Goal: Transaction & Acquisition: Purchase product/service

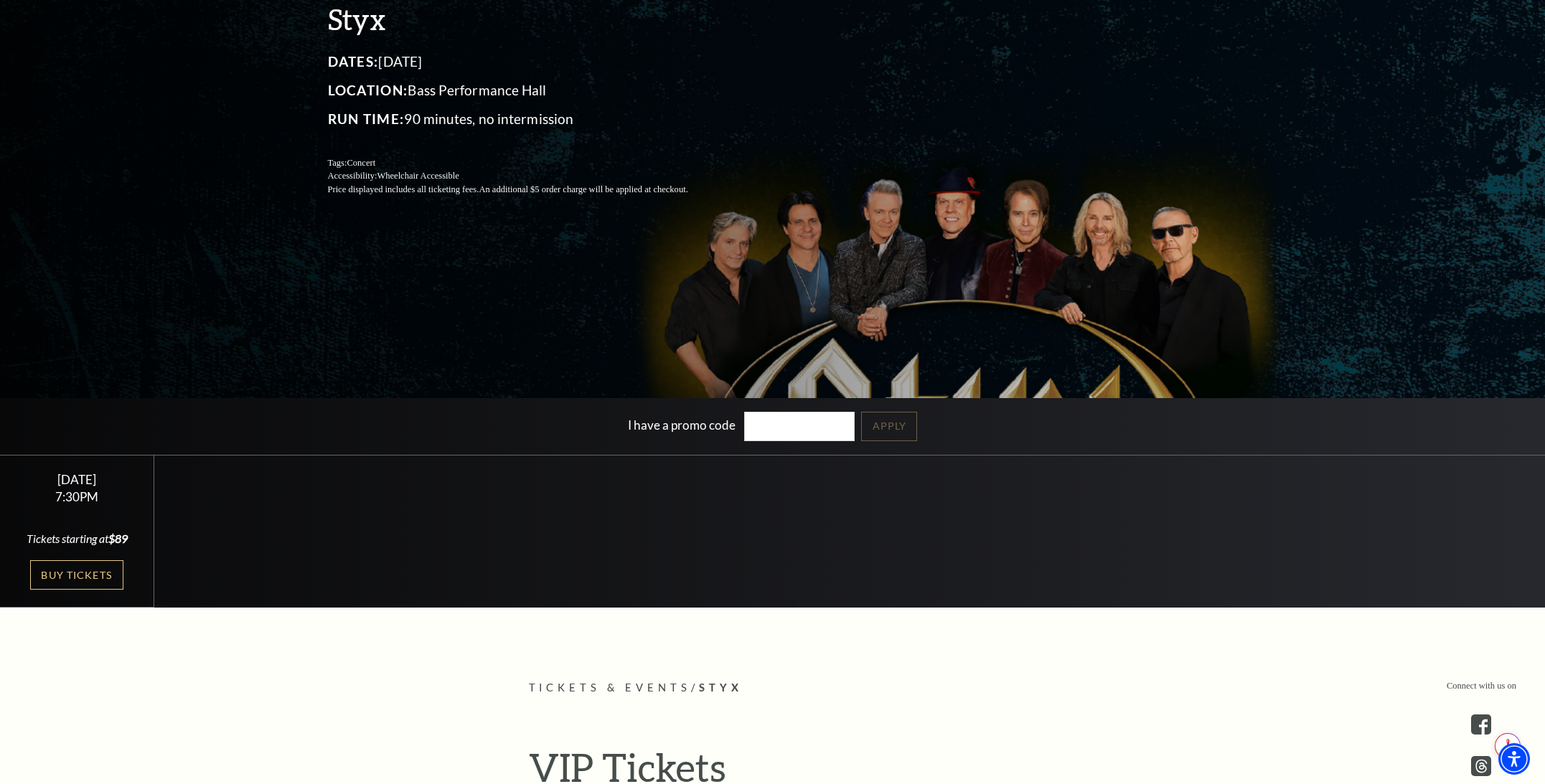
scroll to position [224, 0]
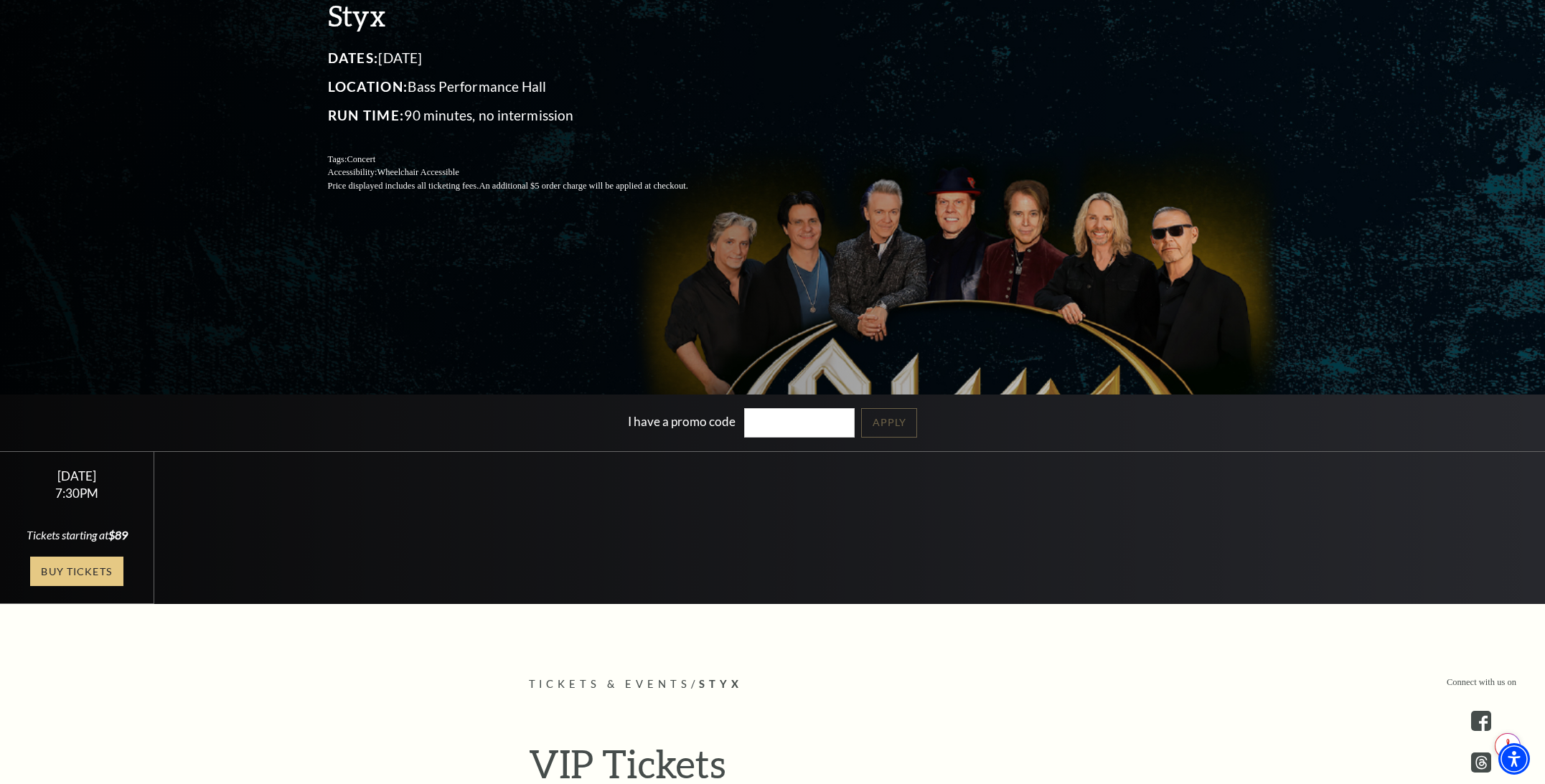
click at [59, 582] on link "Buy Tickets" at bounding box center [77, 571] width 93 height 30
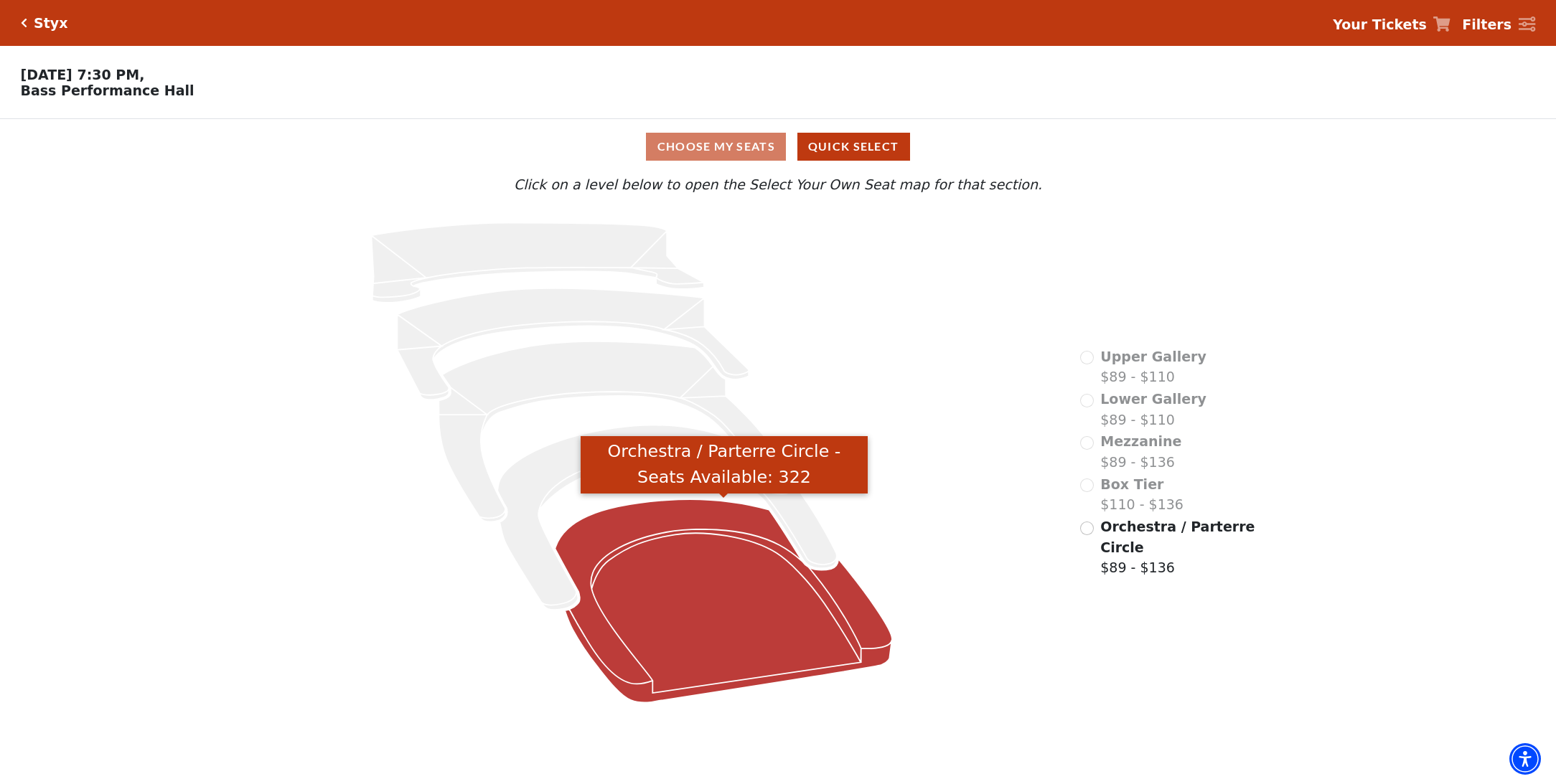
click at [695, 628] on icon "Orchestra / Parterre Circle - Seats Available: 322" at bounding box center [723, 600] width 337 height 203
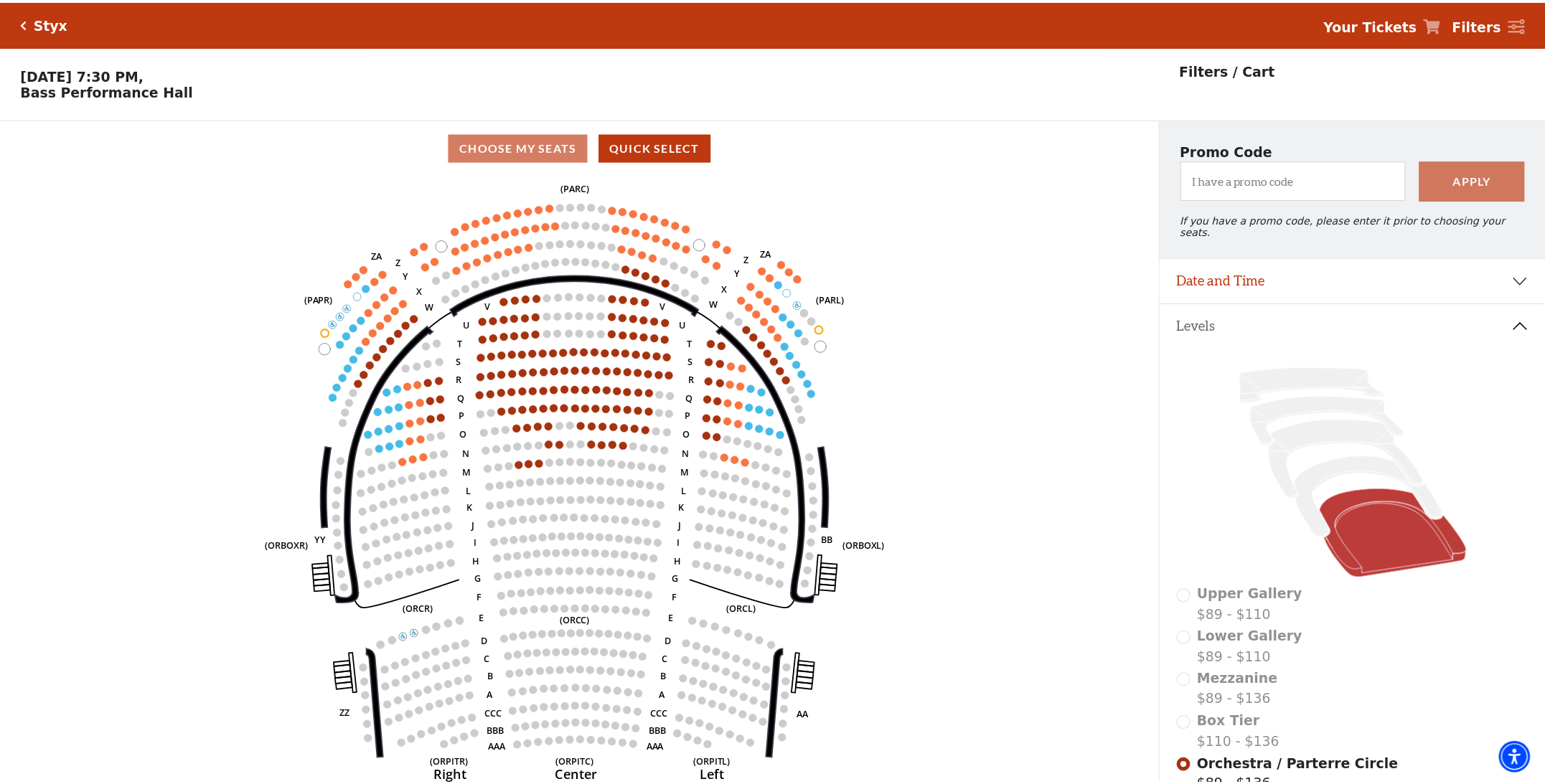
scroll to position [67, 0]
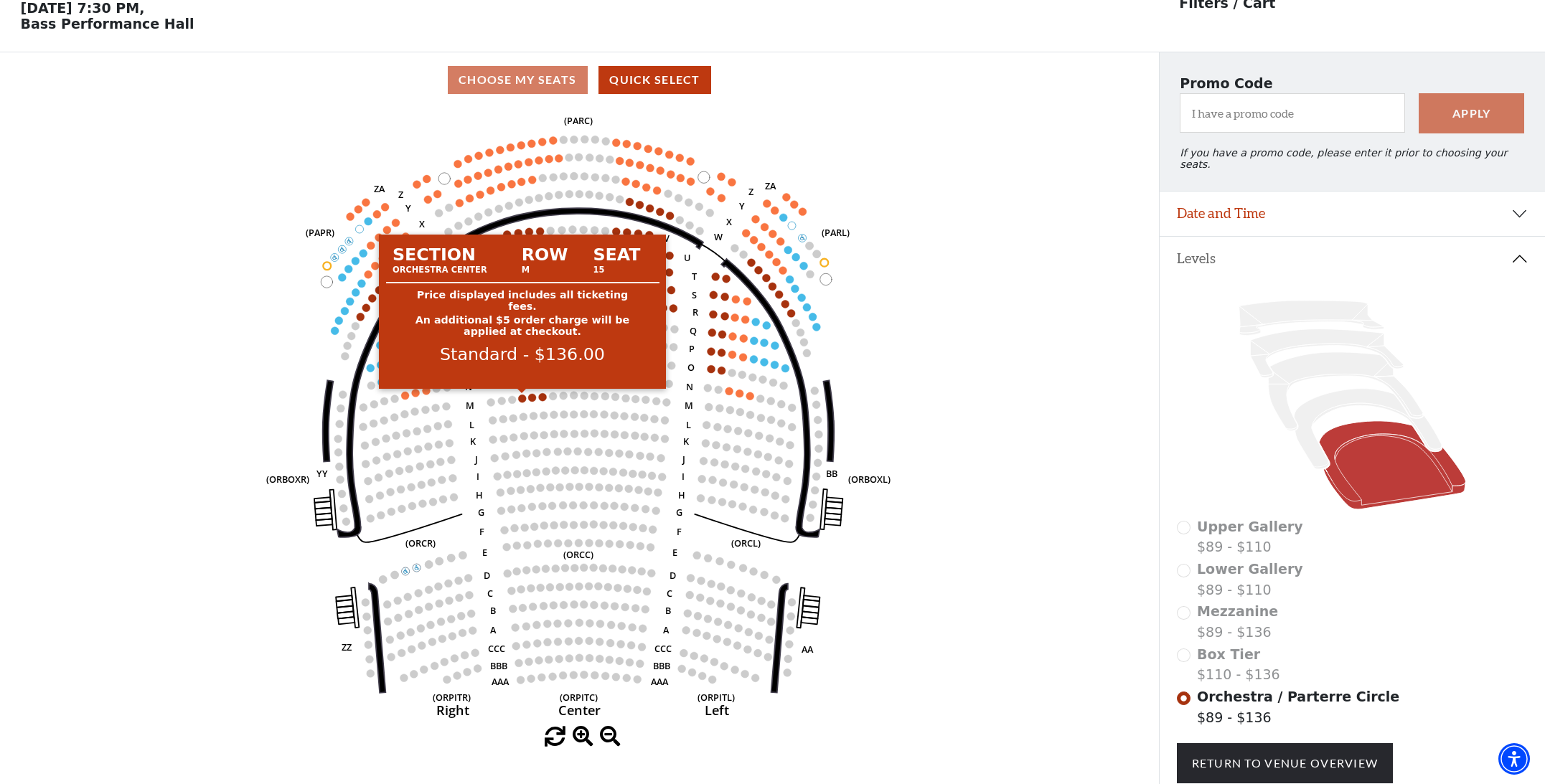
click at [520, 396] on circle at bounding box center [522, 399] width 8 height 8
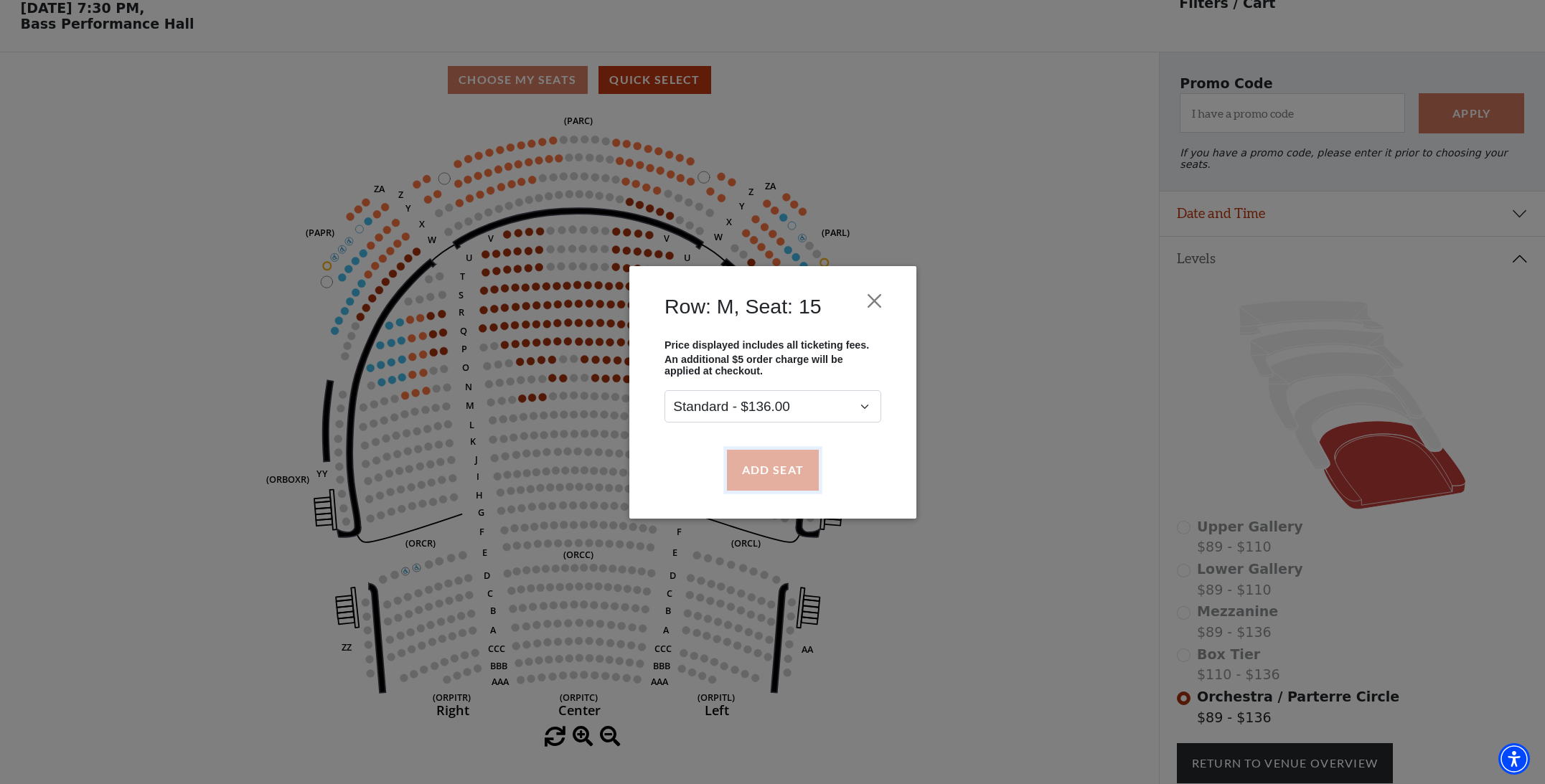
click at [772, 464] on button "Add Seat" at bounding box center [772, 470] width 92 height 40
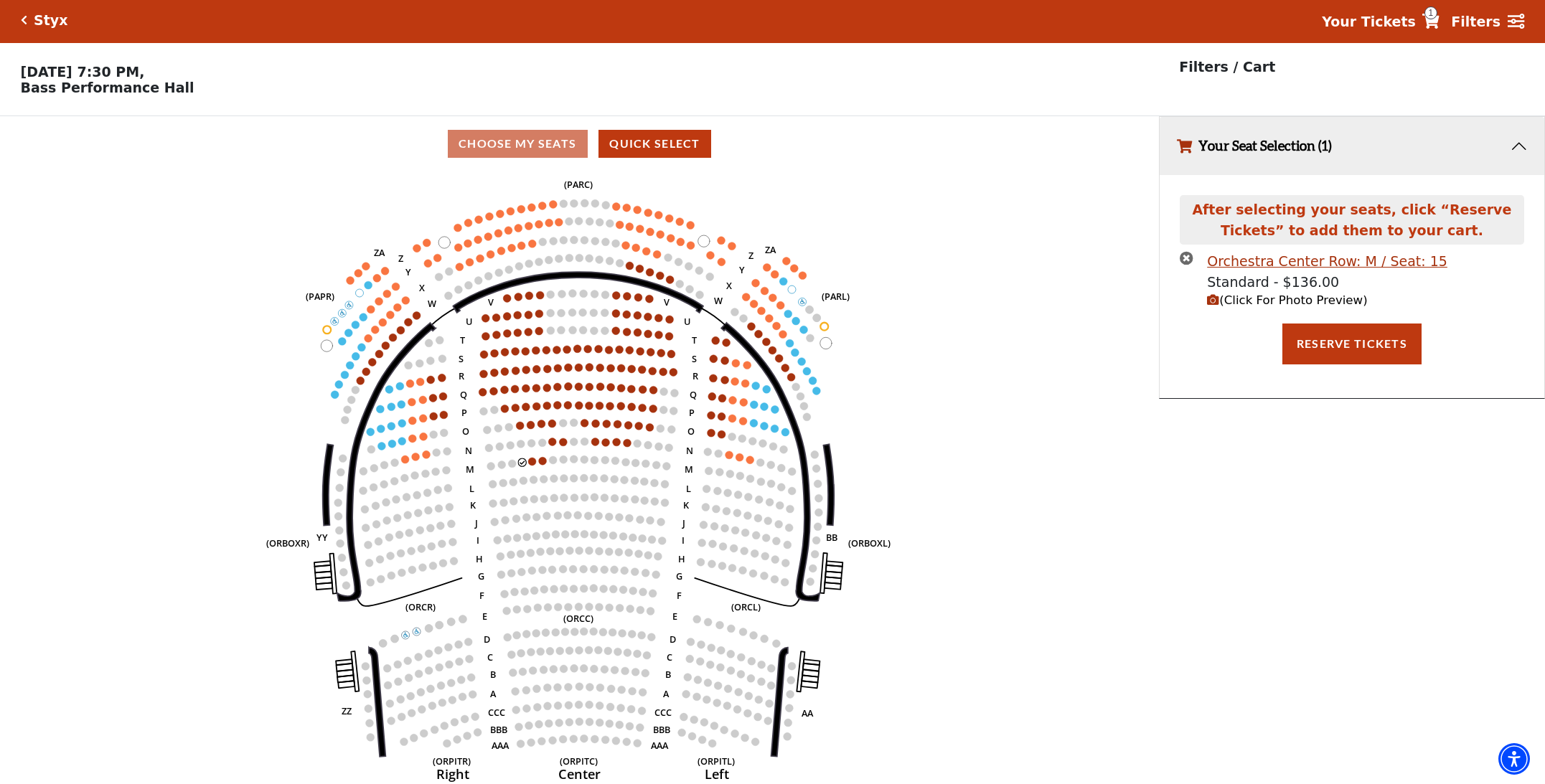
scroll to position [0, 0]
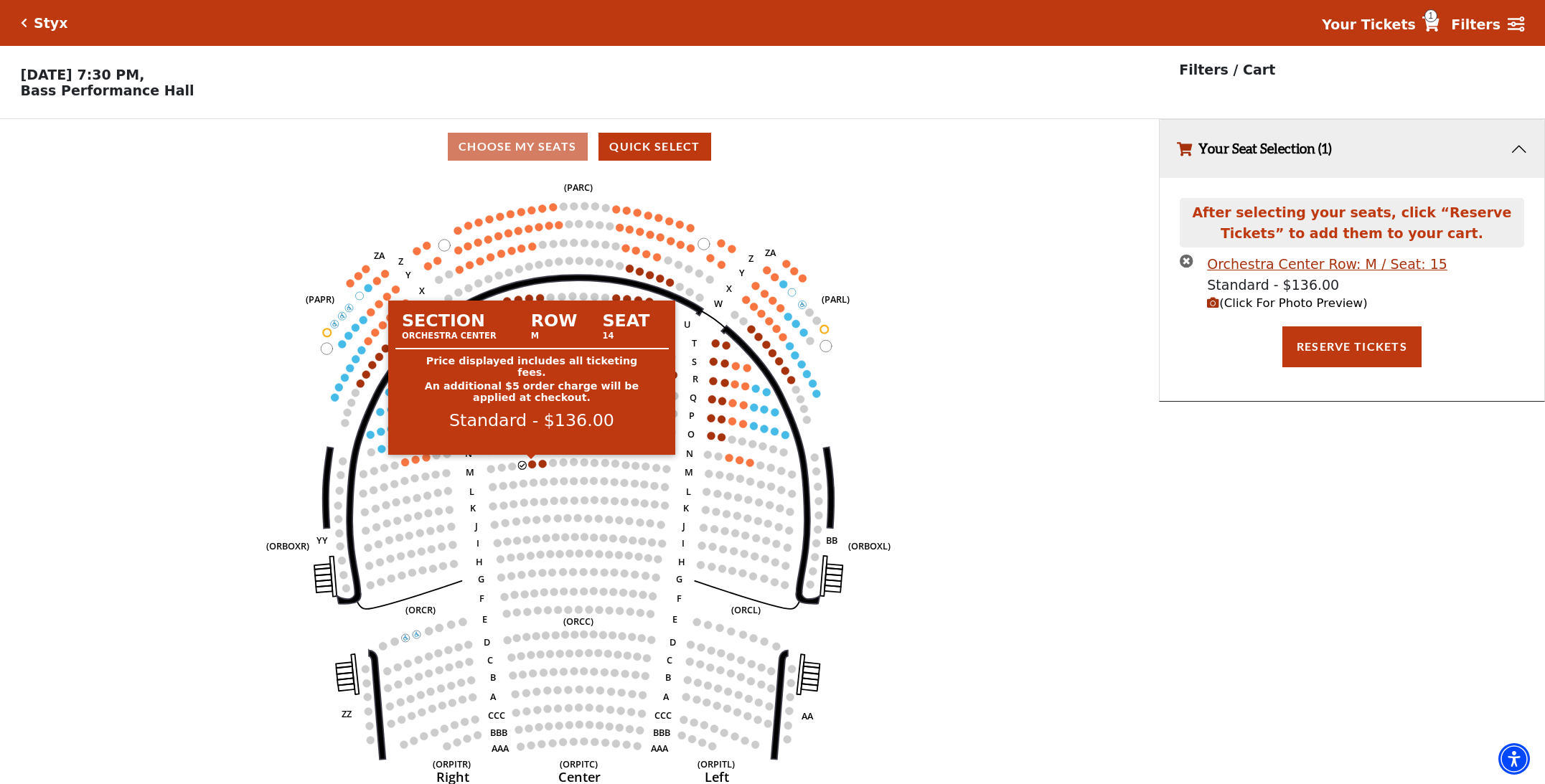
click at [533, 462] on circle at bounding box center [532, 465] width 8 height 8
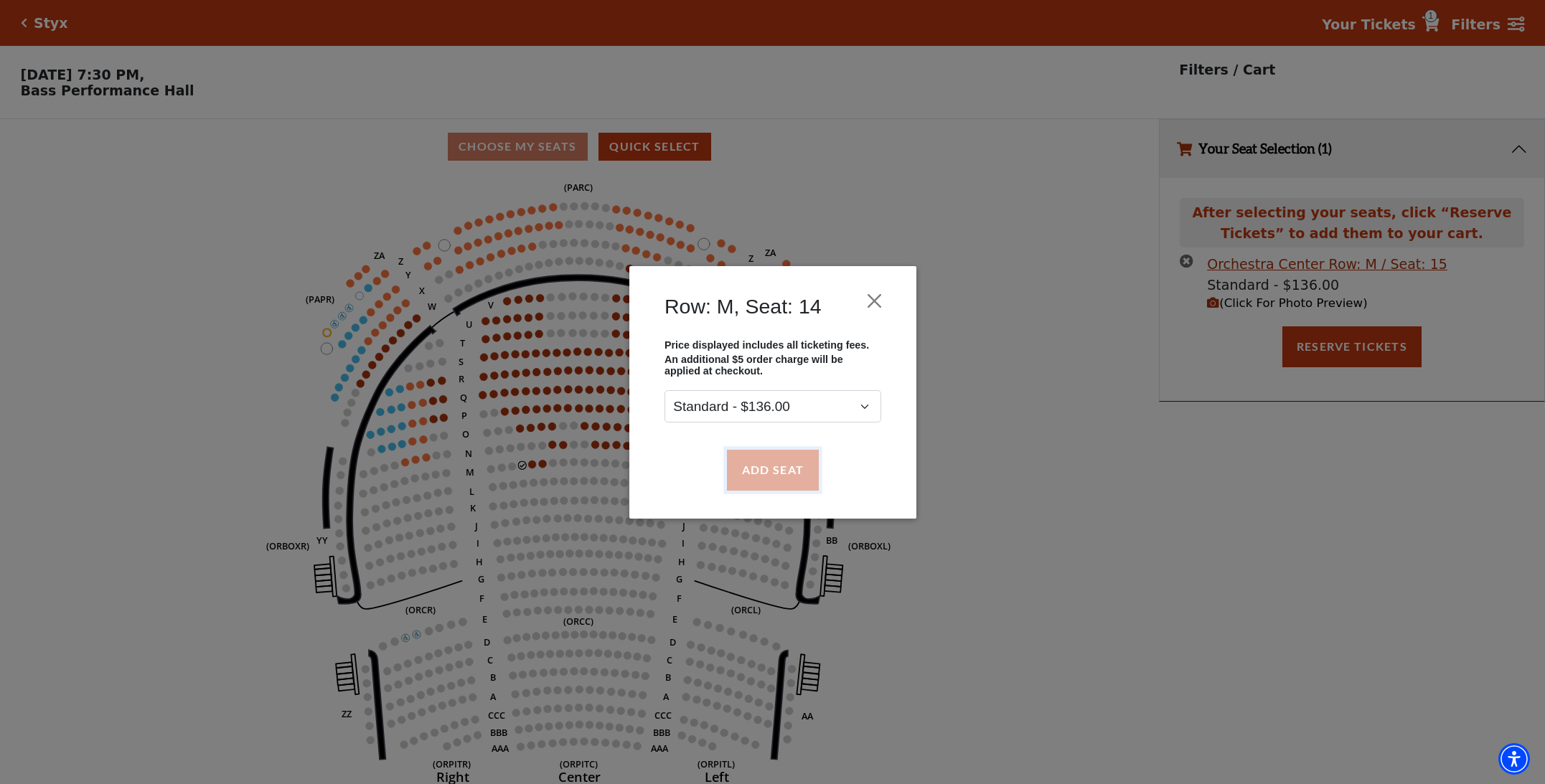
click at [786, 461] on button "Add Seat" at bounding box center [772, 470] width 92 height 40
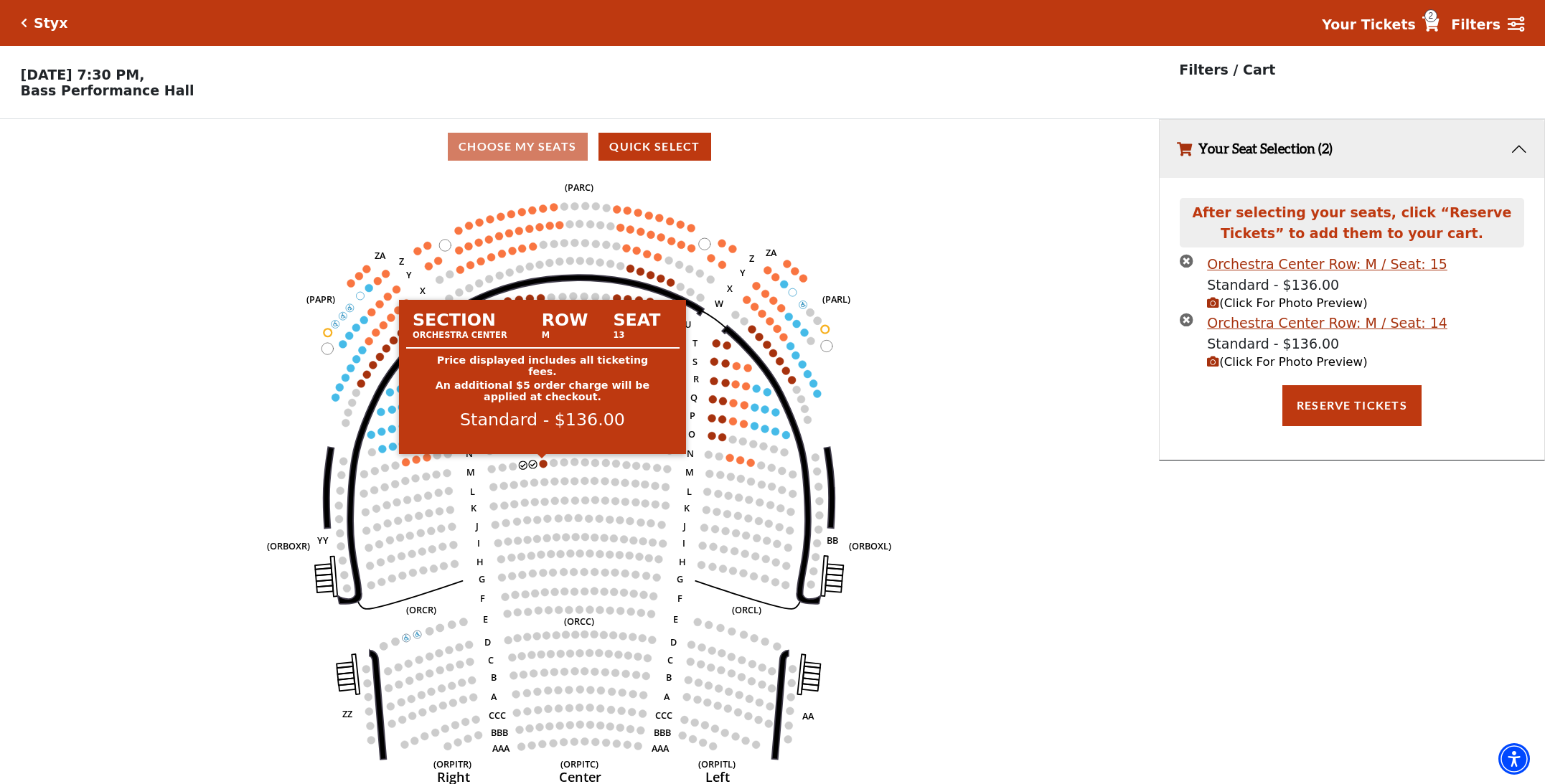
click at [542, 464] on circle at bounding box center [543, 464] width 8 height 8
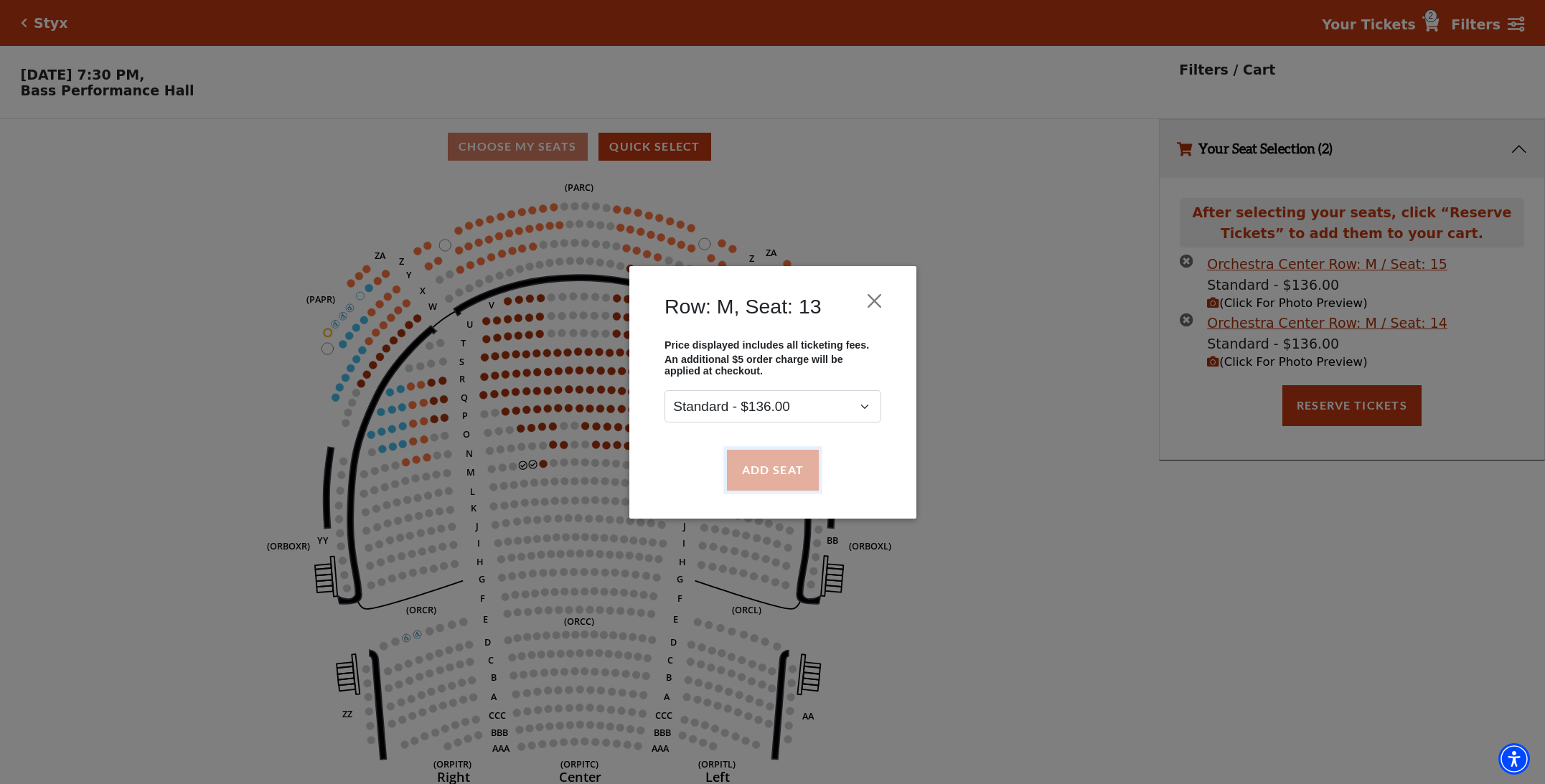
click at [751, 469] on button "Add Seat" at bounding box center [772, 470] width 92 height 40
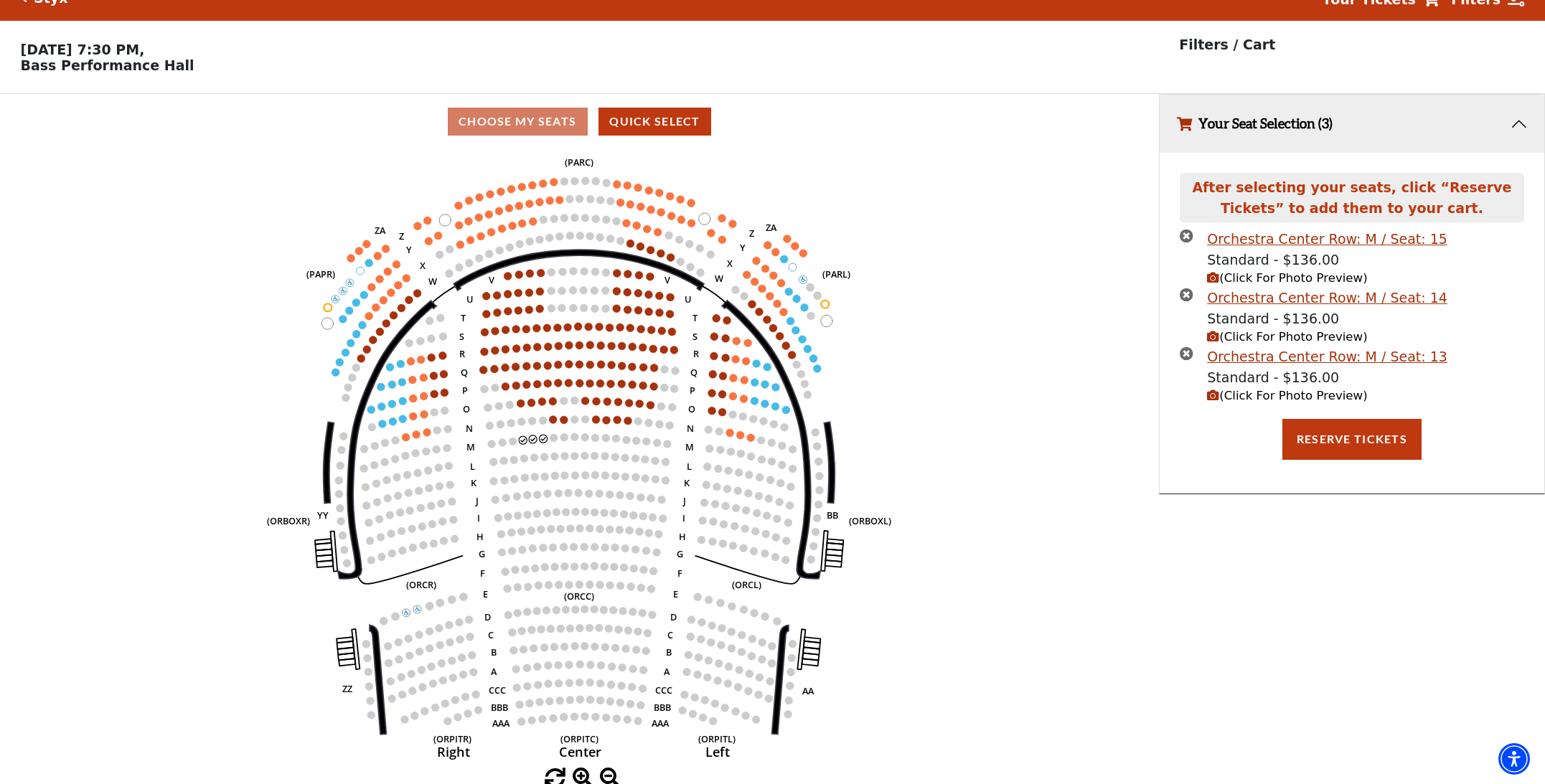
scroll to position [30, 0]
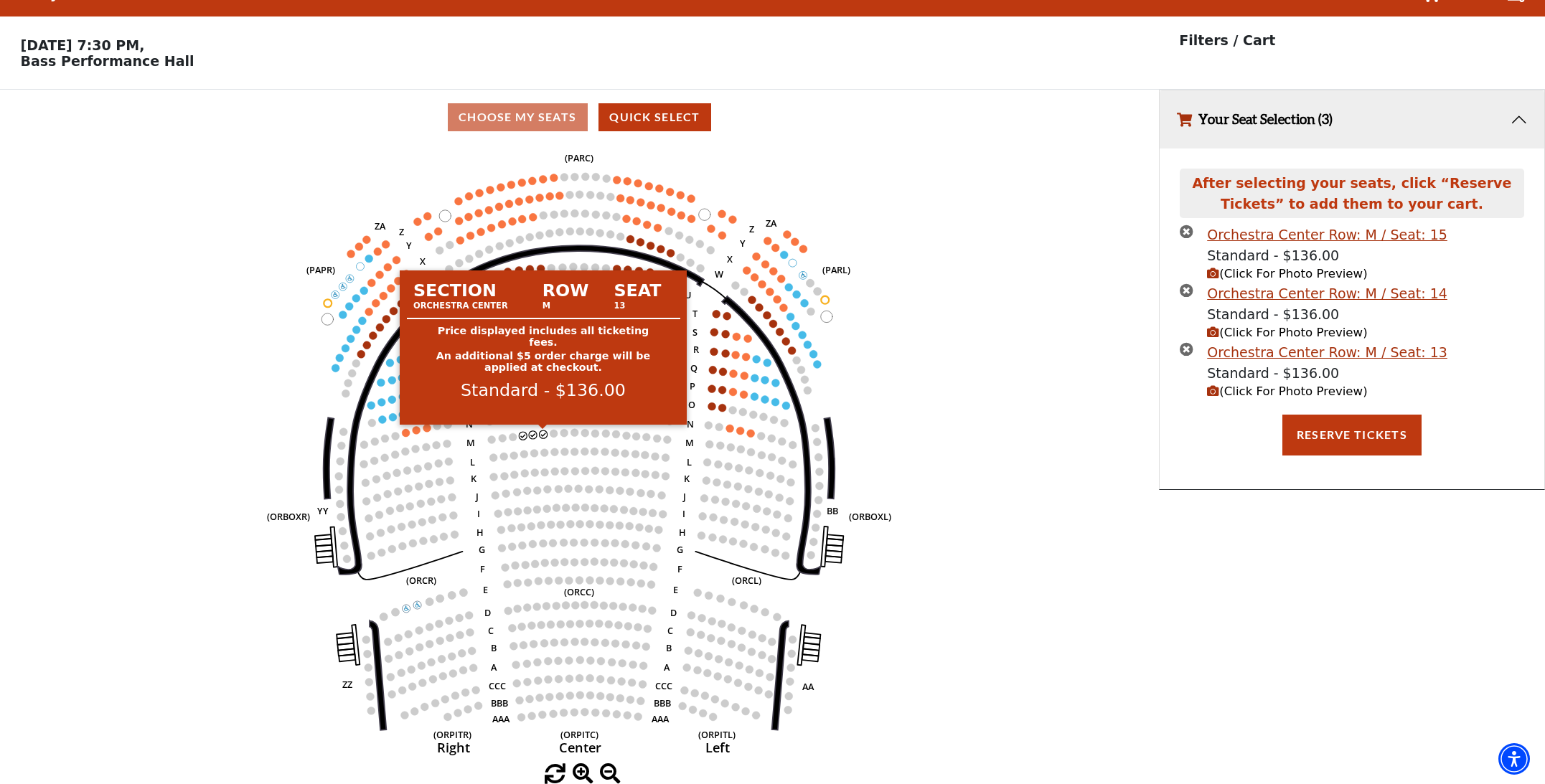
click at [544, 434] on circle at bounding box center [543, 434] width 8 height 8
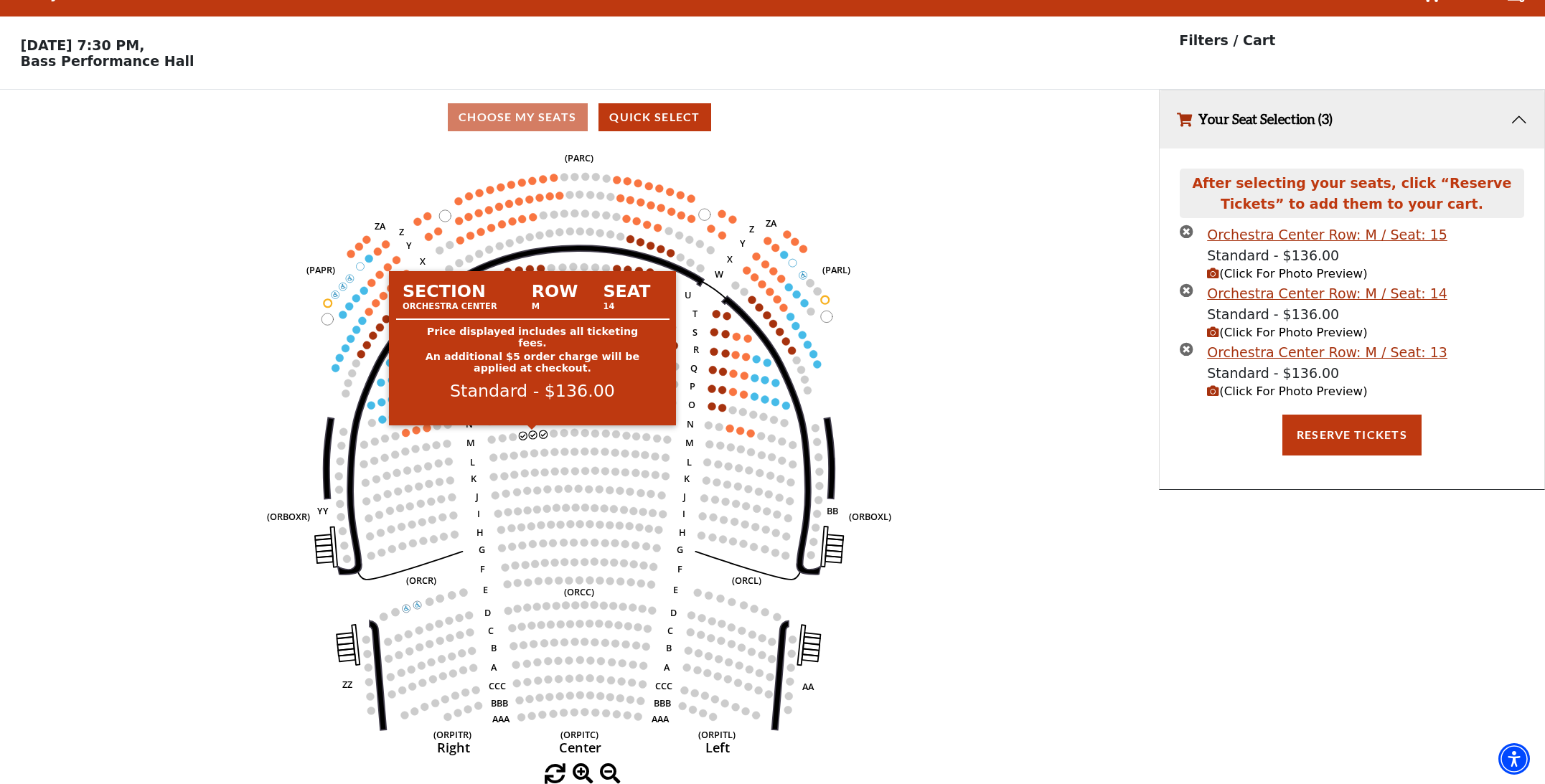
click at [533, 434] on circle at bounding box center [533, 435] width 8 height 8
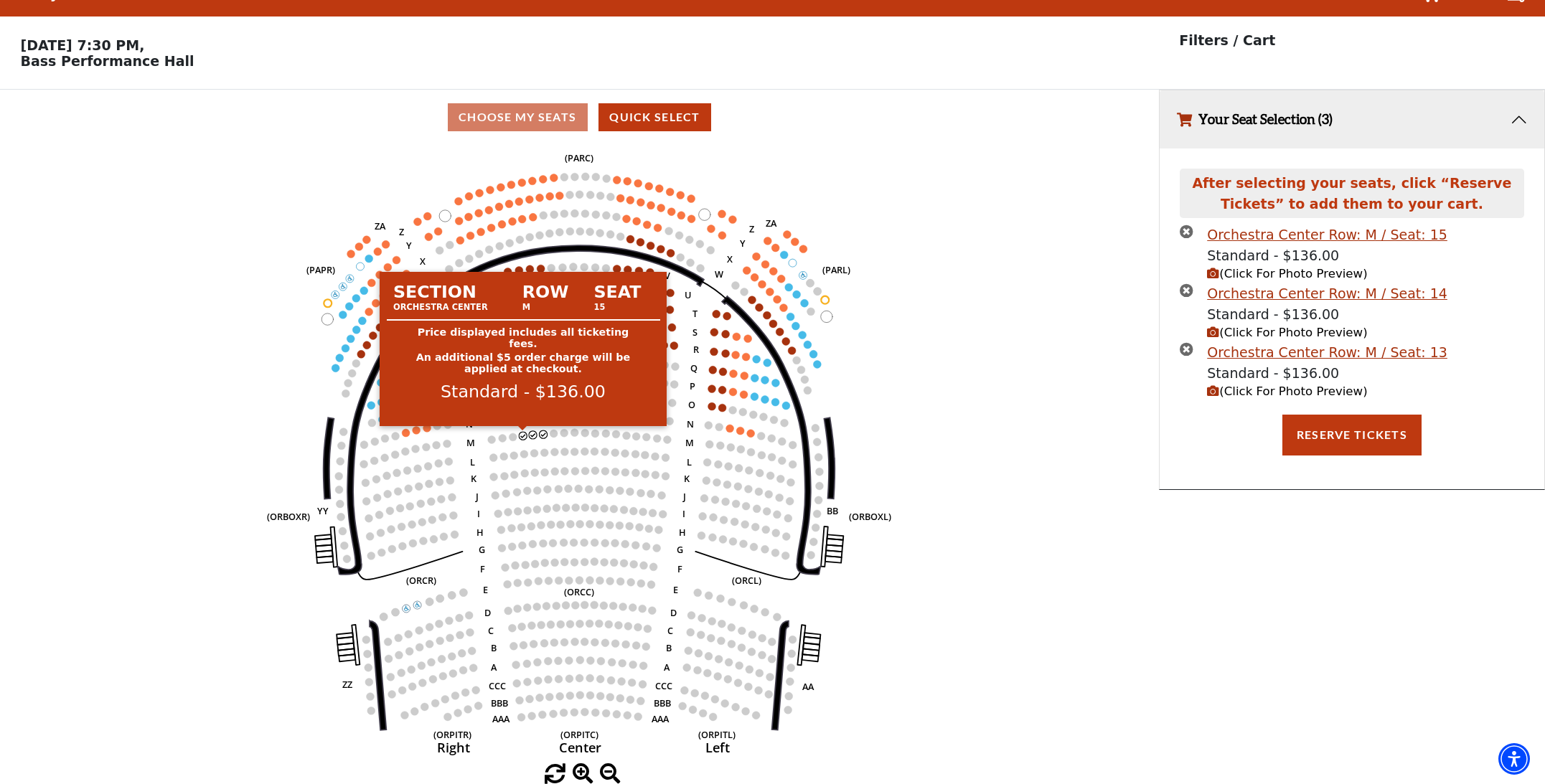
click at [523, 435] on circle at bounding box center [523, 436] width 8 height 8
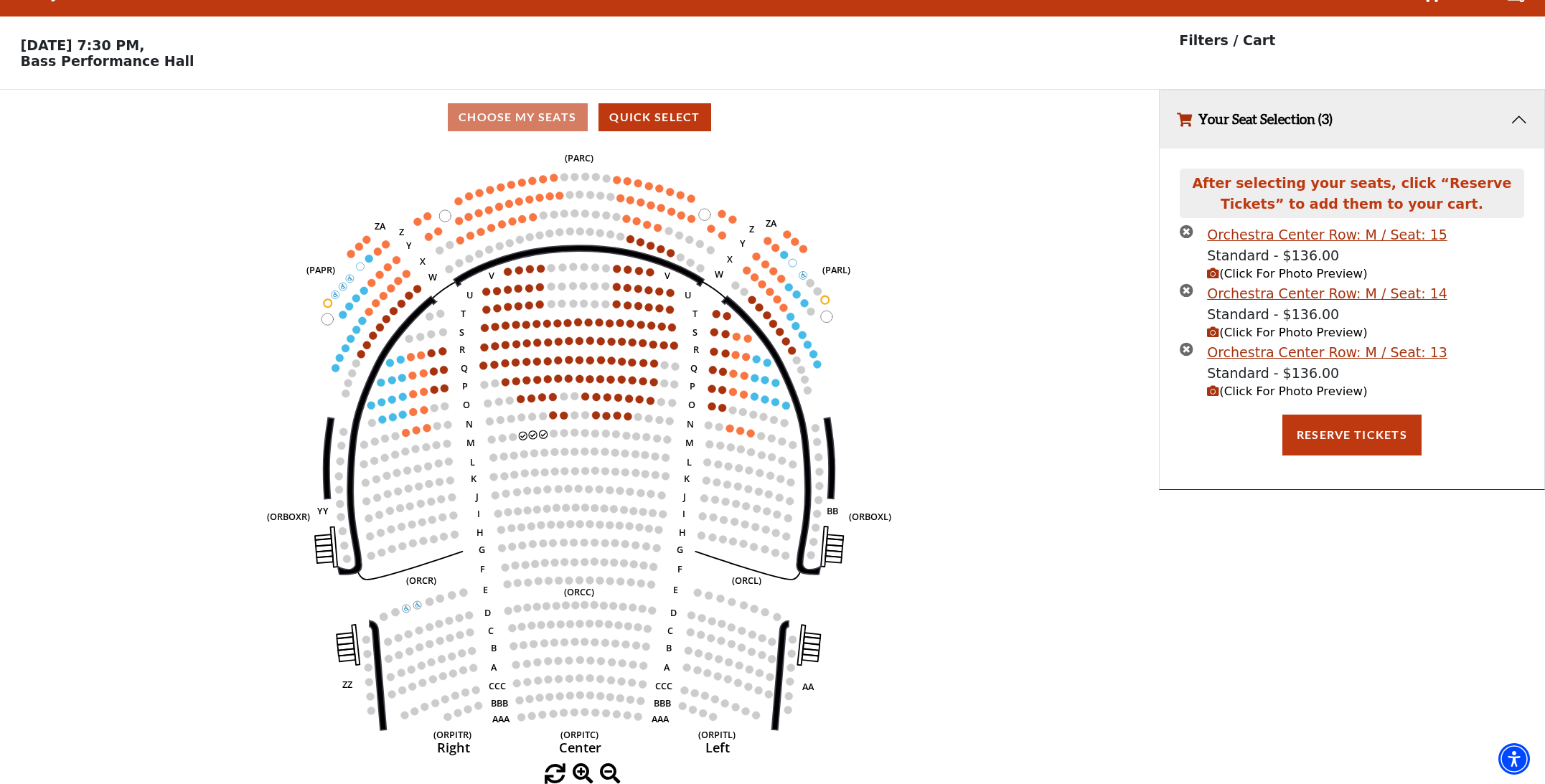
click at [1186, 233] on icon "times-circle" at bounding box center [1187, 231] width 14 height 14
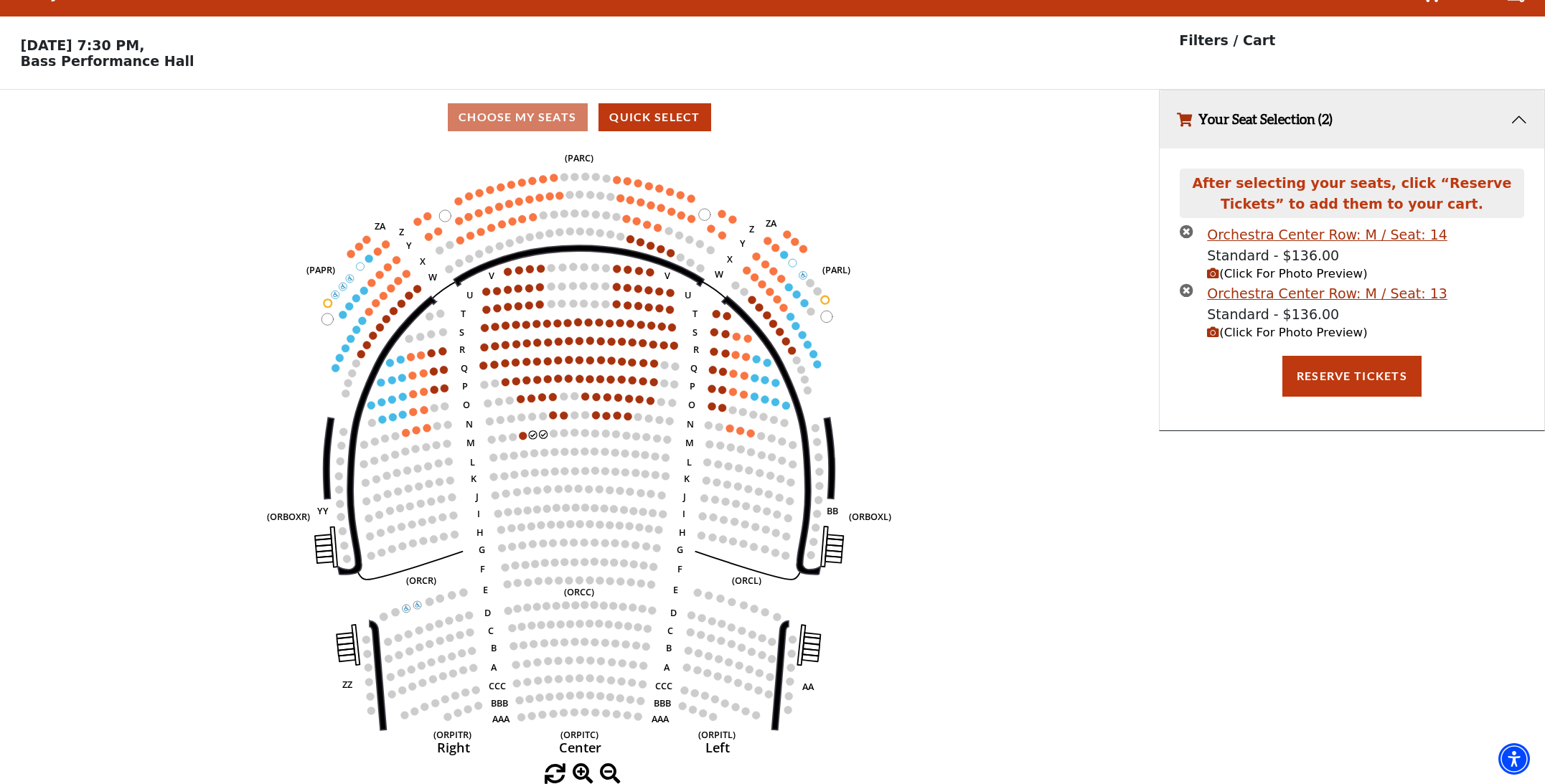
click at [1187, 233] on icon "times-circle" at bounding box center [1187, 231] width 14 height 14
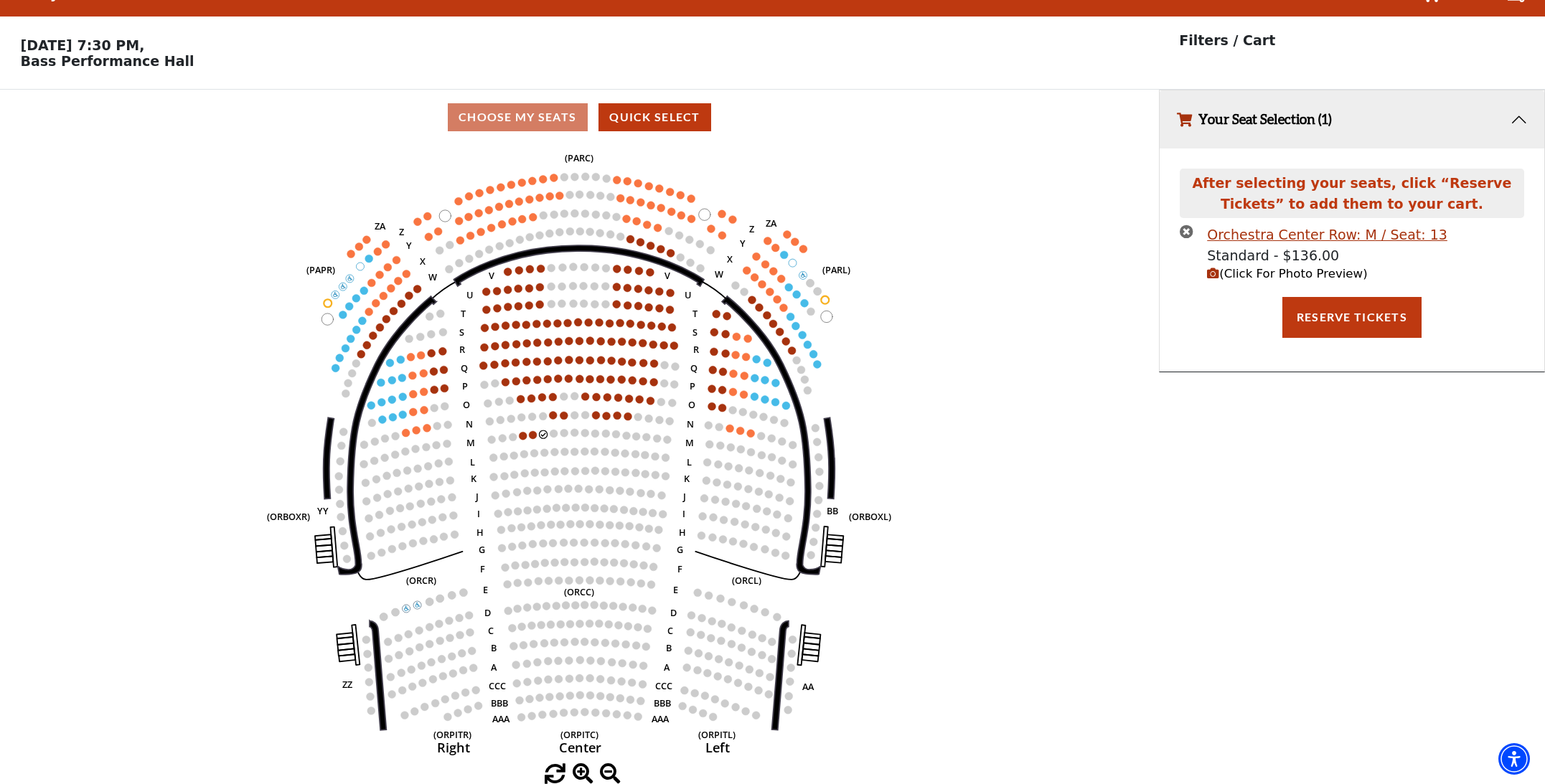
click at [1186, 229] on icon "times-circle" at bounding box center [1187, 231] width 14 height 14
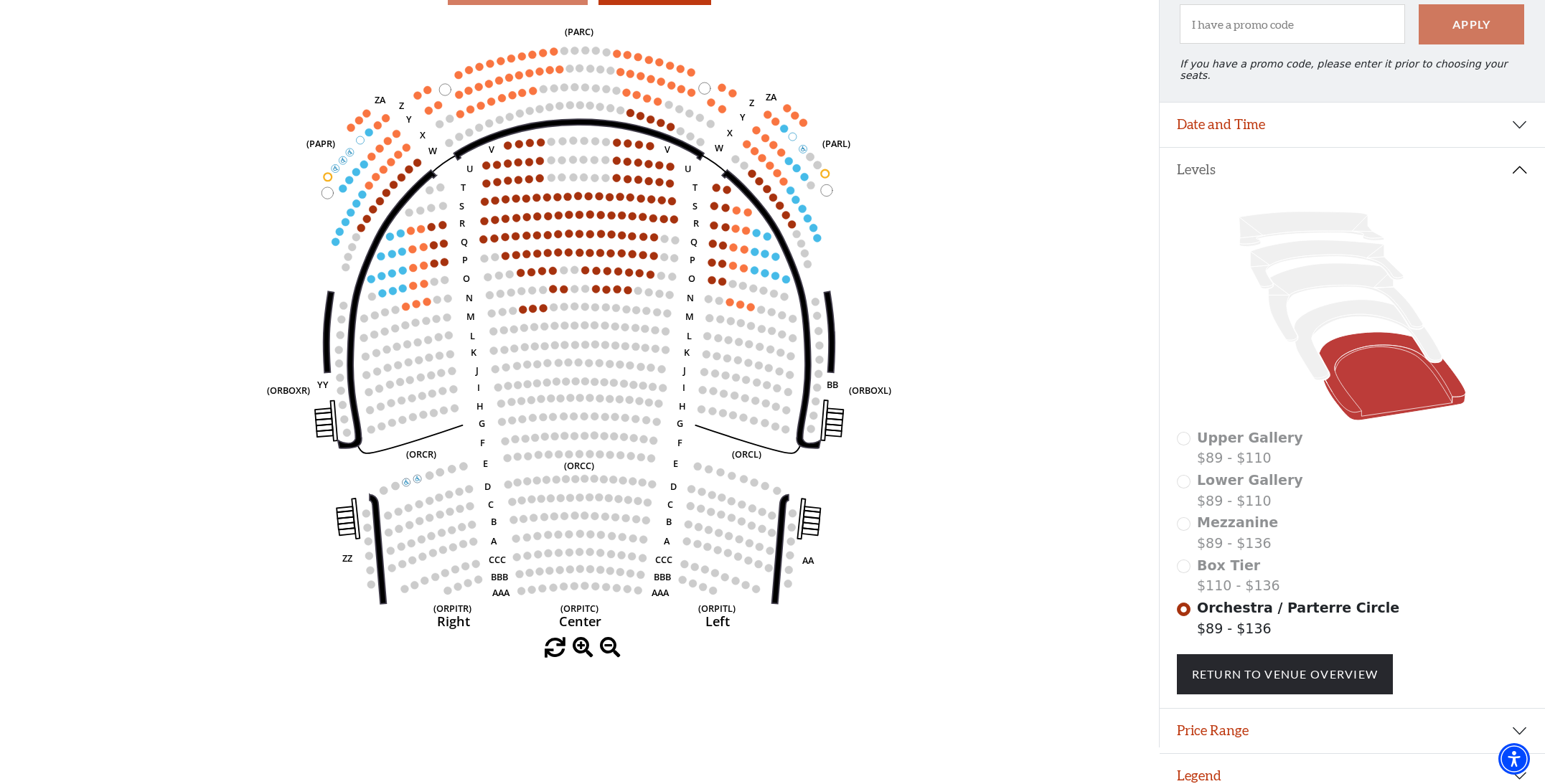
scroll to position [159, 0]
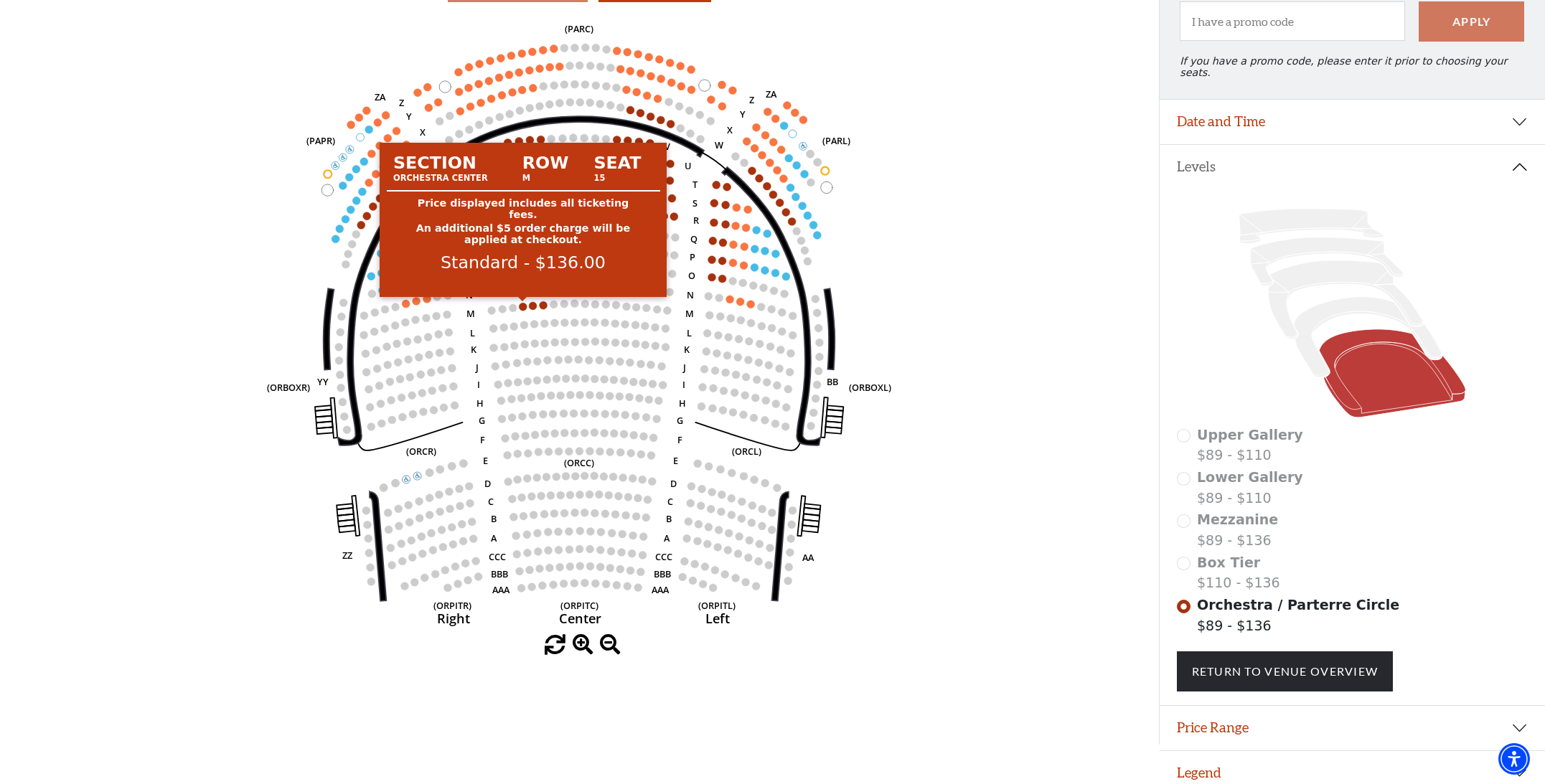
click at [523, 308] on circle at bounding box center [523, 307] width 8 height 8
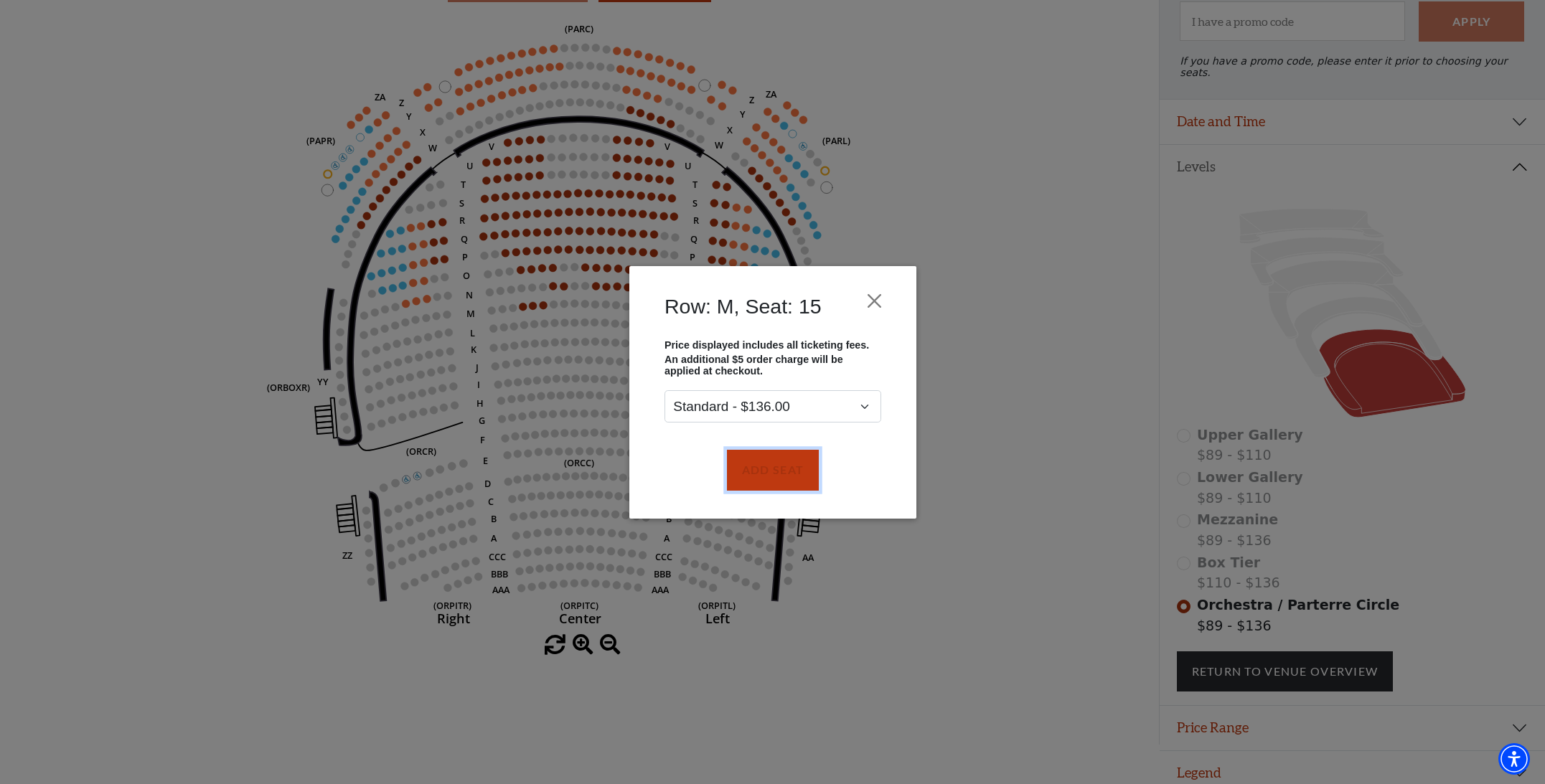
drag, startPoint x: 779, startPoint y: 464, endPoint x: 754, endPoint y: 446, distance: 30.8
click at [780, 464] on button "Add Seat" at bounding box center [772, 470] width 92 height 40
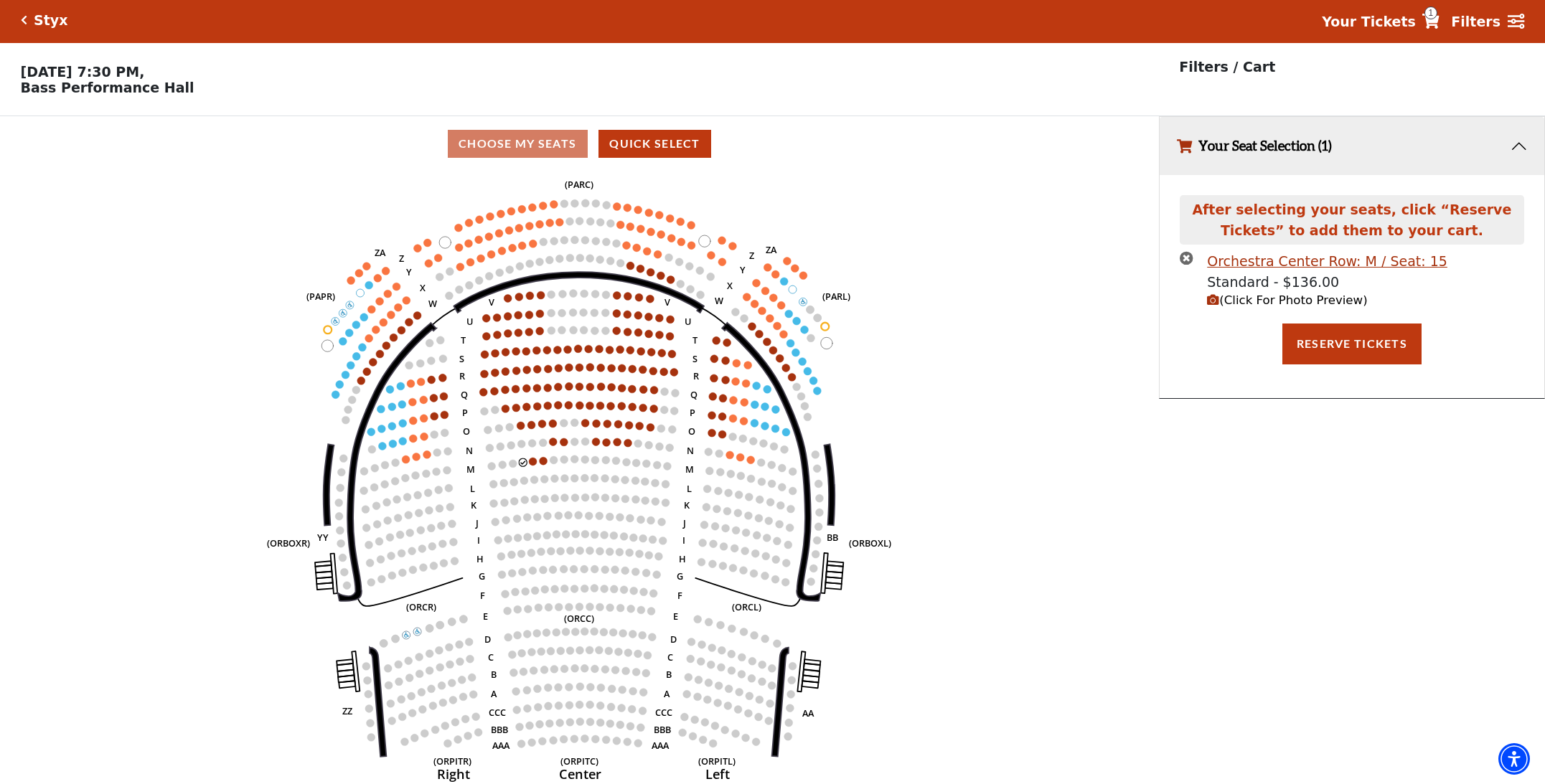
scroll to position [0, 0]
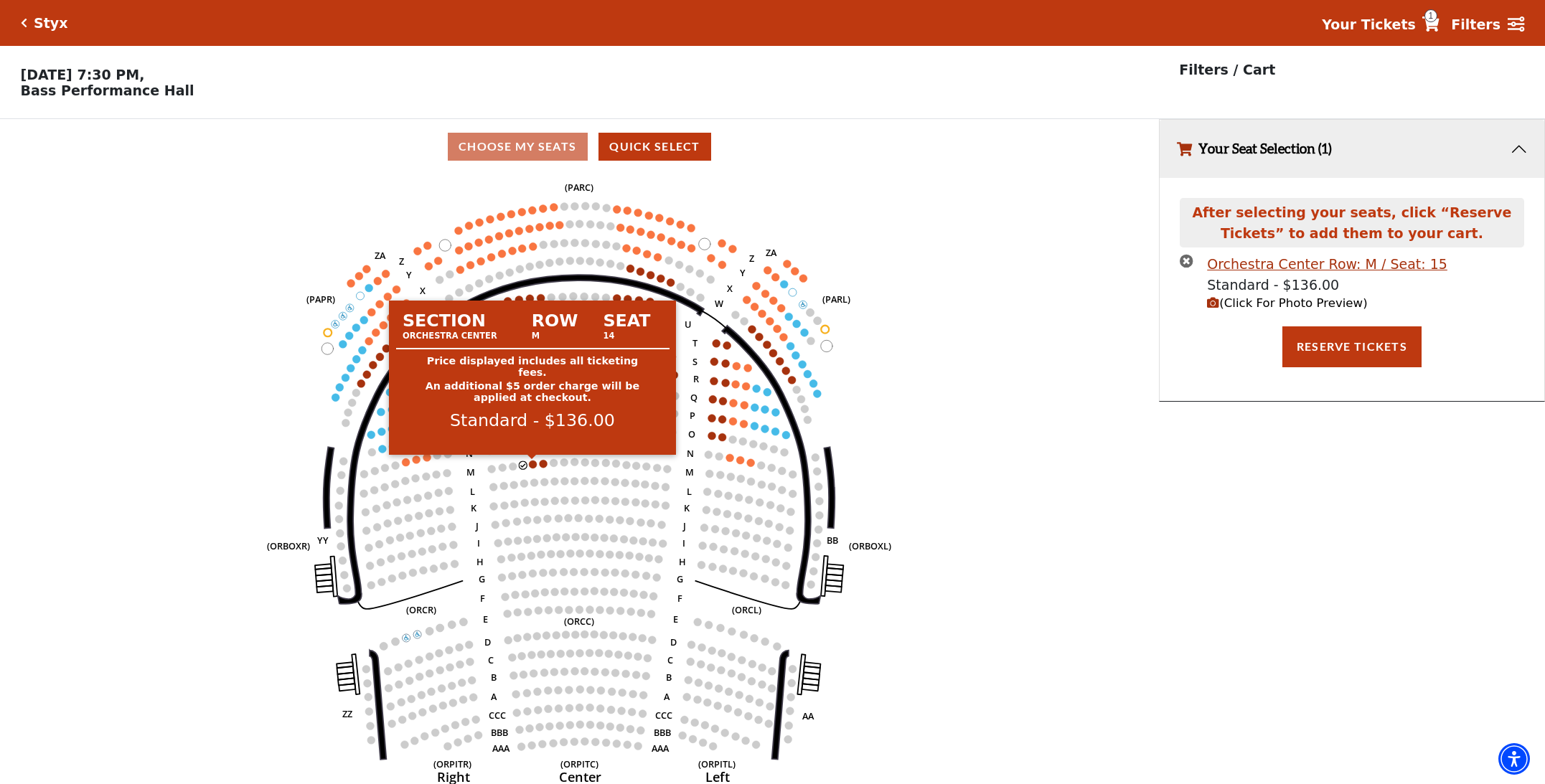
click at [534, 464] on circle at bounding box center [533, 465] width 8 height 8
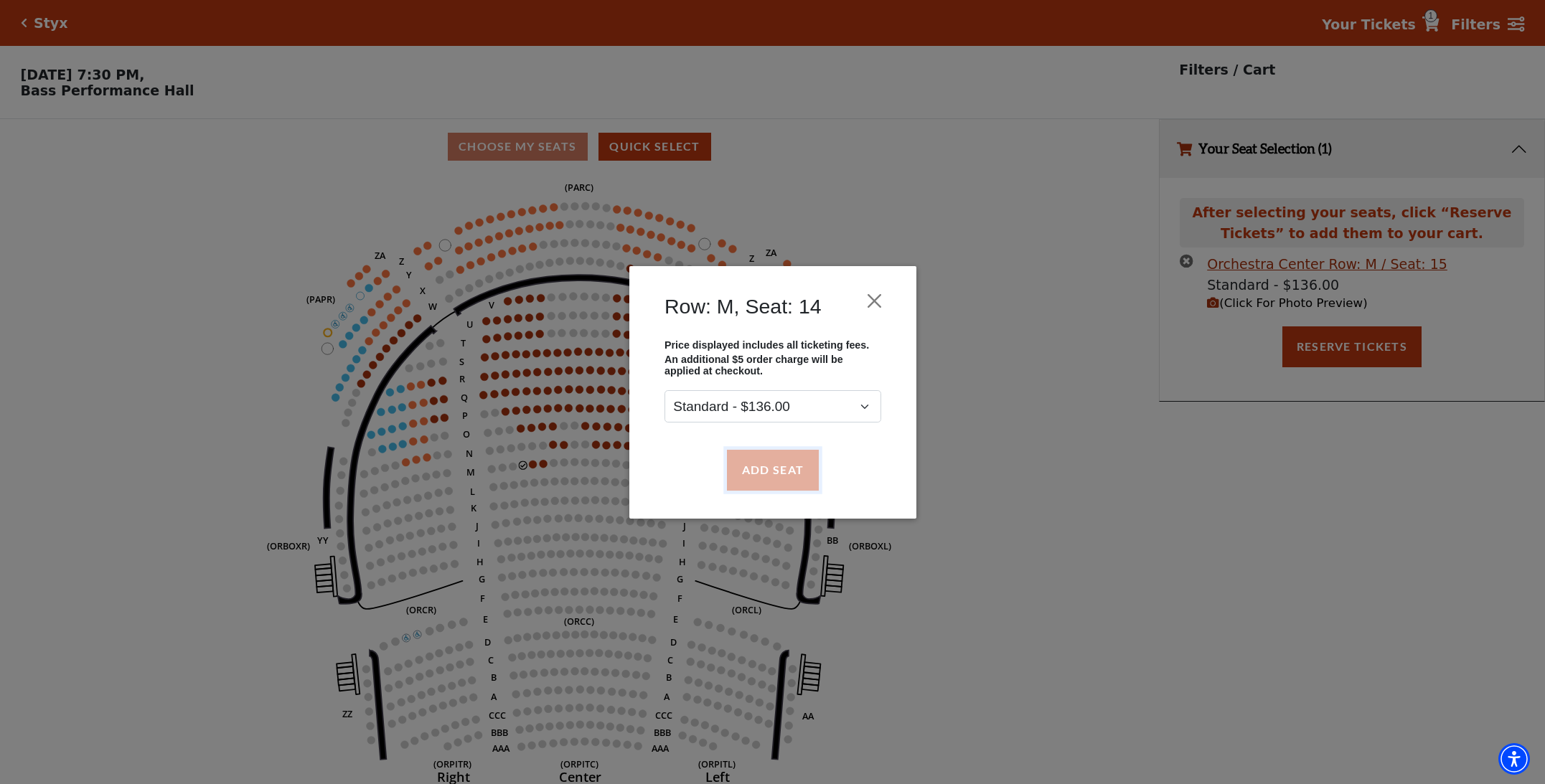
click at [744, 474] on button "Add Seat" at bounding box center [772, 470] width 92 height 40
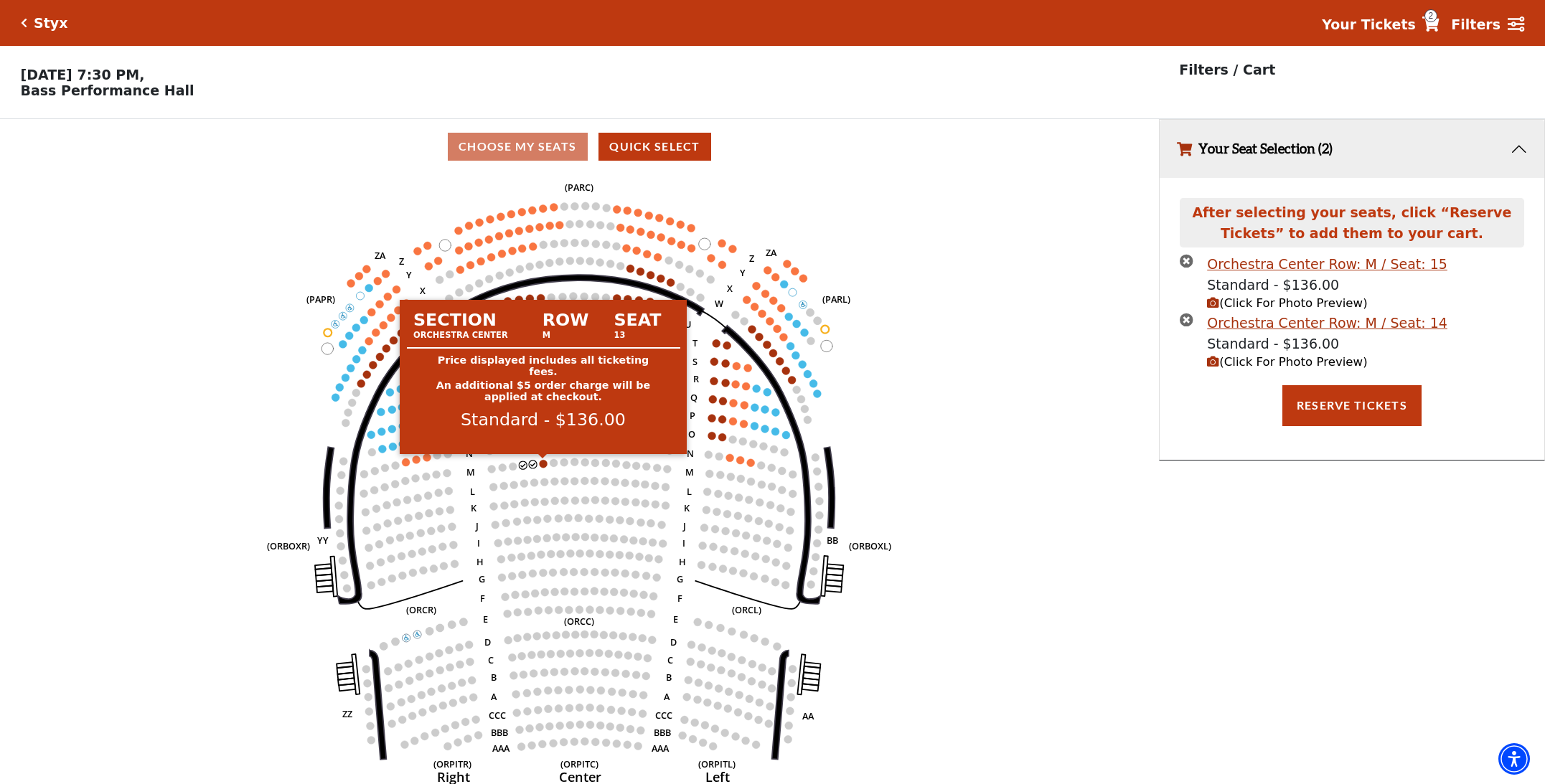
click at [542, 462] on circle at bounding box center [543, 464] width 8 height 8
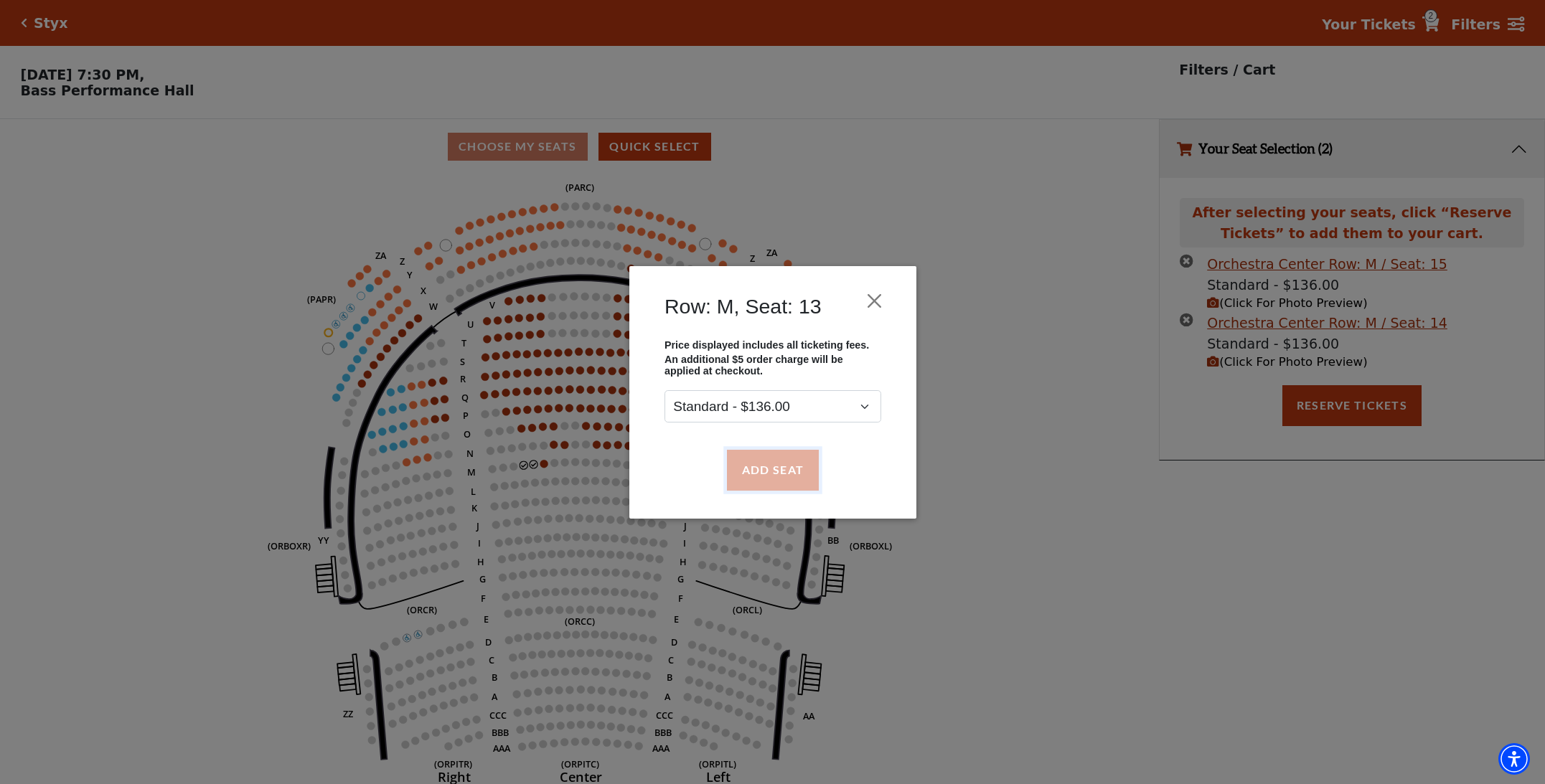
click at [755, 468] on button "Add Seat" at bounding box center [772, 470] width 92 height 40
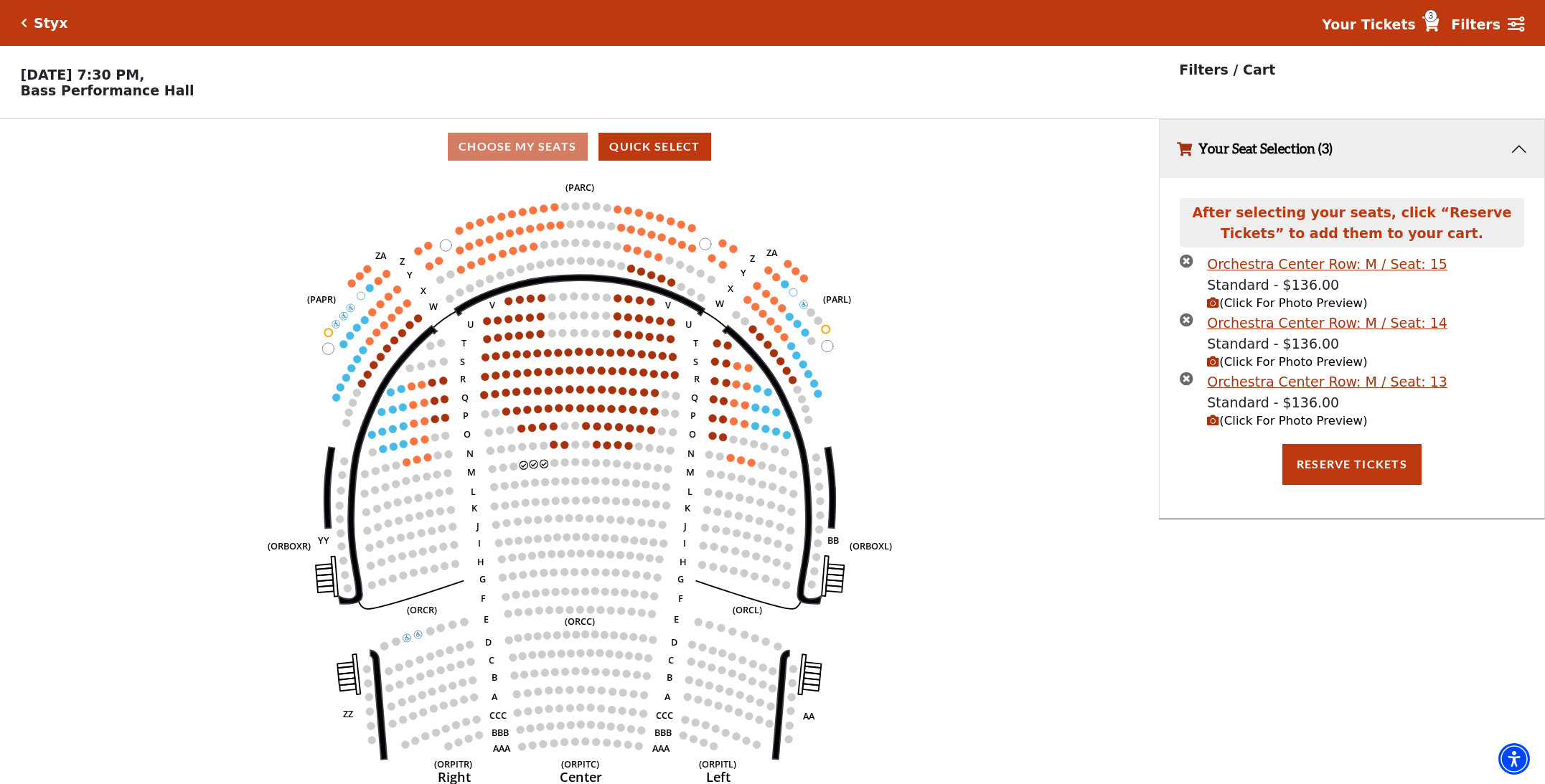
click at [1280, 423] on span "(Click For Photo Preview)" at bounding box center [1286, 421] width 160 height 14
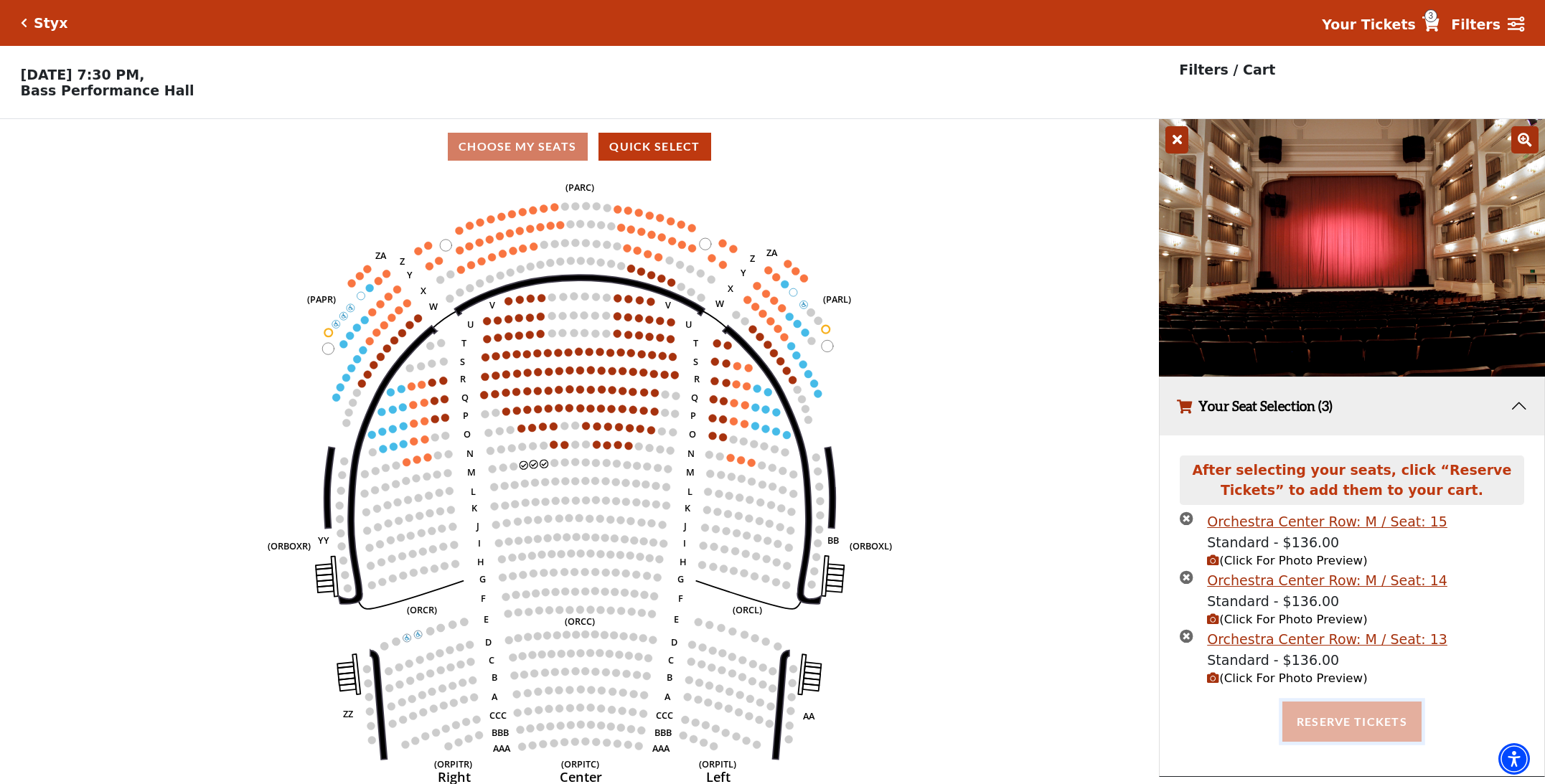
click at [1344, 716] on button "Reserve Tickets" at bounding box center [1351, 722] width 139 height 40
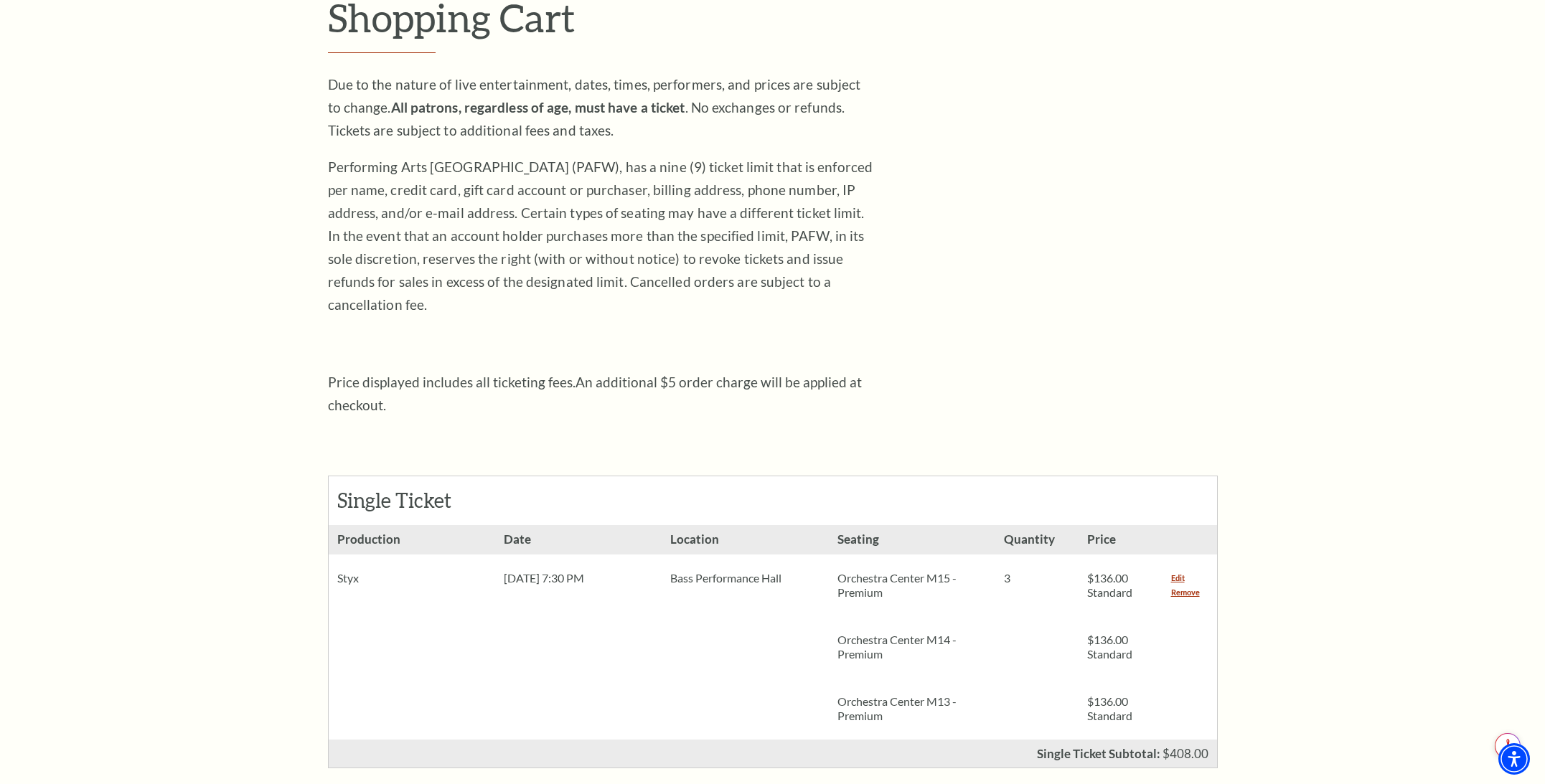
scroll to position [302, 0]
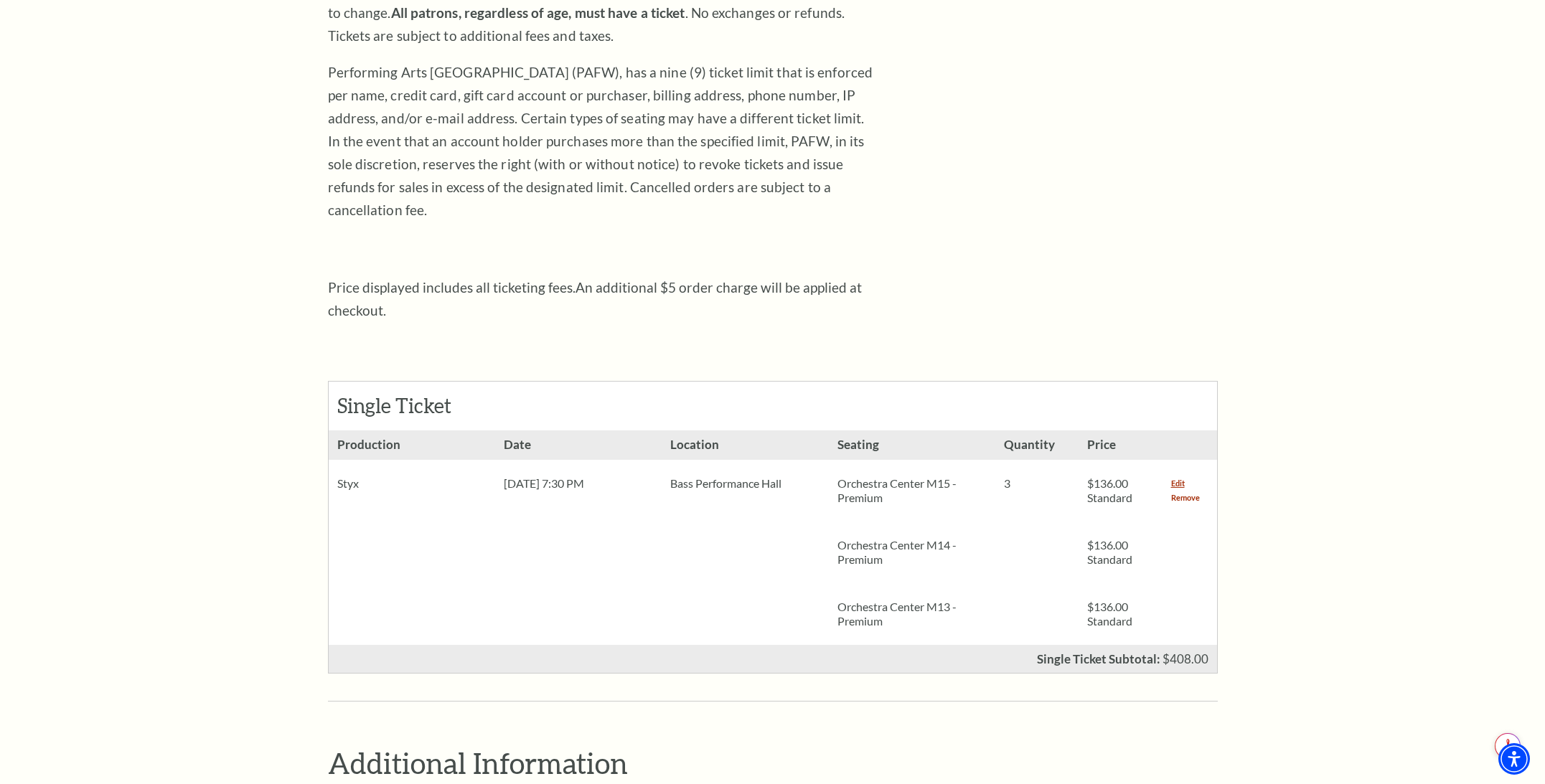
click at [1187, 490] on link "Remove" at bounding box center [1185, 497] width 29 height 14
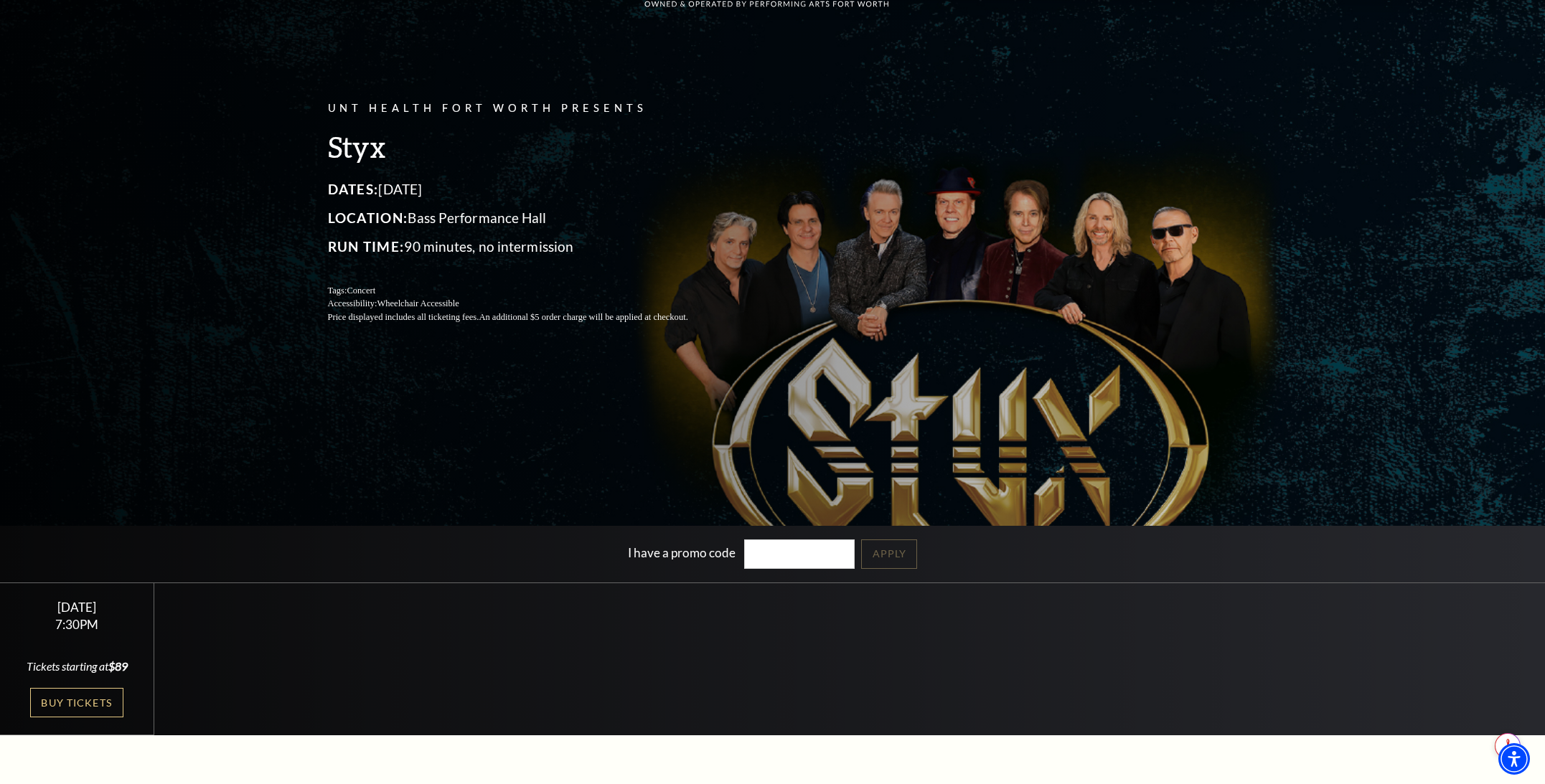
scroll to position [99, 0]
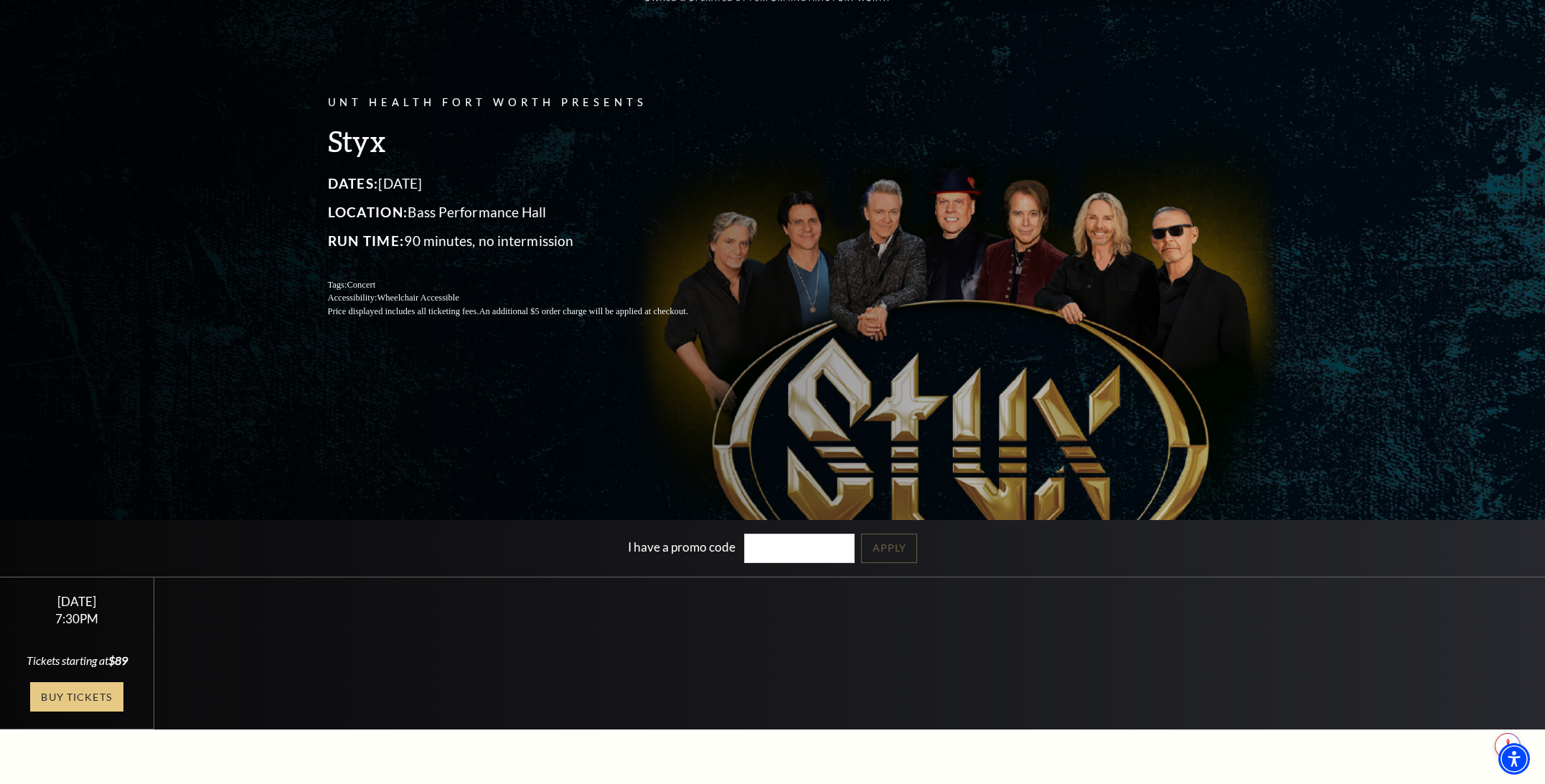
click at [70, 704] on link "Buy Tickets" at bounding box center [77, 697] width 93 height 30
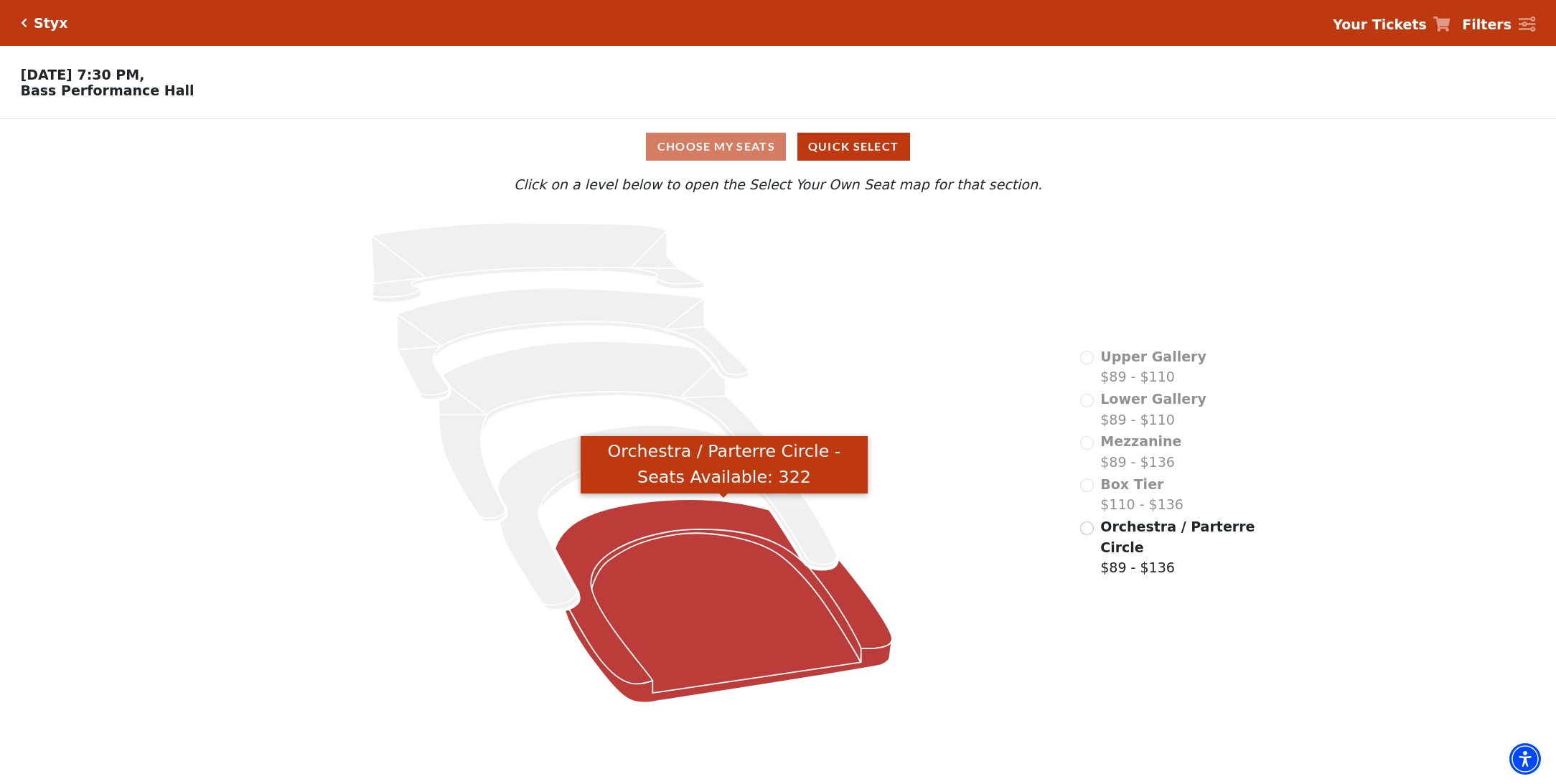
click at [704, 596] on icon "Orchestra / Parterre Circle - Seats Available: 322" at bounding box center [723, 600] width 337 height 203
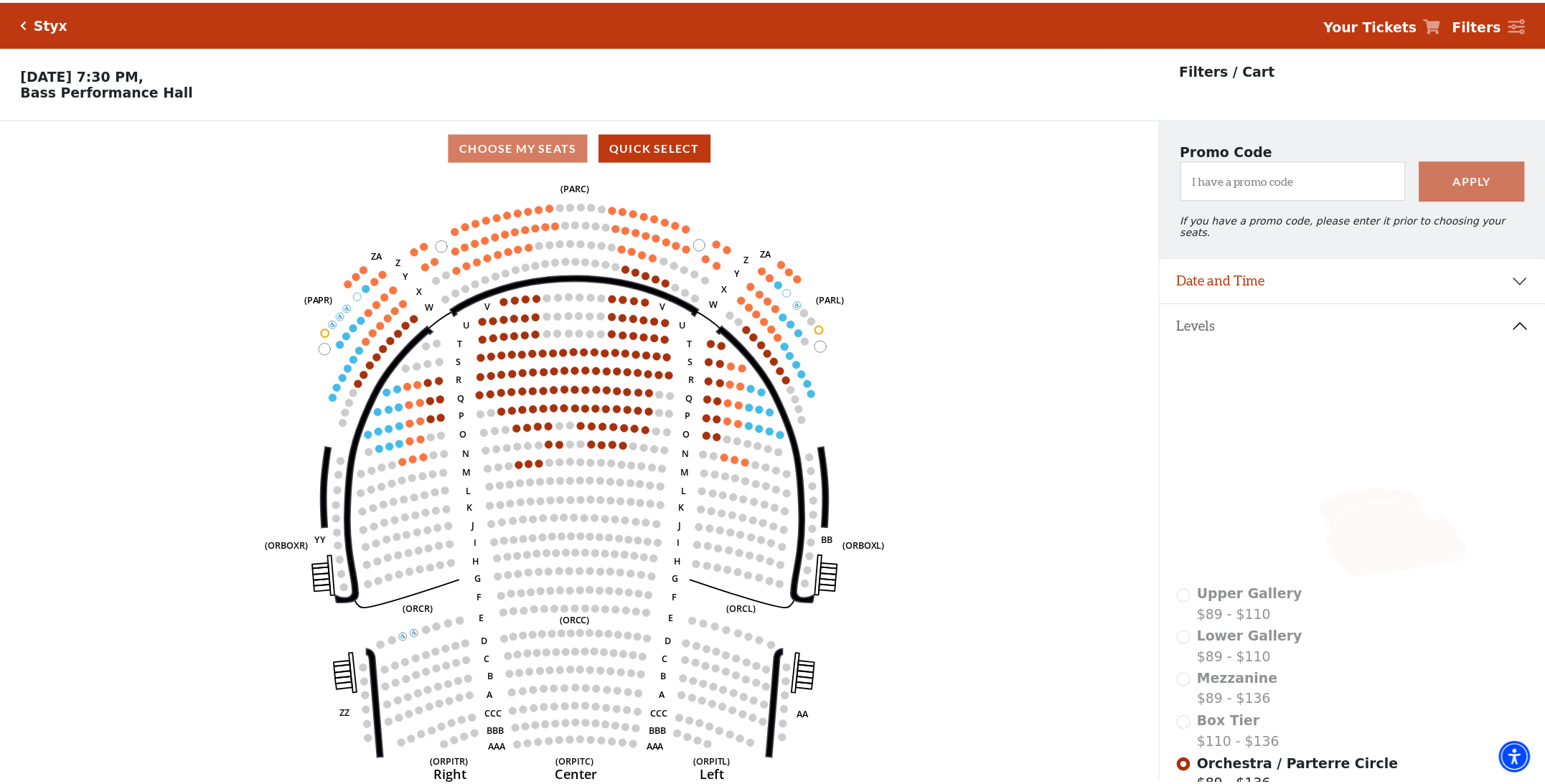
scroll to position [67, 0]
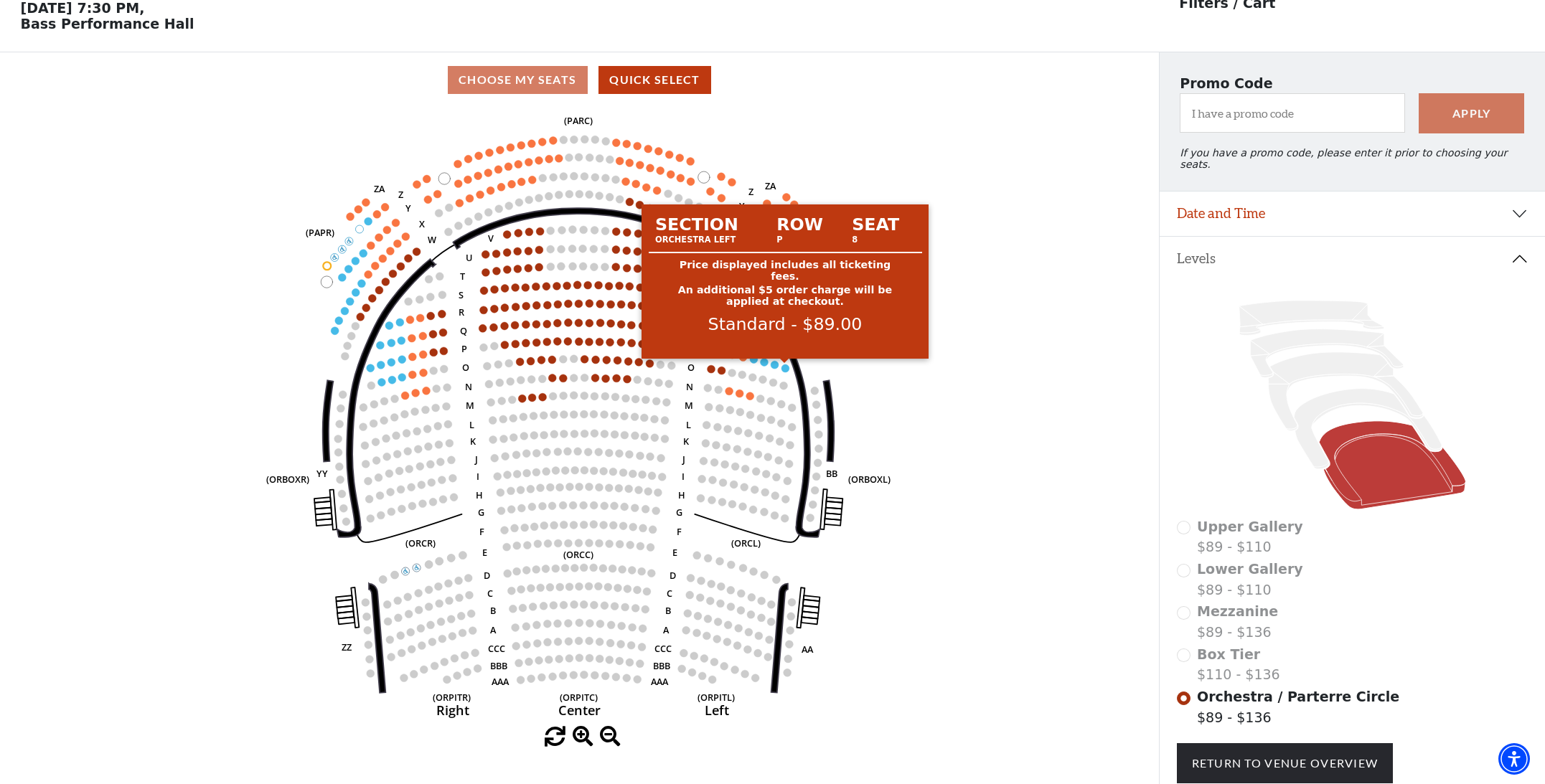
click at [785, 369] on circle at bounding box center [785, 368] width 8 height 8
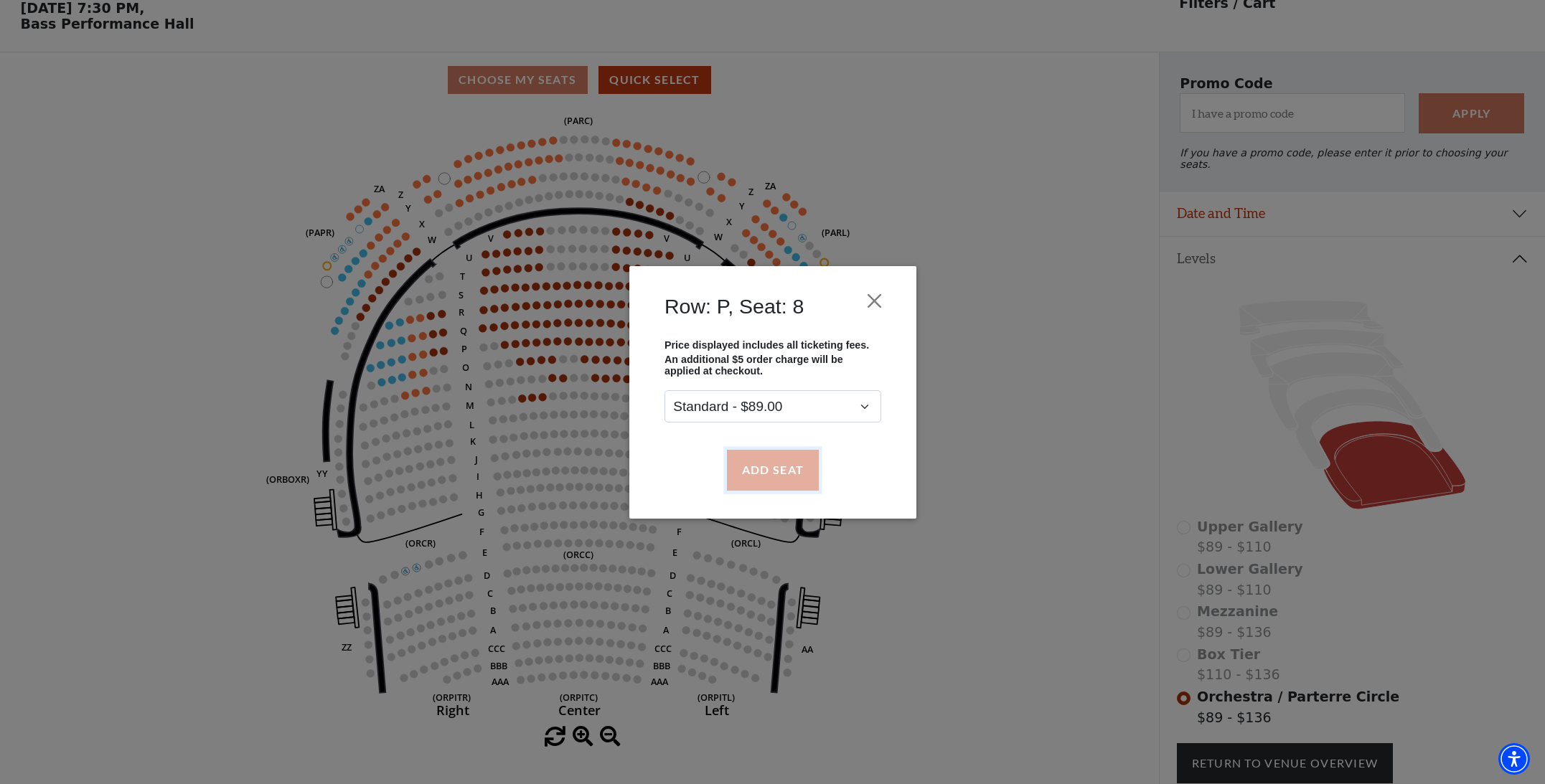
click at [772, 470] on button "Add Seat" at bounding box center [772, 470] width 92 height 40
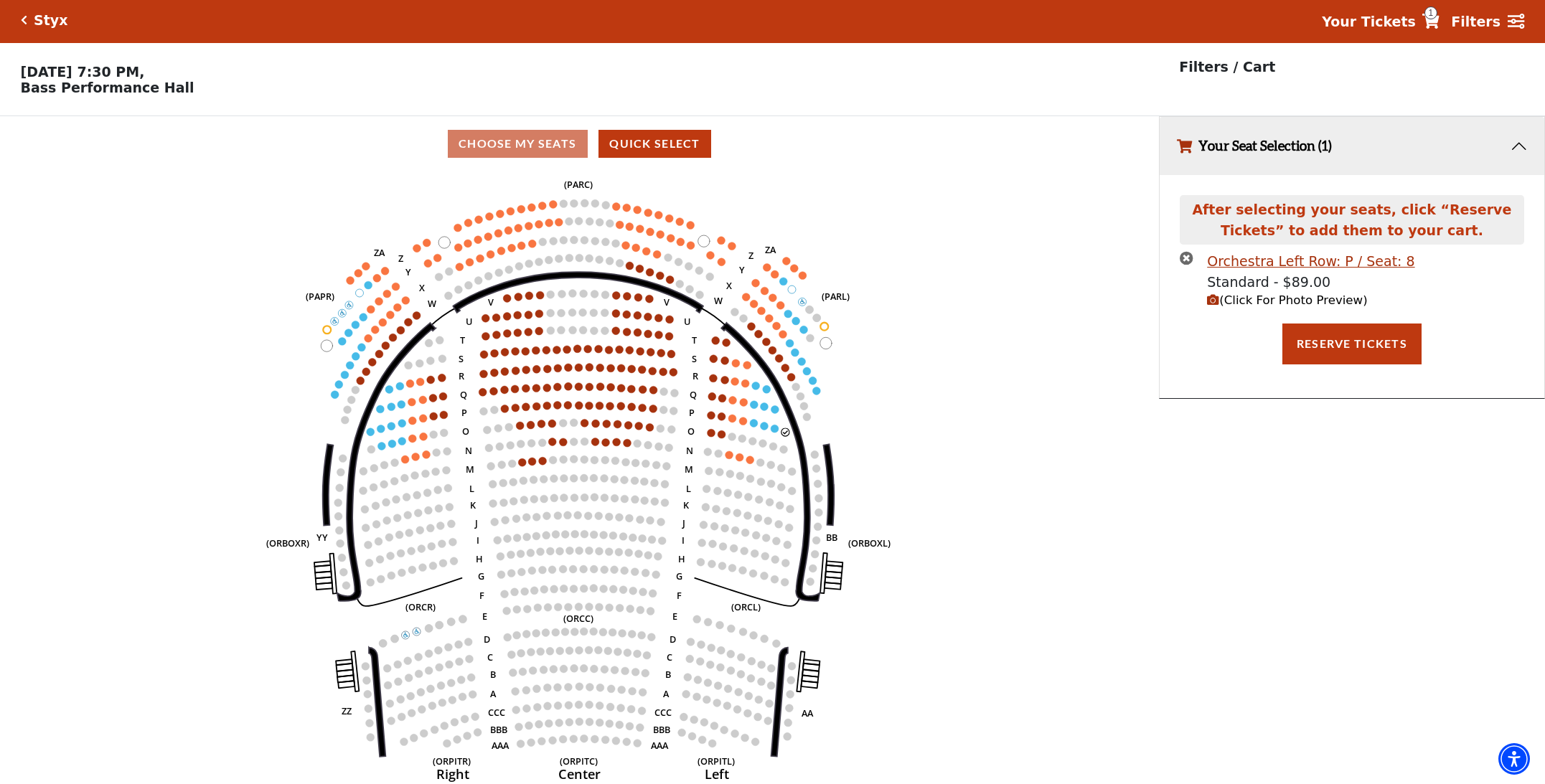
scroll to position [0, 0]
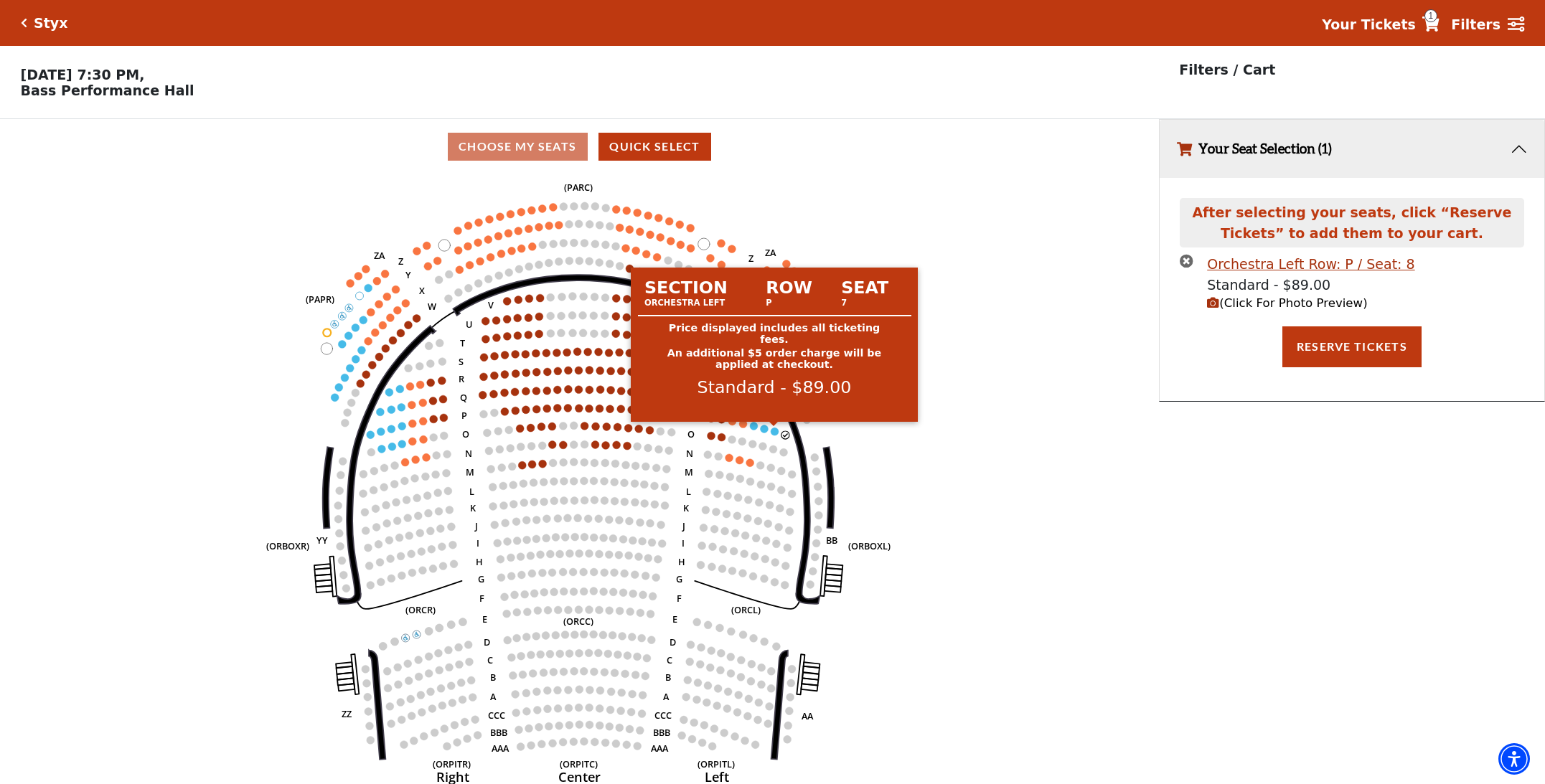
click at [778, 431] on circle at bounding box center [775, 431] width 8 height 8
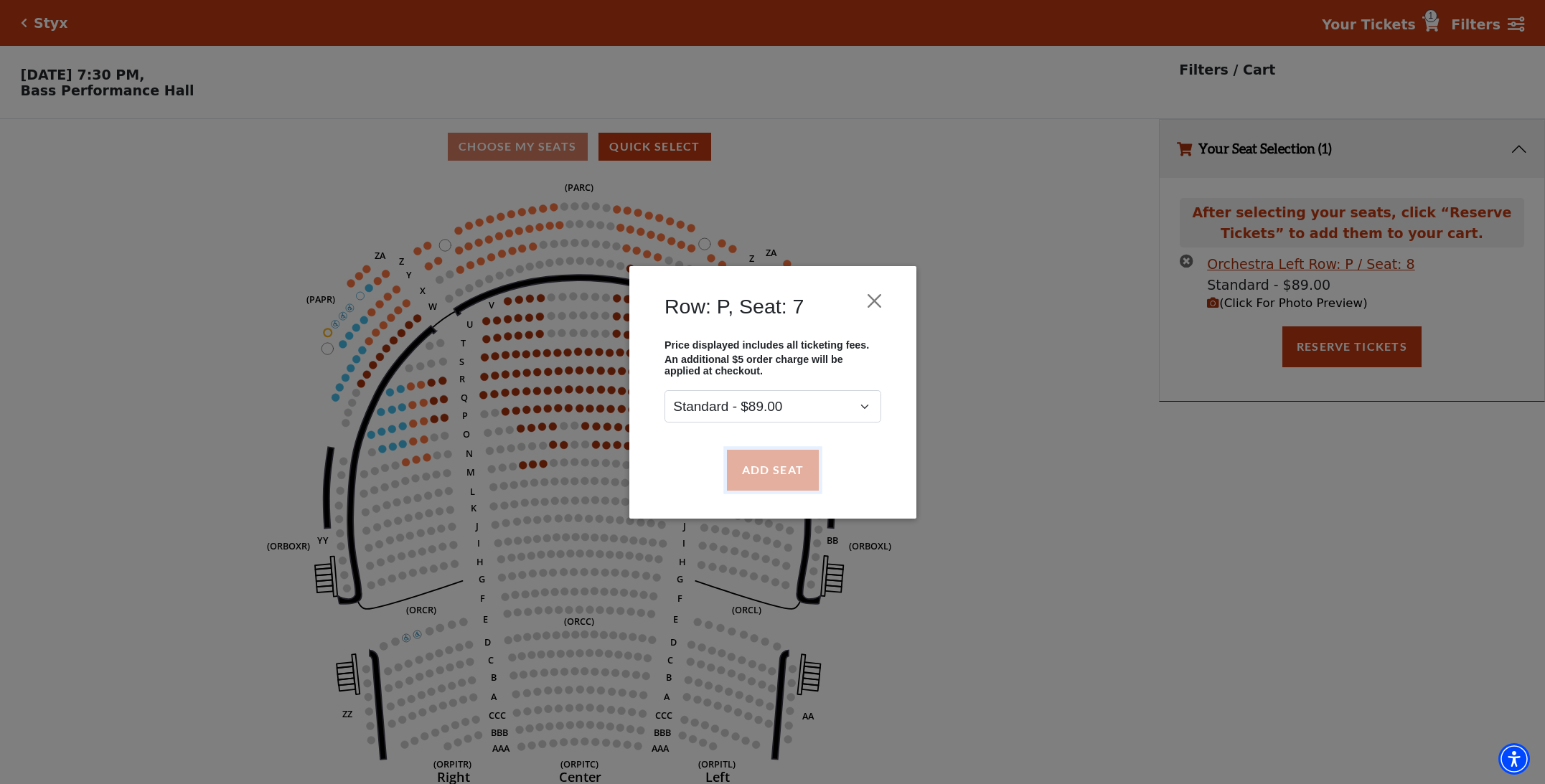
click at [769, 459] on button "Add Seat" at bounding box center [772, 470] width 92 height 40
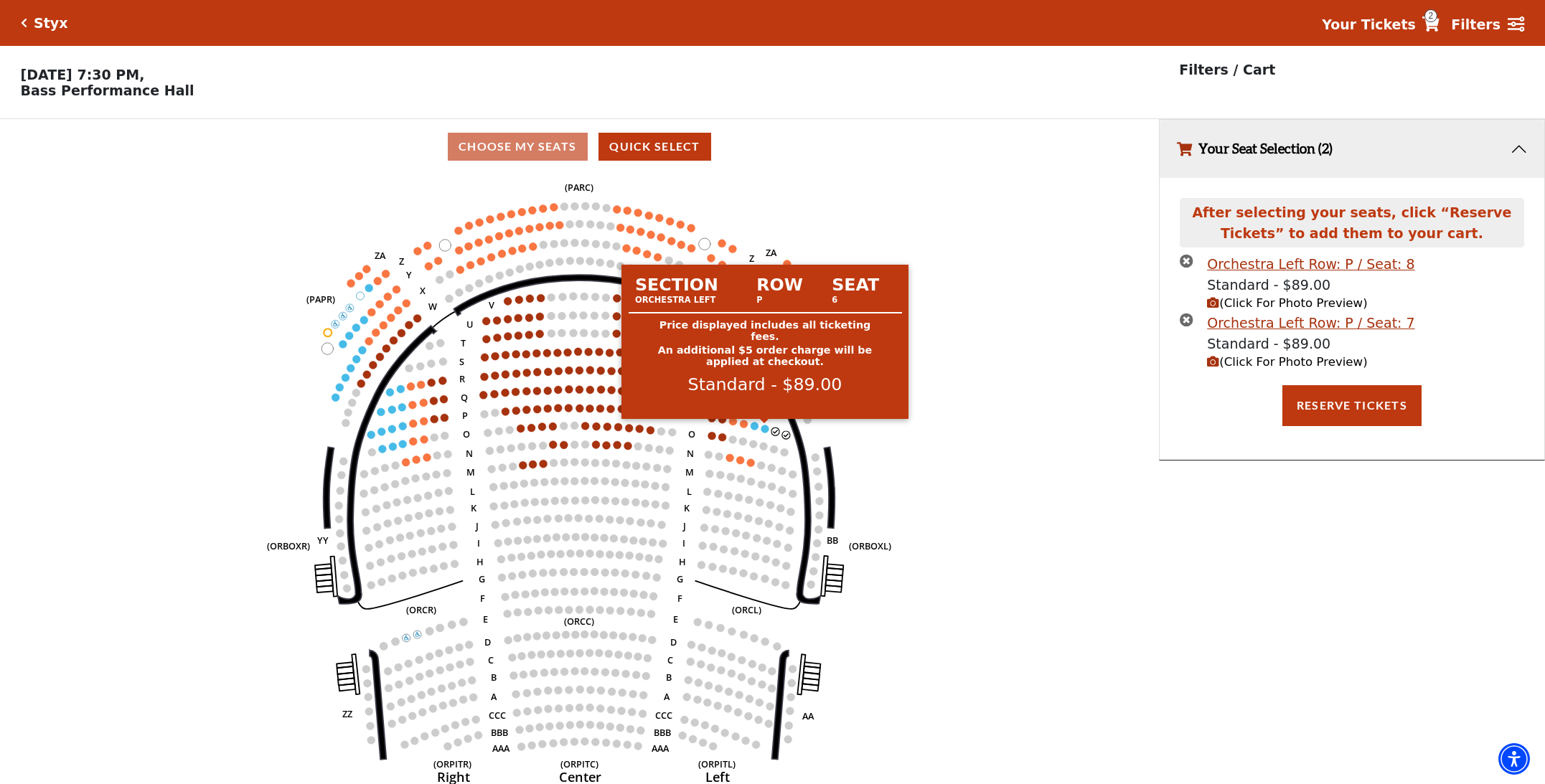
click at [765, 429] on circle at bounding box center [765, 428] width 8 height 8
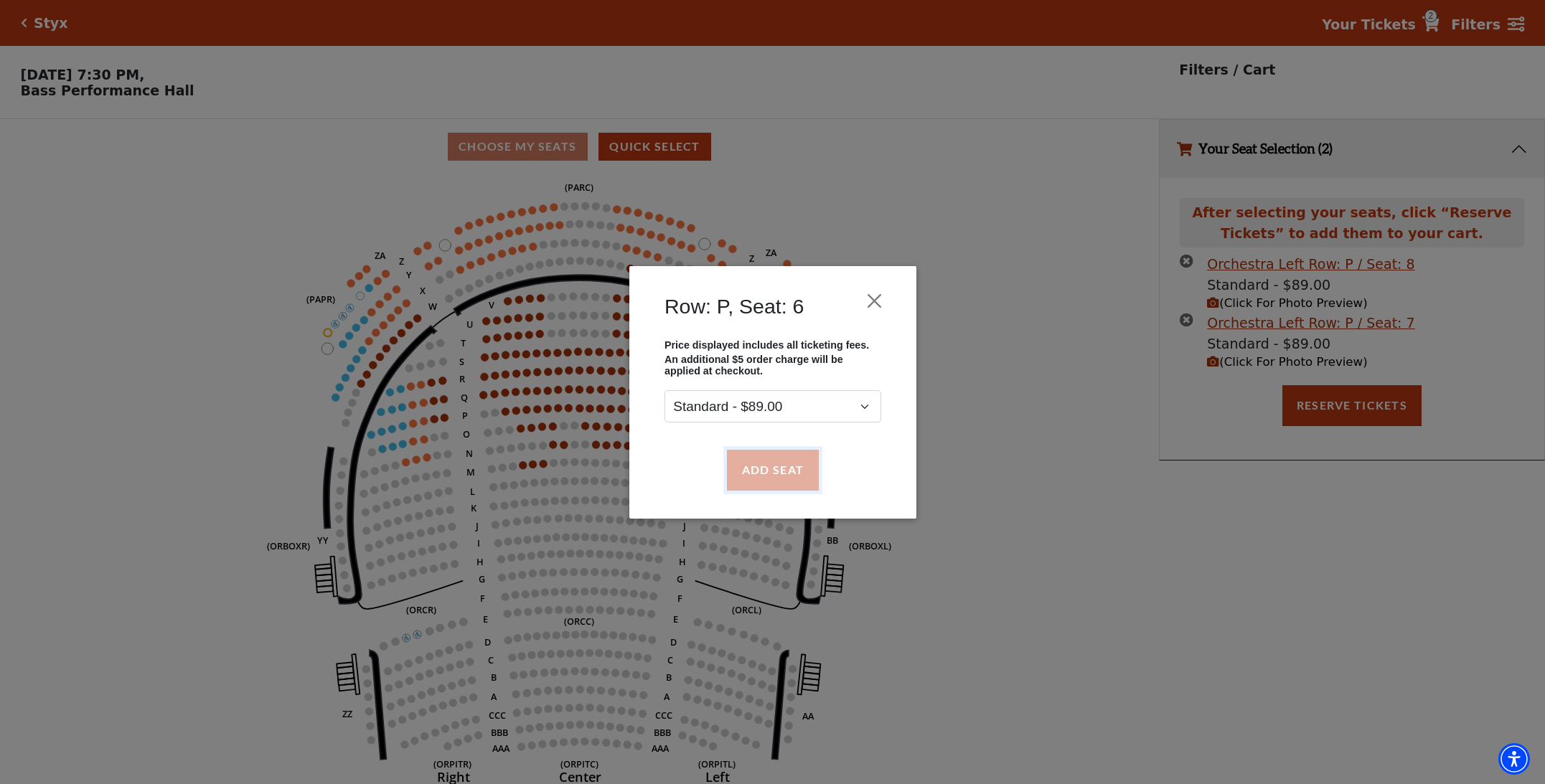
click at [758, 466] on button "Add Seat" at bounding box center [772, 470] width 92 height 40
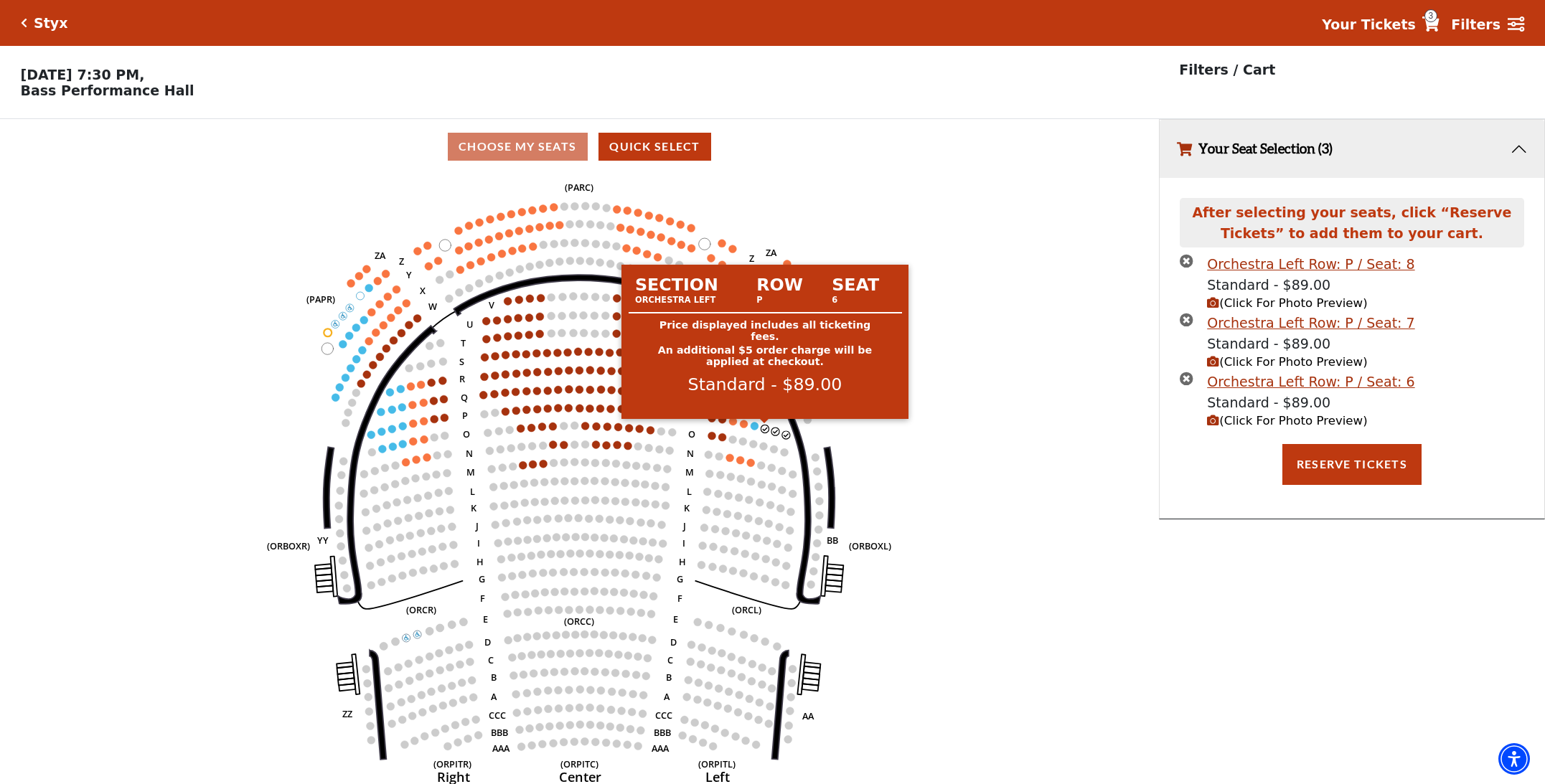
click at [764, 428] on circle at bounding box center [765, 428] width 8 height 8
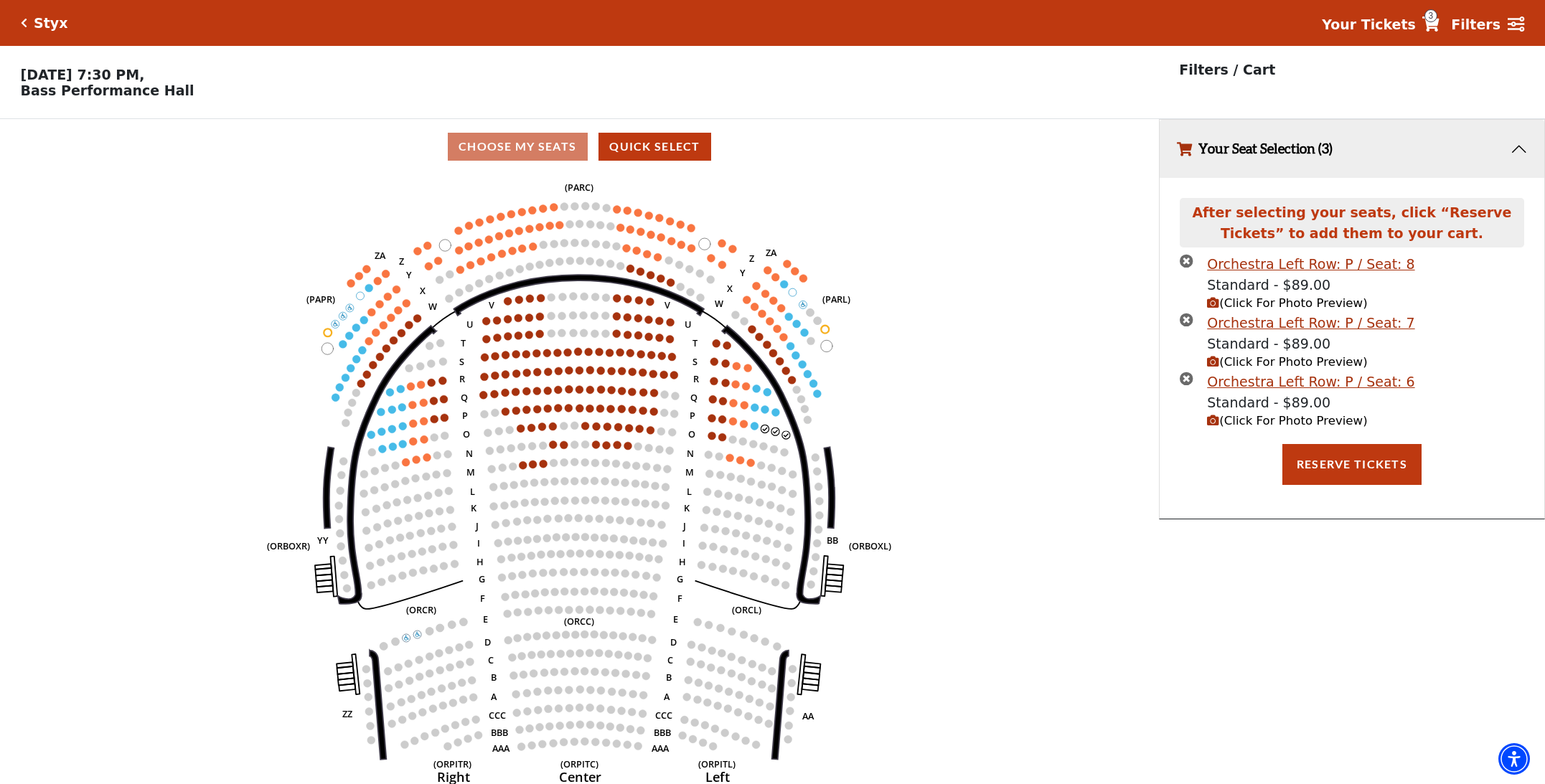
click at [1280, 418] on span "(Click For Photo Preview)" at bounding box center [1286, 421] width 160 height 14
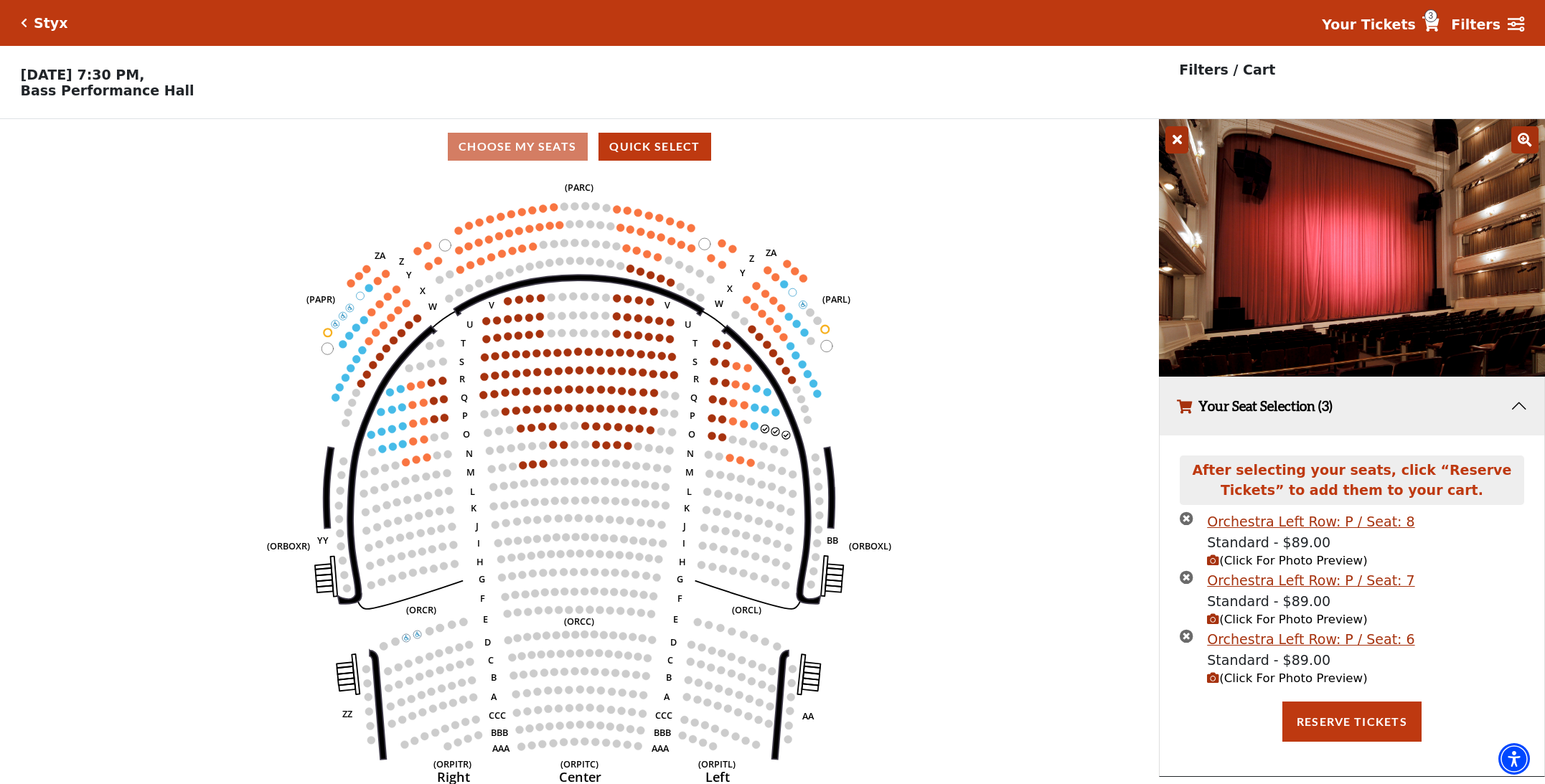
click at [1189, 637] on icon "times-circle" at bounding box center [1187, 636] width 14 height 14
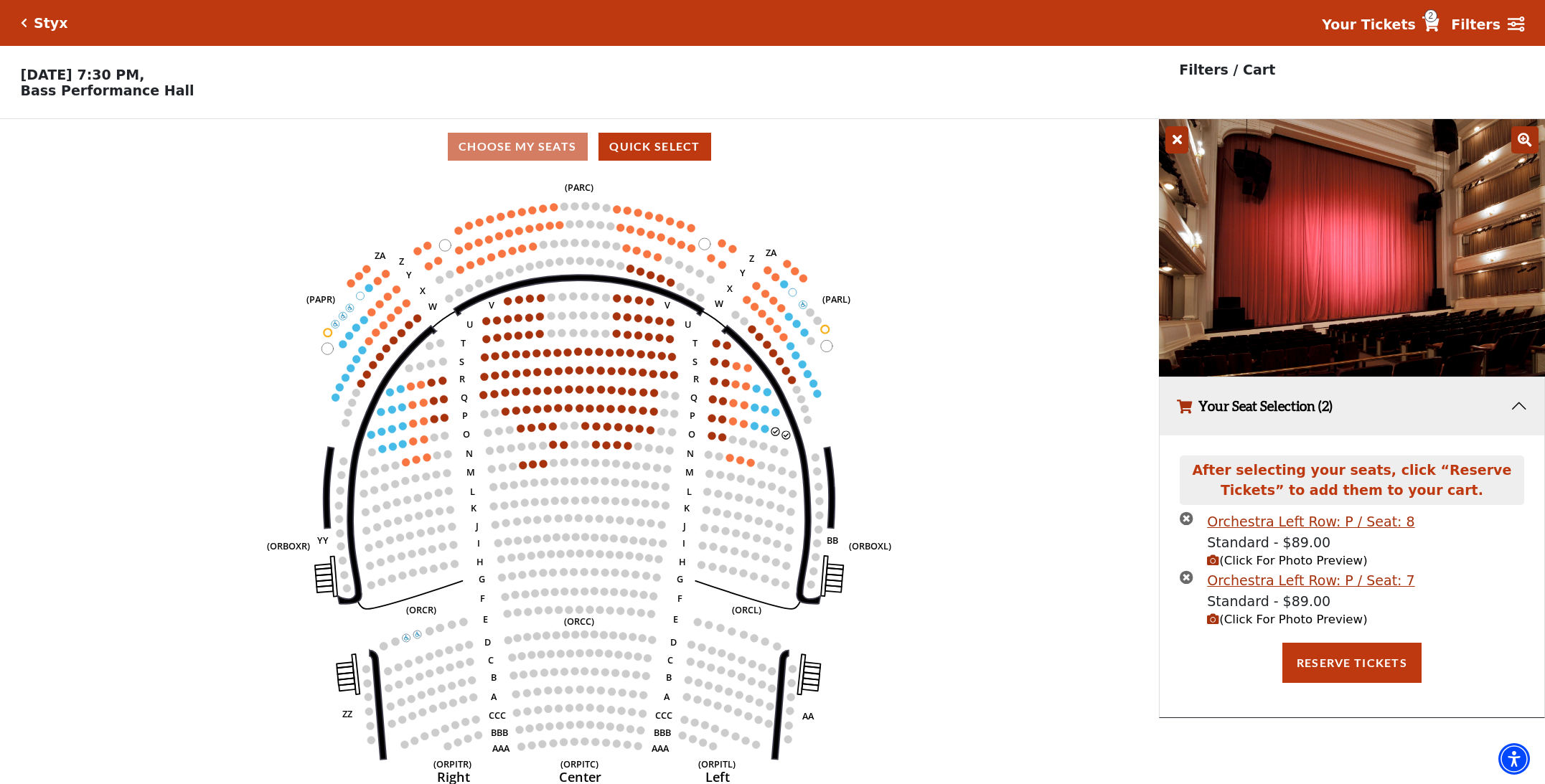
click at [1188, 580] on icon "times-circle" at bounding box center [1187, 577] width 14 height 14
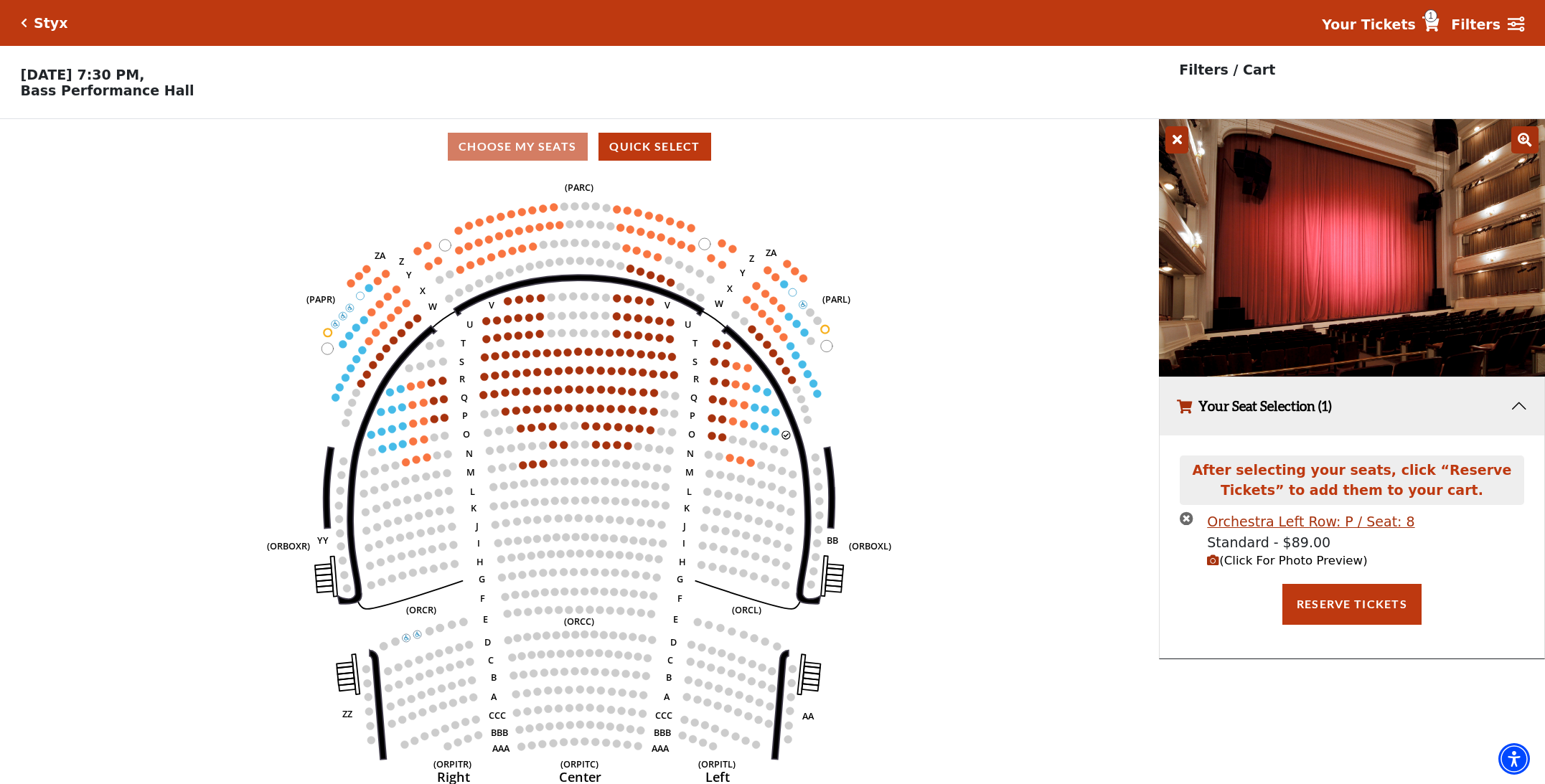
click at [1186, 518] on icon "times-circle" at bounding box center [1187, 519] width 14 height 14
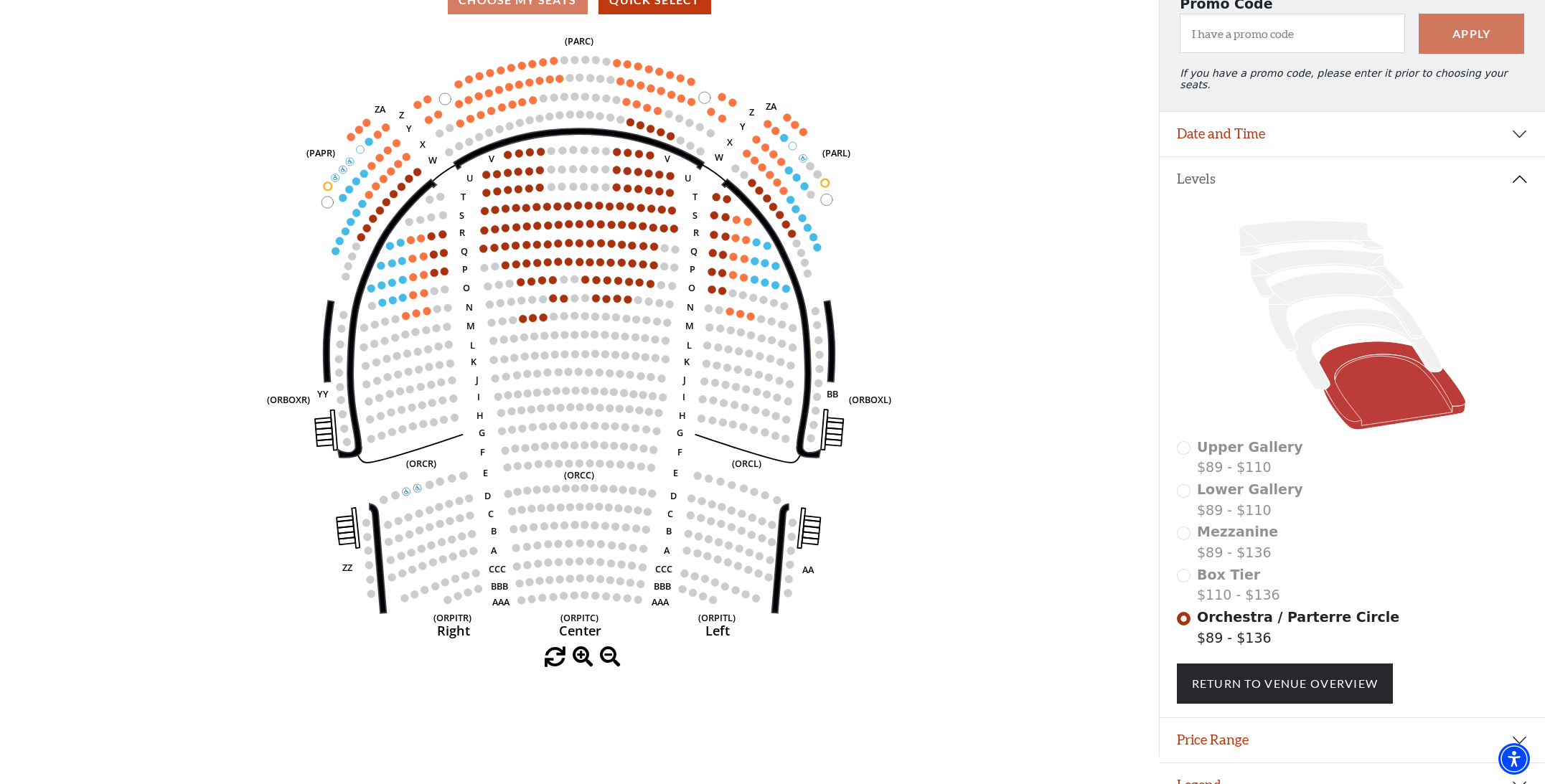
scroll to position [159, 0]
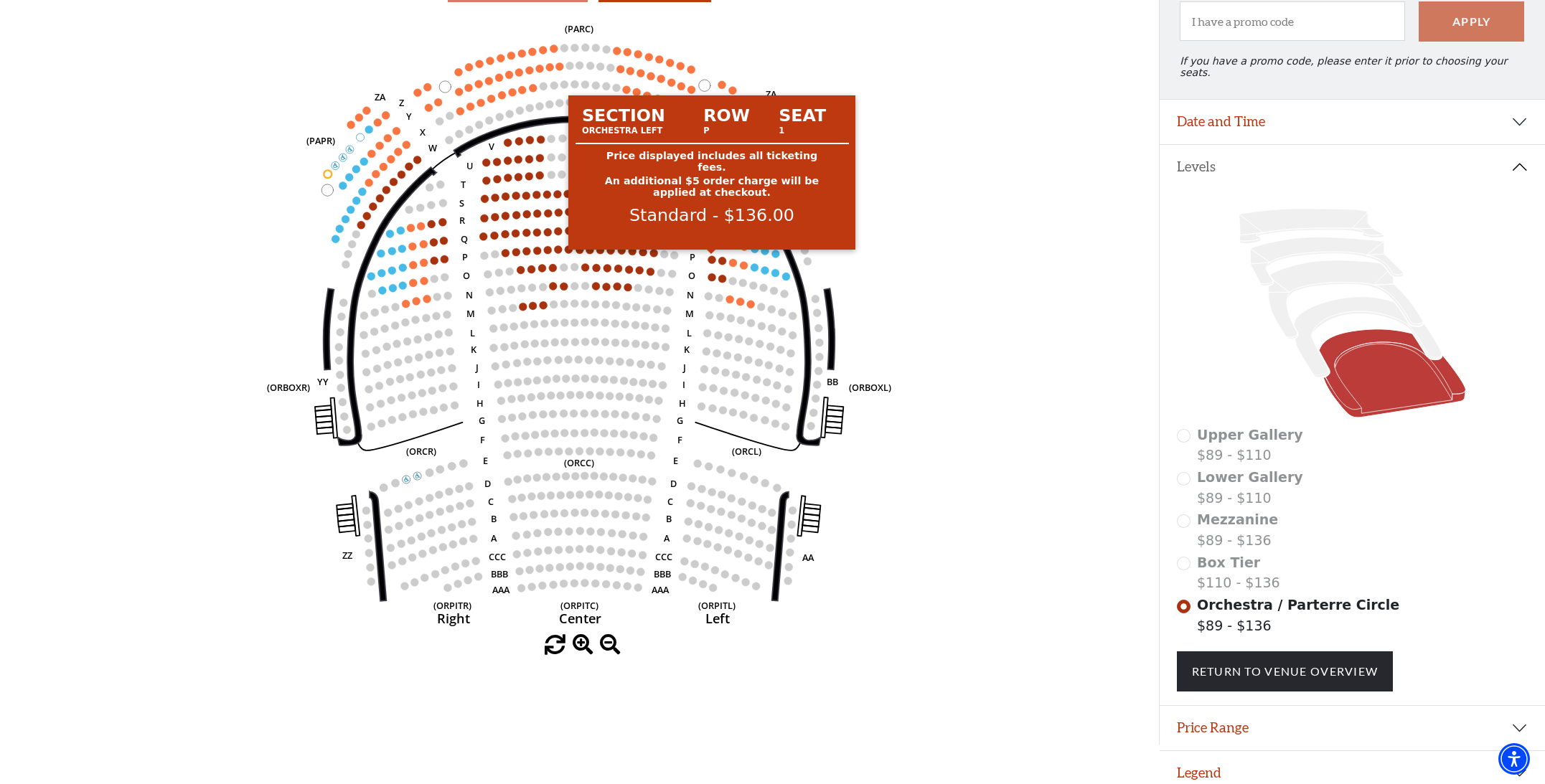
click at [709, 261] on circle at bounding box center [711, 259] width 8 height 8
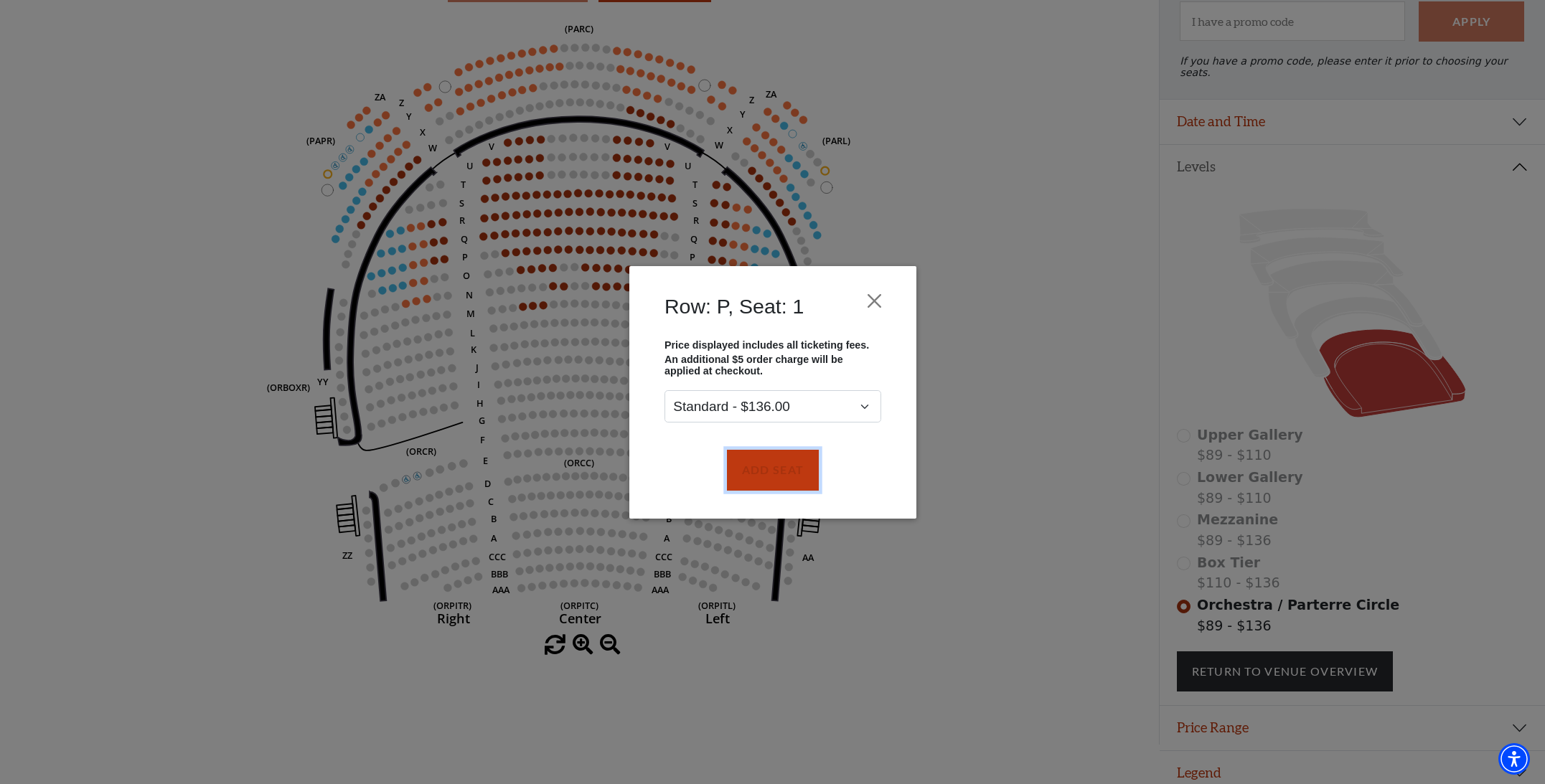
drag, startPoint x: 771, startPoint y: 469, endPoint x: 765, endPoint y: 434, distance: 35.5
click at [771, 469] on button "Add Seat" at bounding box center [772, 470] width 92 height 40
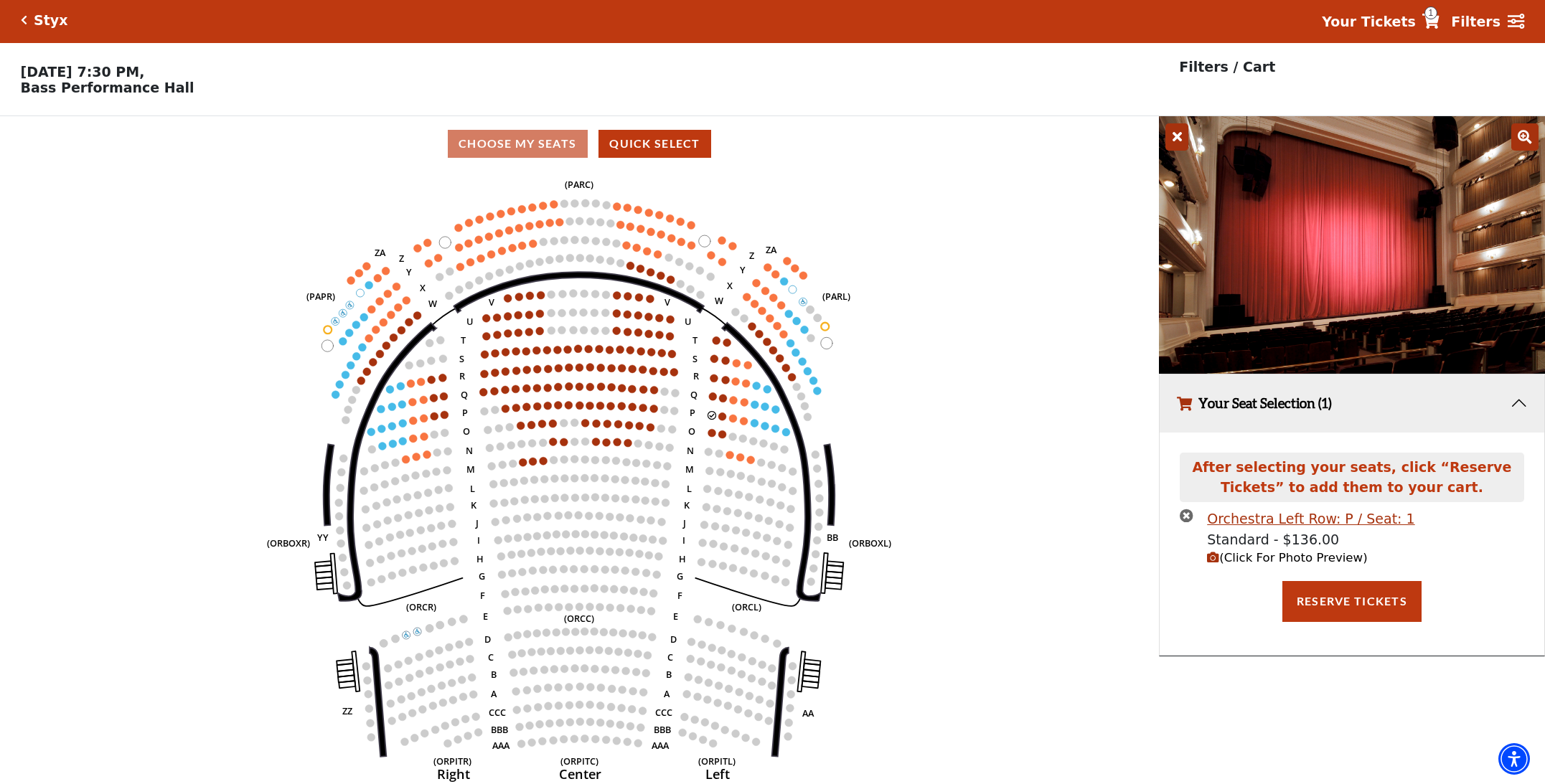
scroll to position [0, 0]
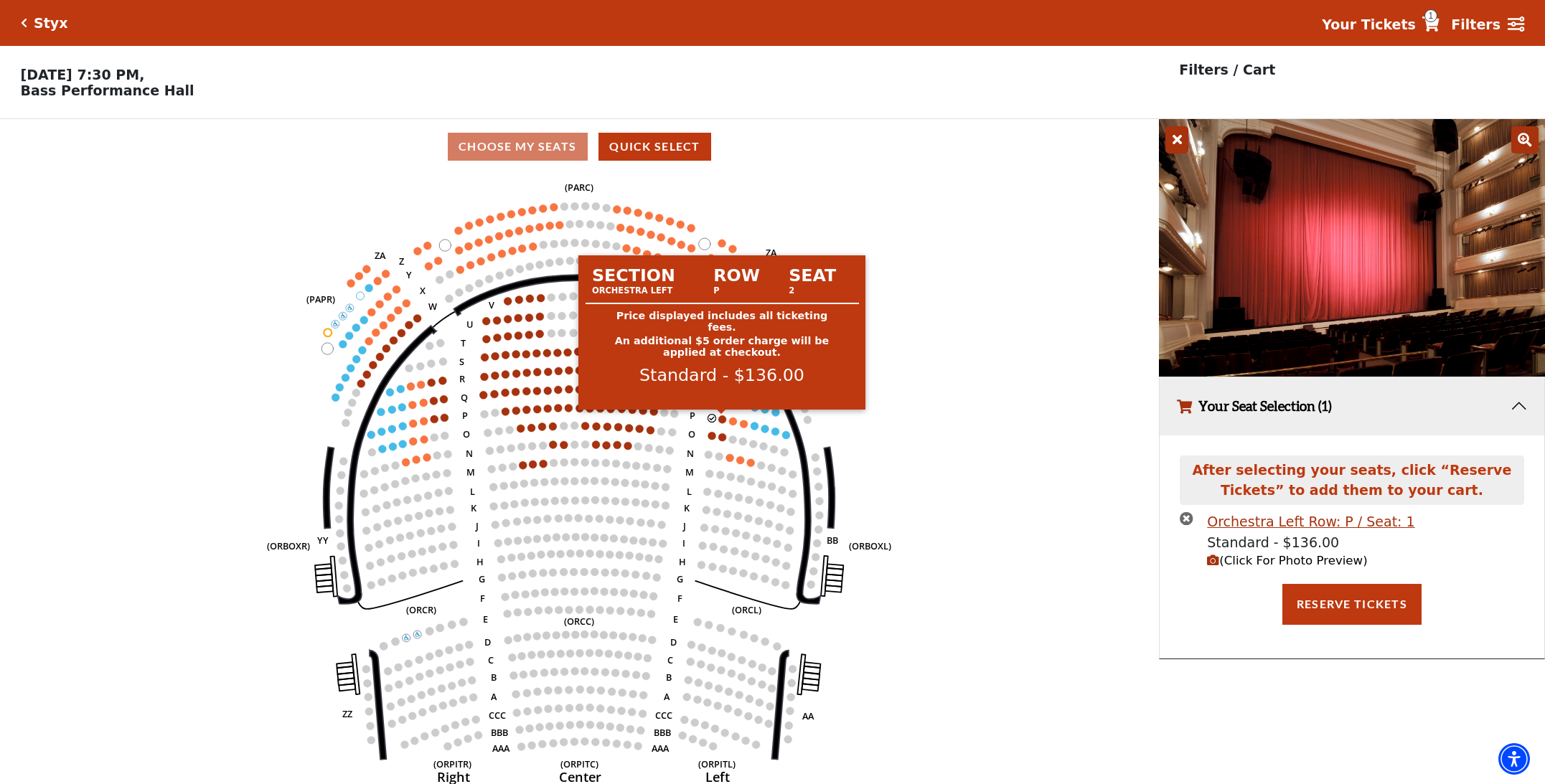
click at [724, 420] on g "Left (ORPITL) Right (ORPITR) Center (ORPITC) ZZ AA YY BB ZA ZA (ORCL) (ORCR) (O…" at bounding box center [579, 483] width 625 height 605
click at [721, 419] on circle at bounding box center [721, 419] width 8 height 8
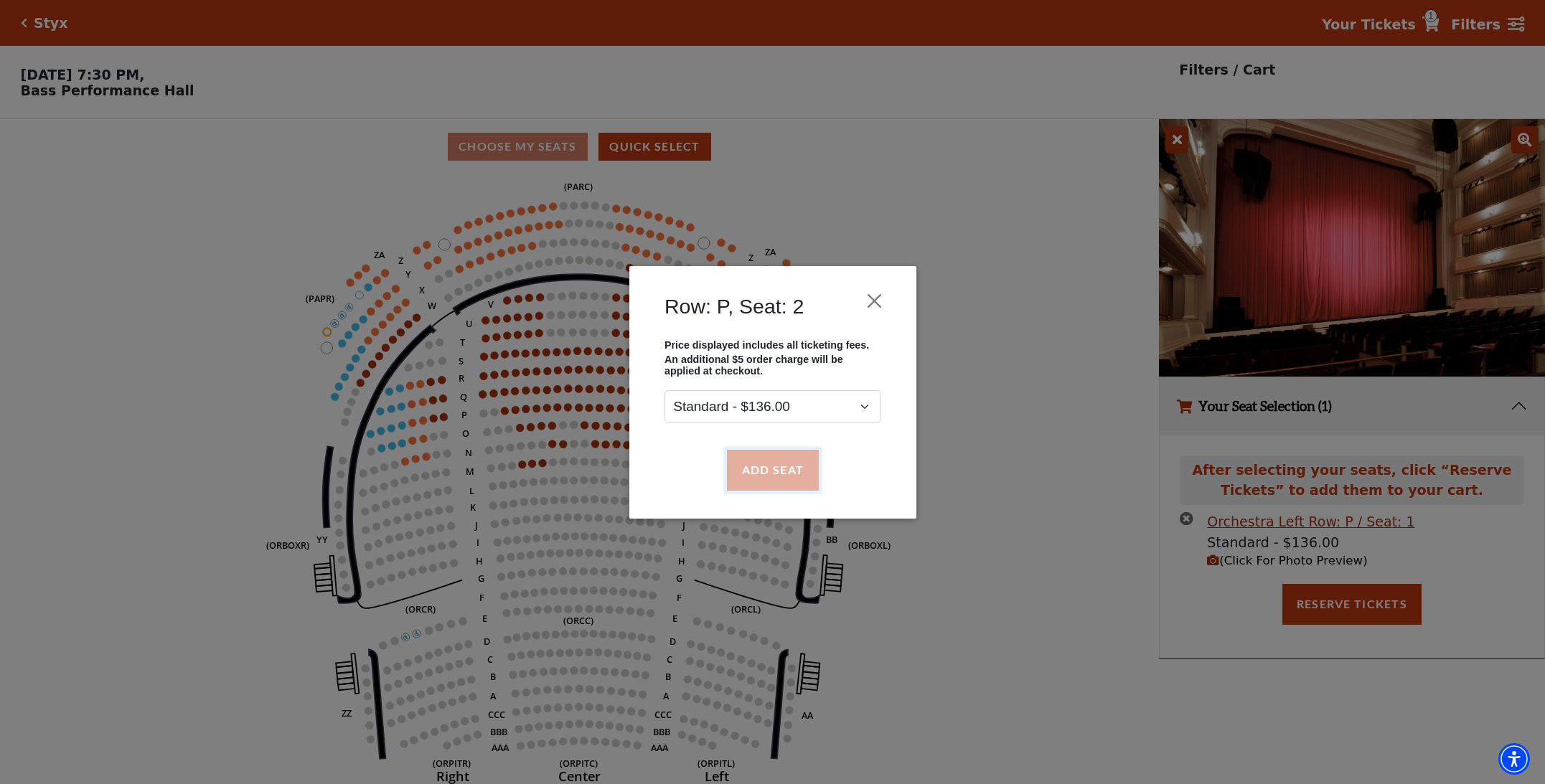
click at [758, 471] on button "Add Seat" at bounding box center [772, 470] width 92 height 40
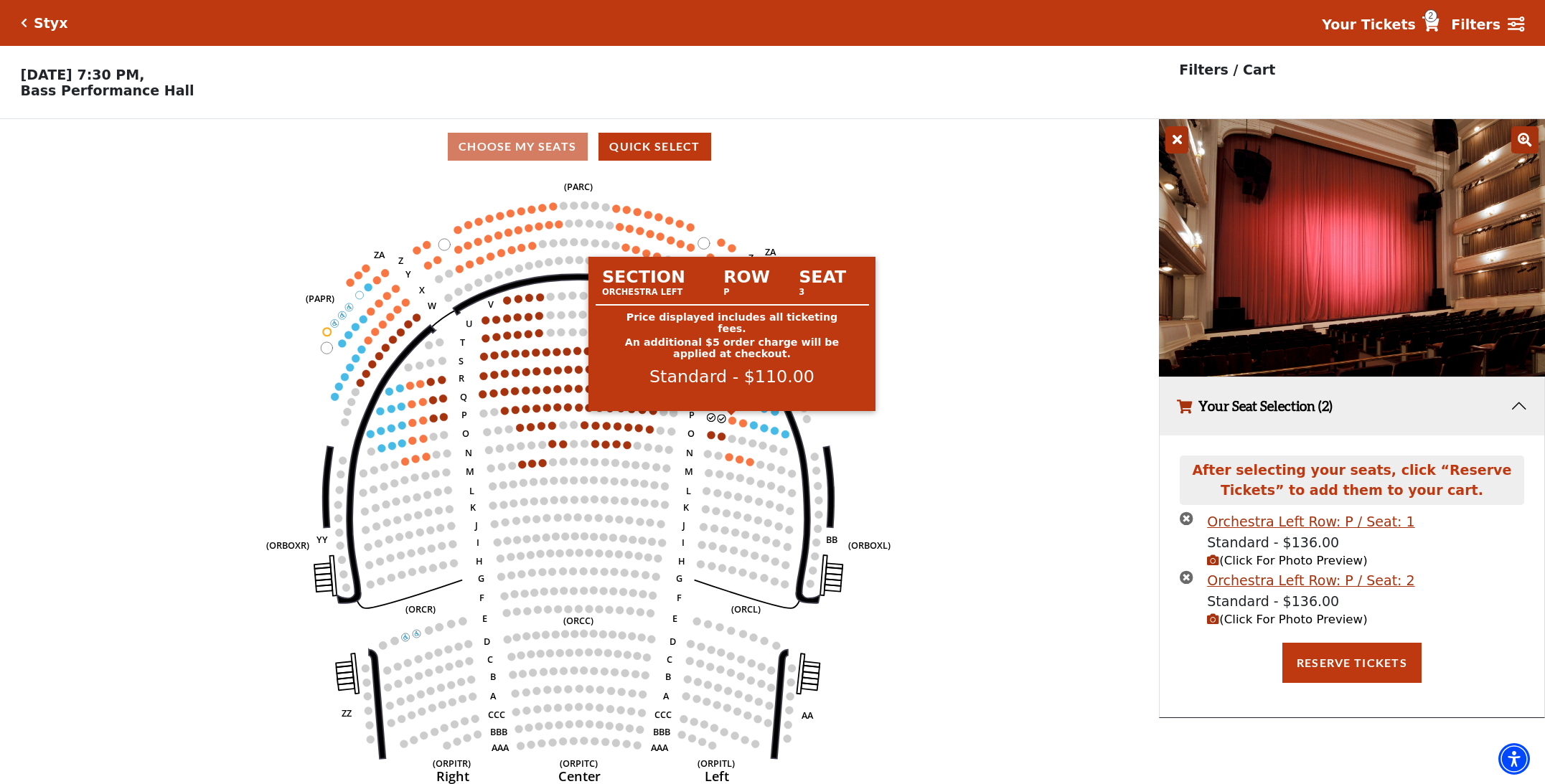
click at [734, 421] on circle at bounding box center [732, 420] width 8 height 8
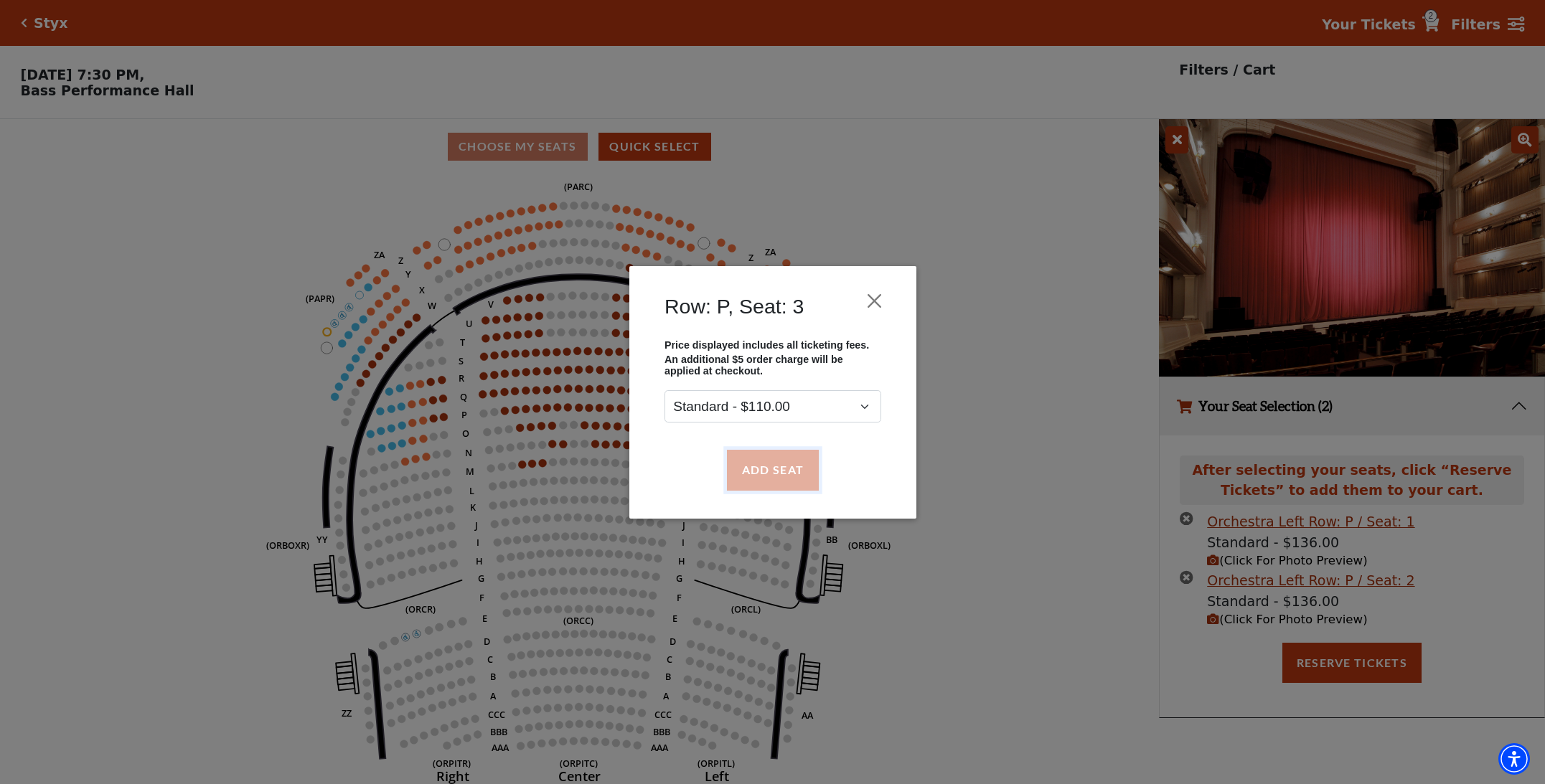
click at [758, 463] on button "Add Seat" at bounding box center [772, 470] width 92 height 40
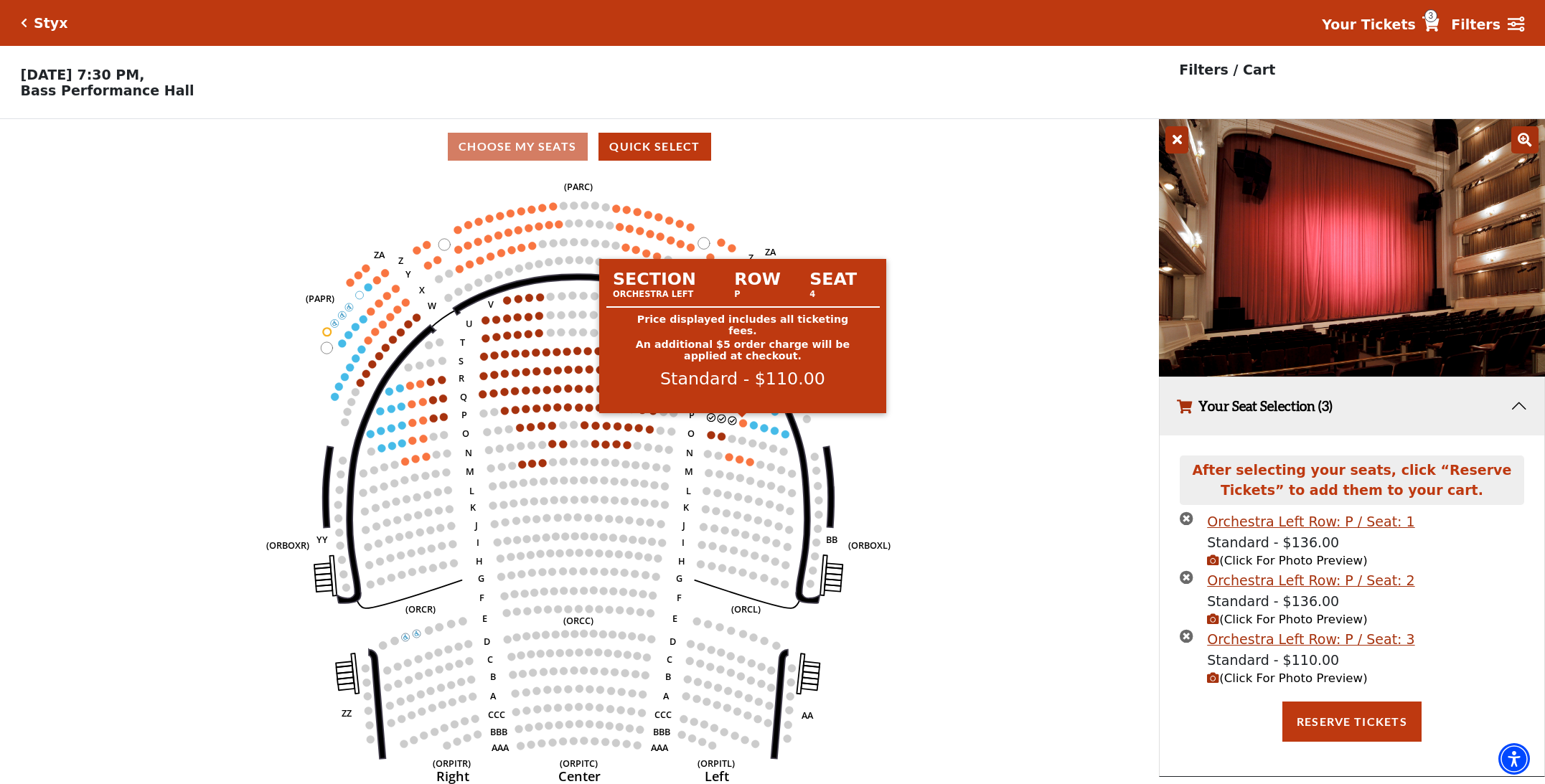
click at [742, 425] on circle at bounding box center [743, 423] width 8 height 8
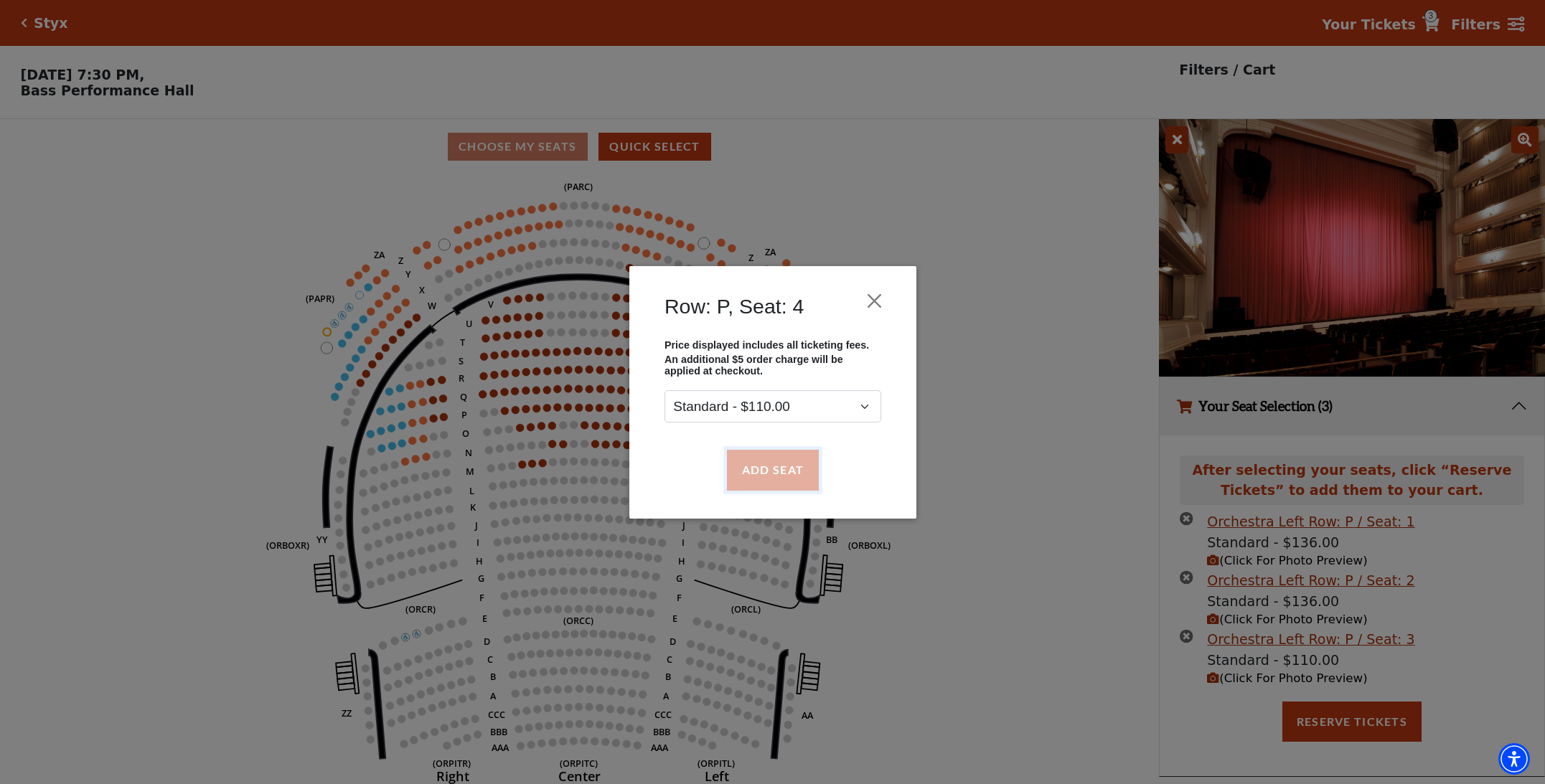
click at [762, 475] on button "Add Seat" at bounding box center [772, 470] width 92 height 40
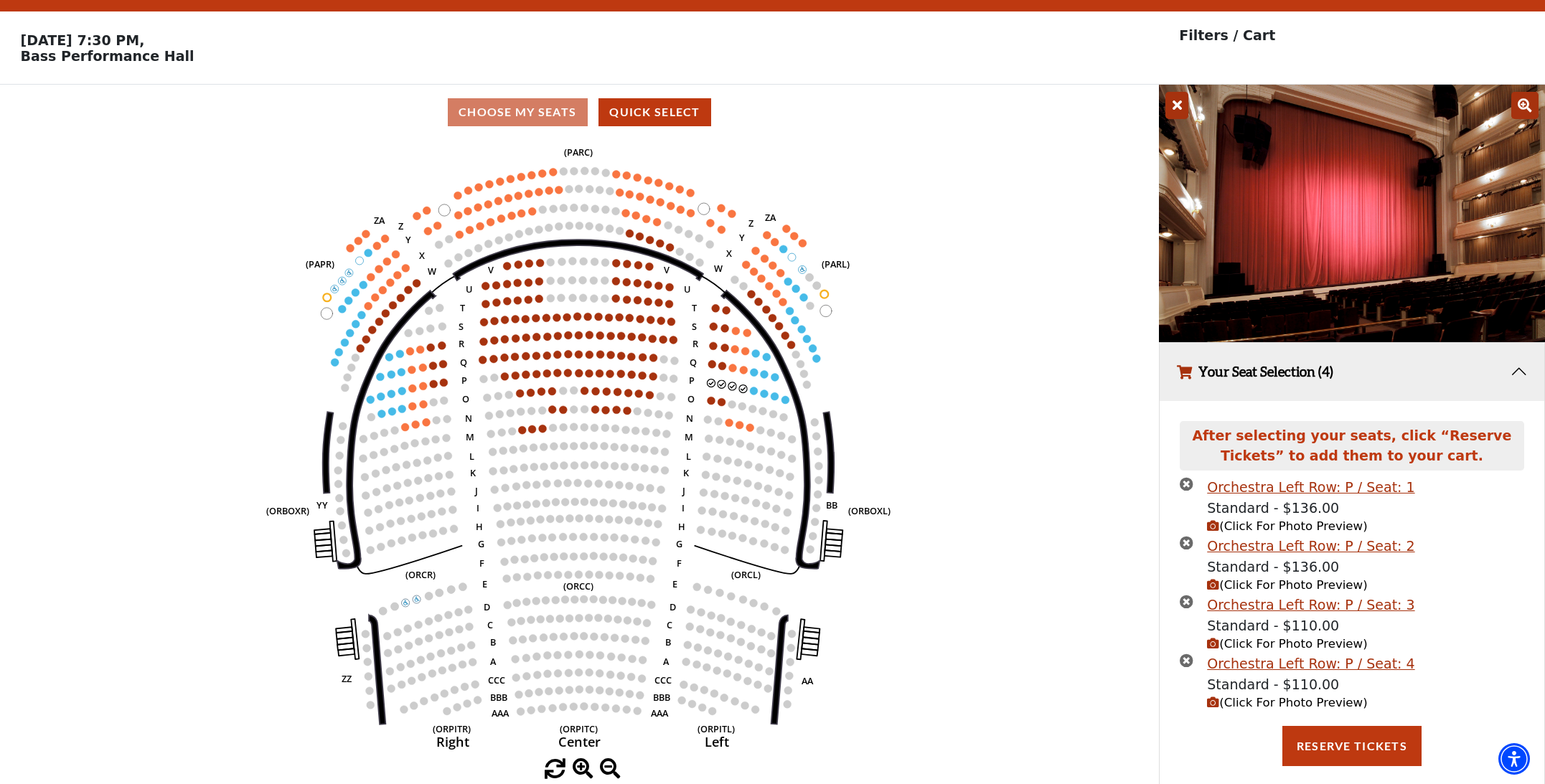
scroll to position [38, 0]
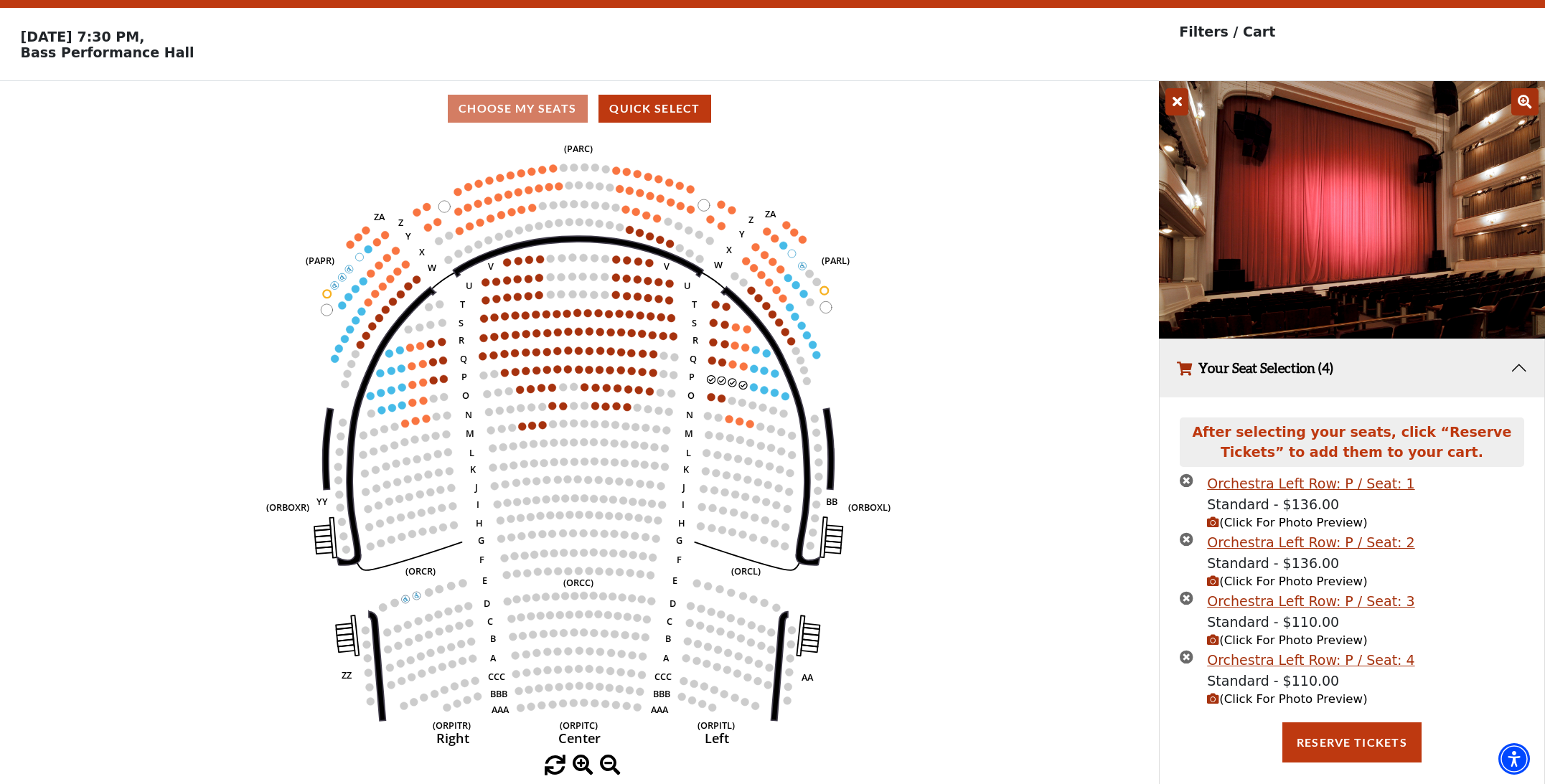
click at [1269, 697] on span "(Click For Photo Preview)" at bounding box center [1286, 699] width 160 height 14
click at [1262, 640] on span "(Click For Photo Preview)" at bounding box center [1286, 641] width 160 height 14
click at [1266, 583] on span "(Click For Photo Preview)" at bounding box center [1286, 582] width 160 height 14
click at [1266, 518] on span "(Click For Photo Preview)" at bounding box center [1286, 522] width 160 height 14
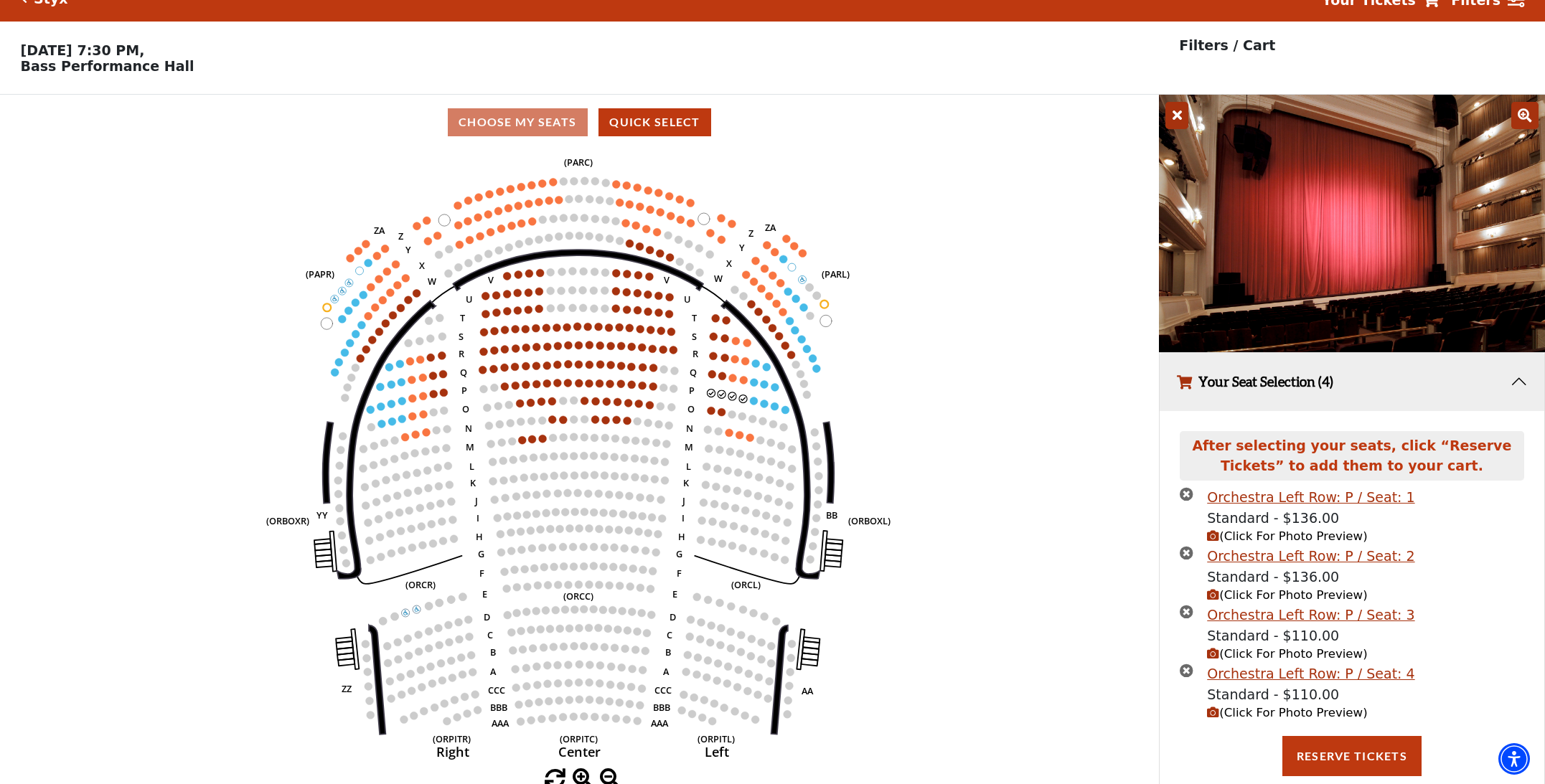
scroll to position [11, 0]
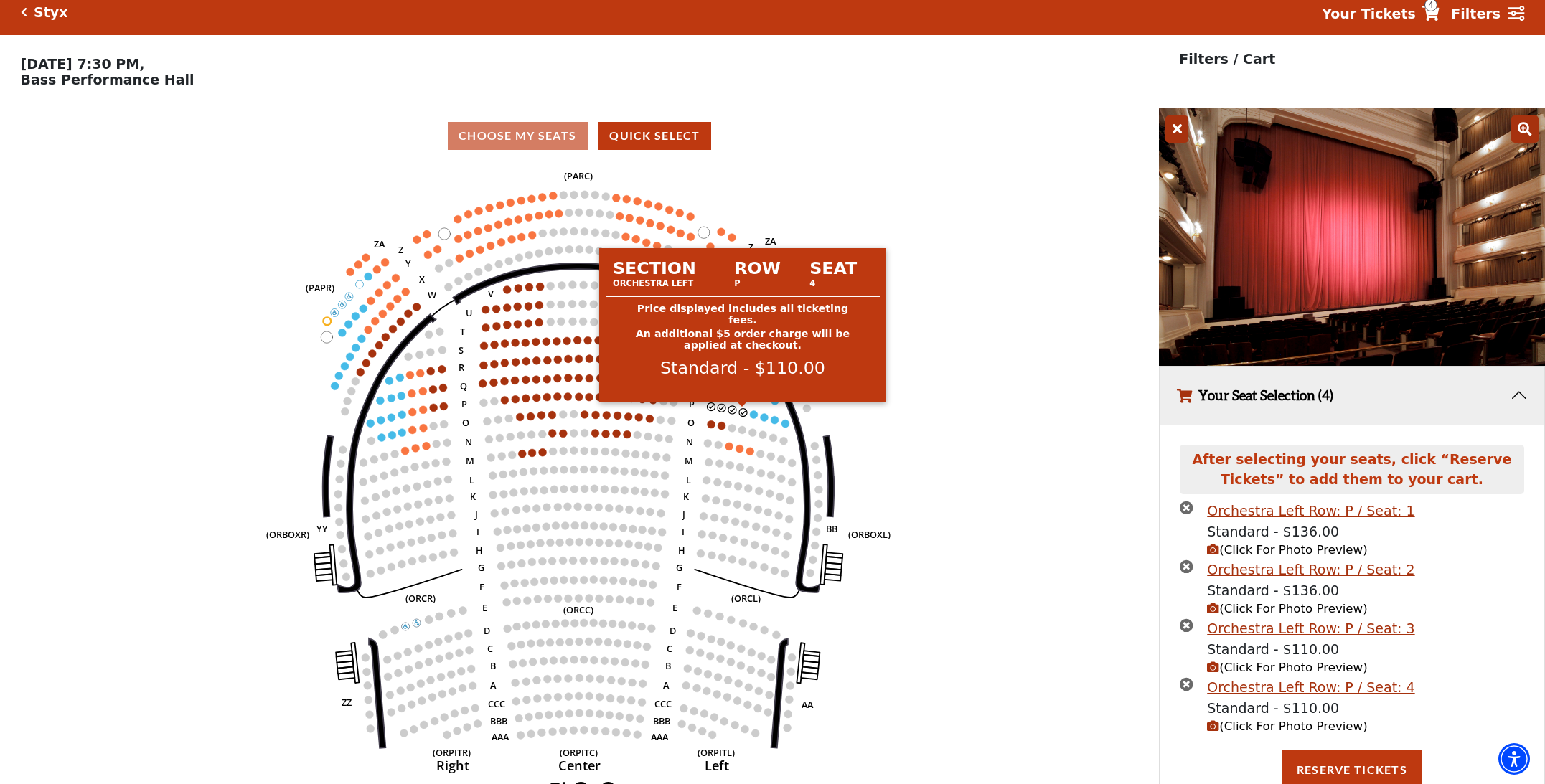
click at [743, 413] on circle at bounding box center [743, 412] width 8 height 8
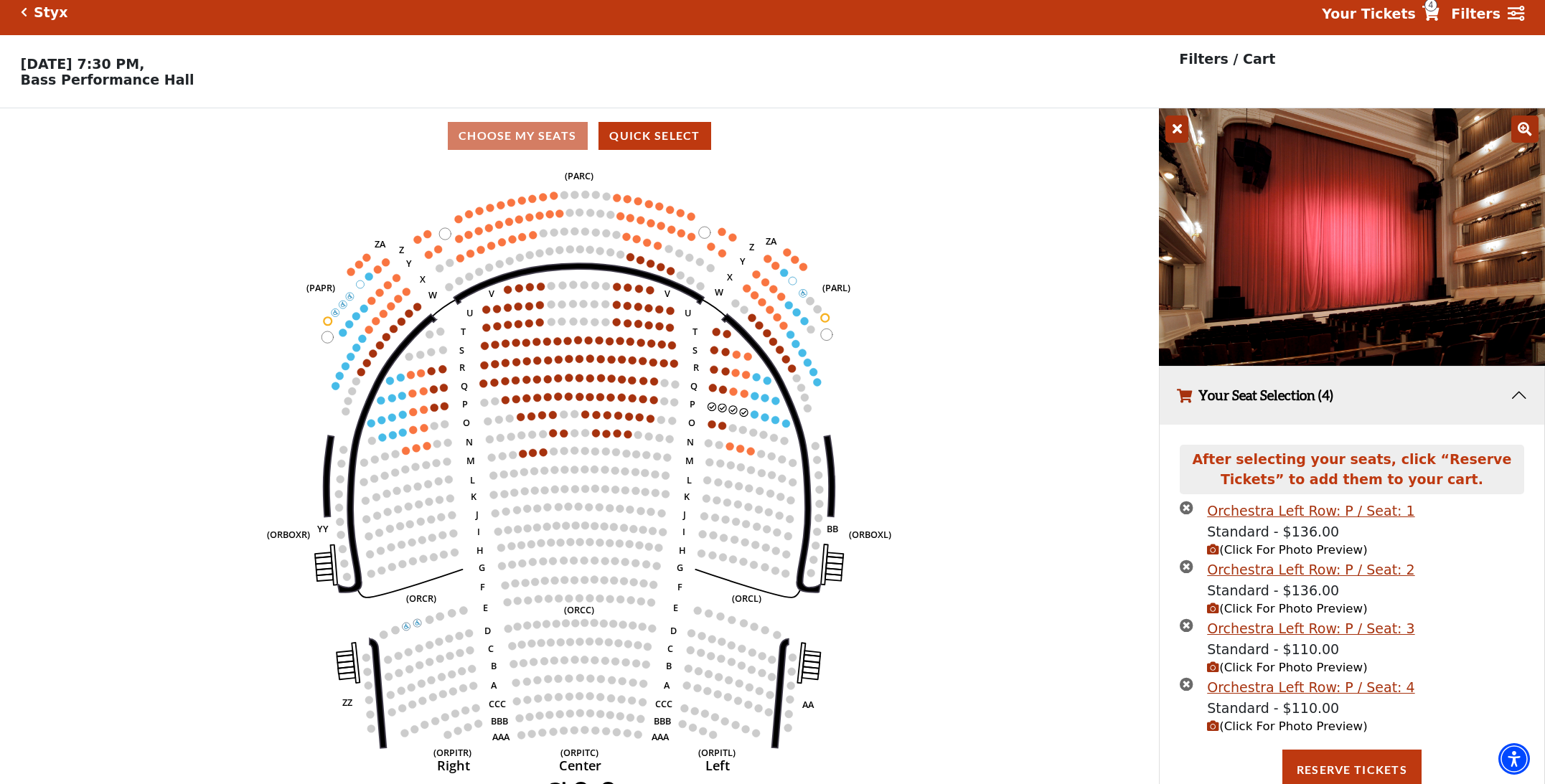
click at [1188, 506] on icon "times-circle" at bounding box center [1187, 508] width 14 height 14
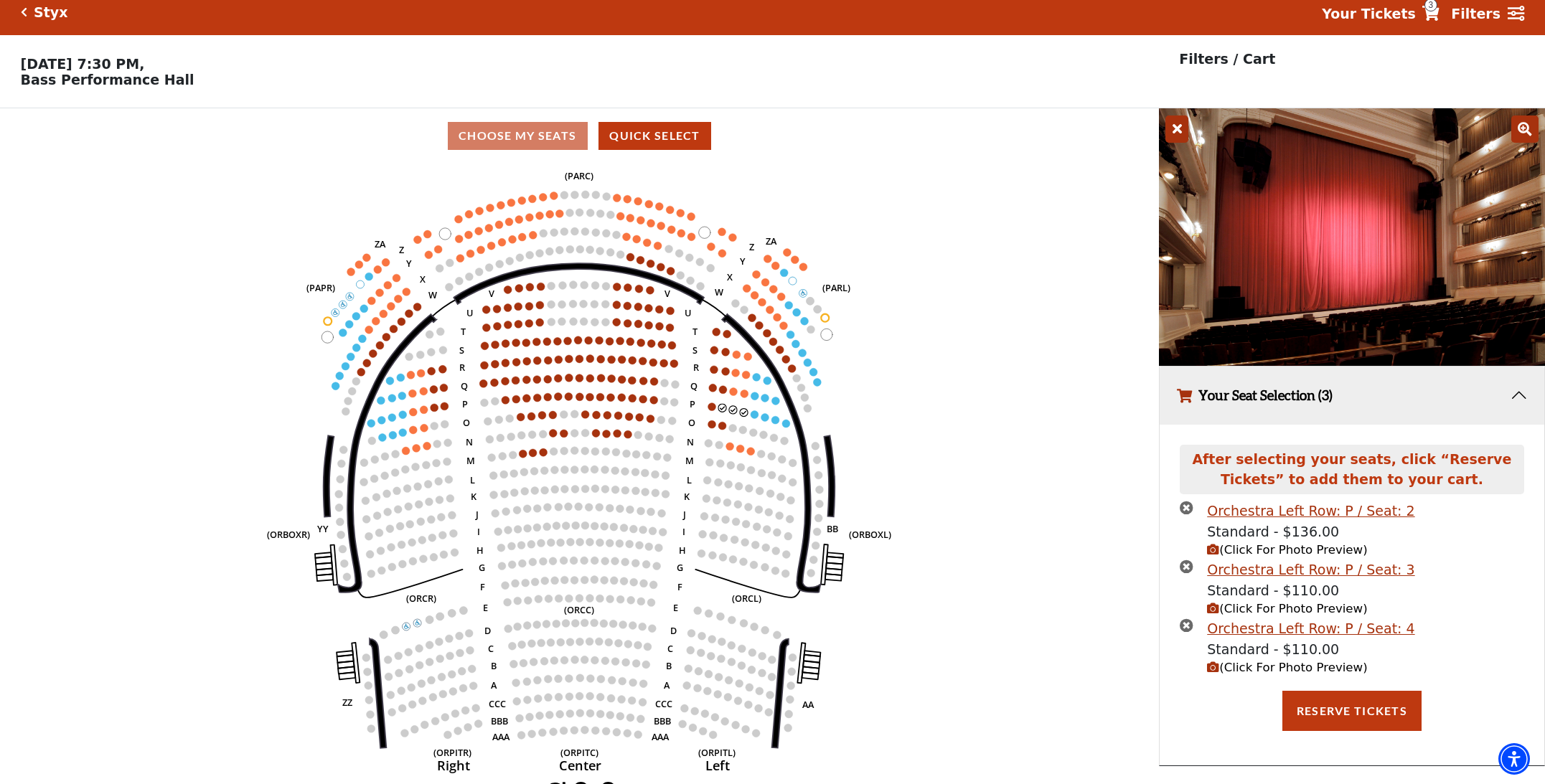
click at [1185, 503] on icon "times-circle" at bounding box center [1187, 508] width 14 height 14
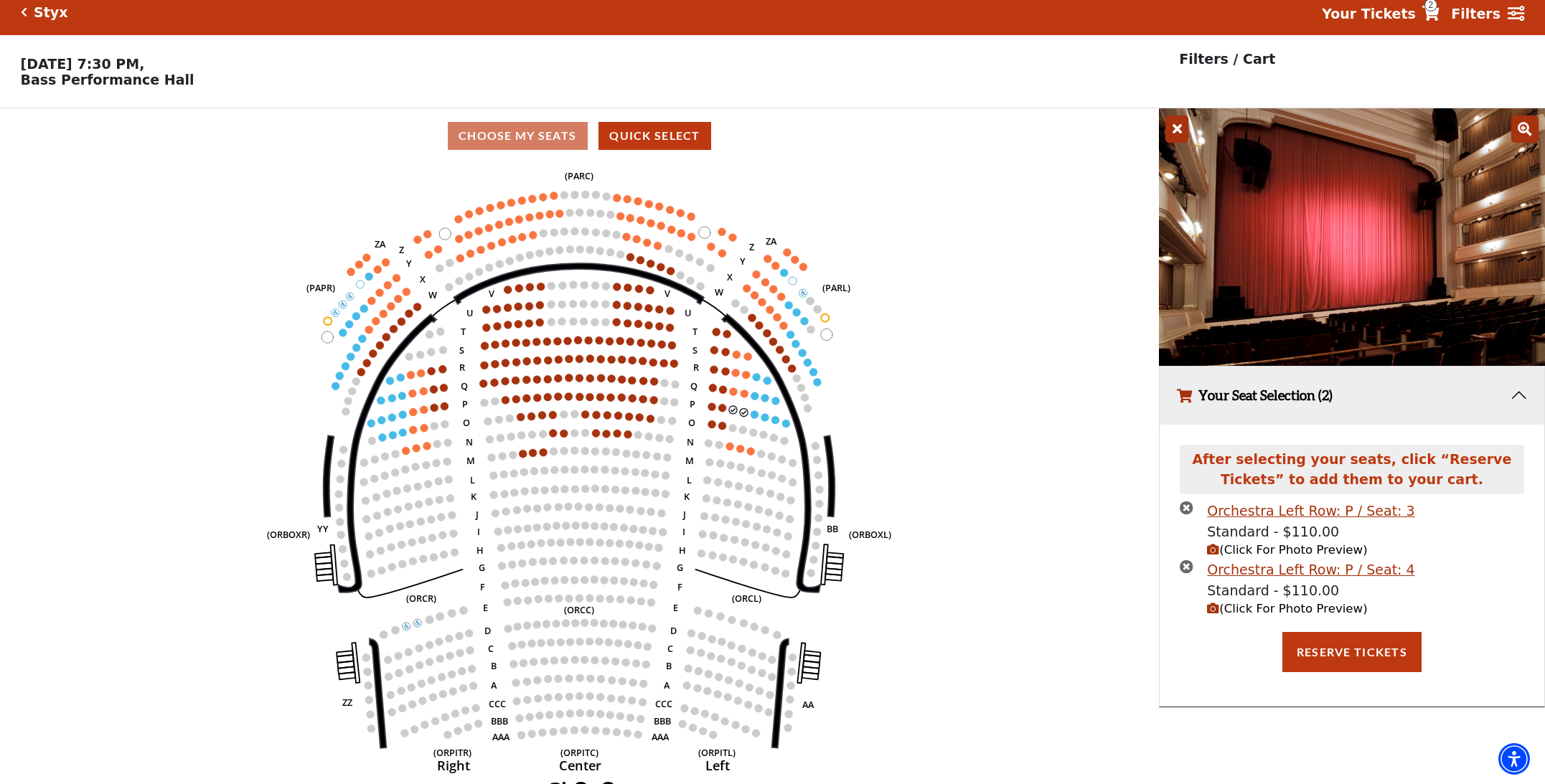
click at [1184, 508] on icon "times-circle" at bounding box center [1187, 508] width 14 height 14
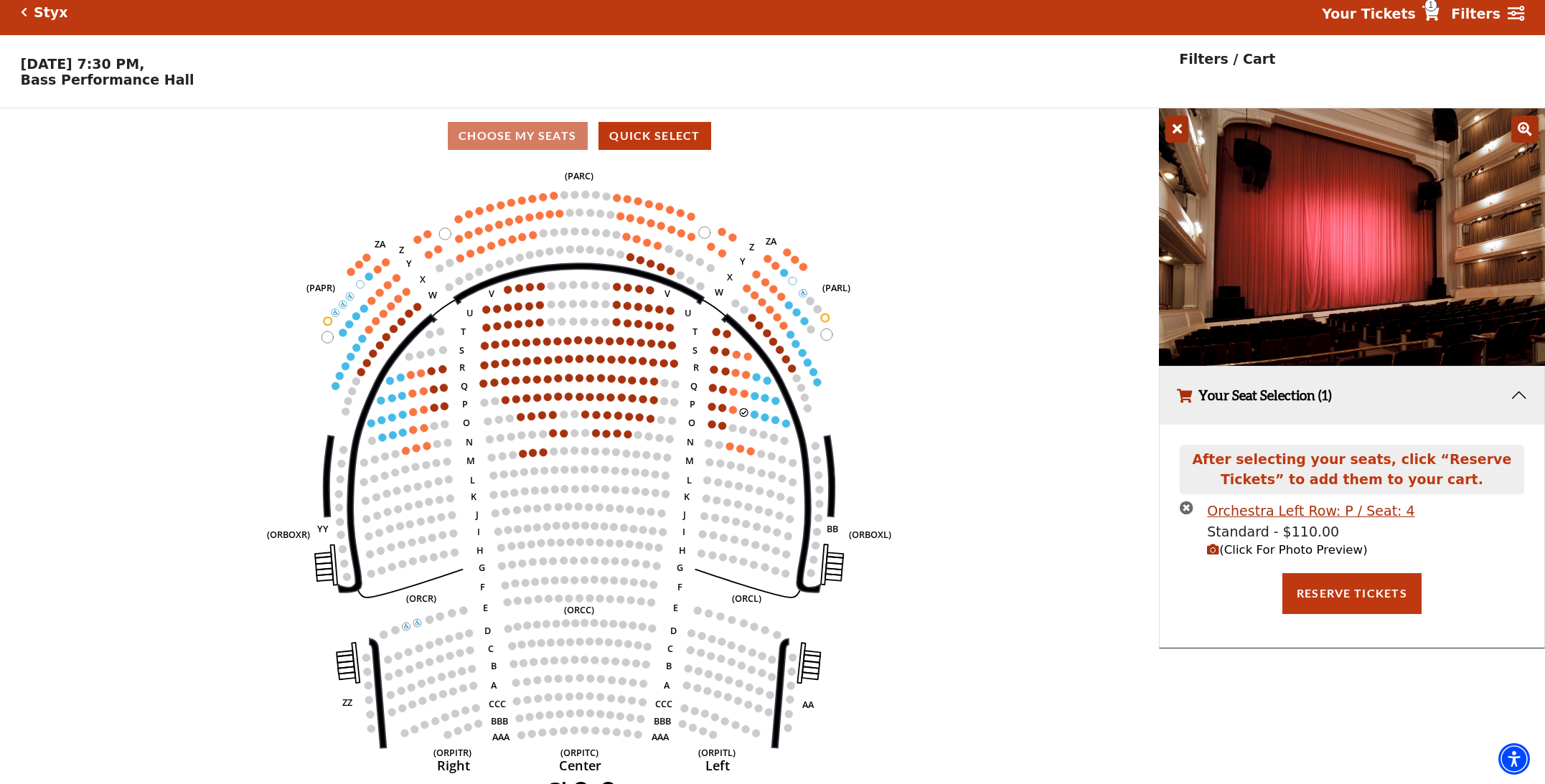
click at [1184, 507] on icon "times-circle" at bounding box center [1187, 508] width 14 height 14
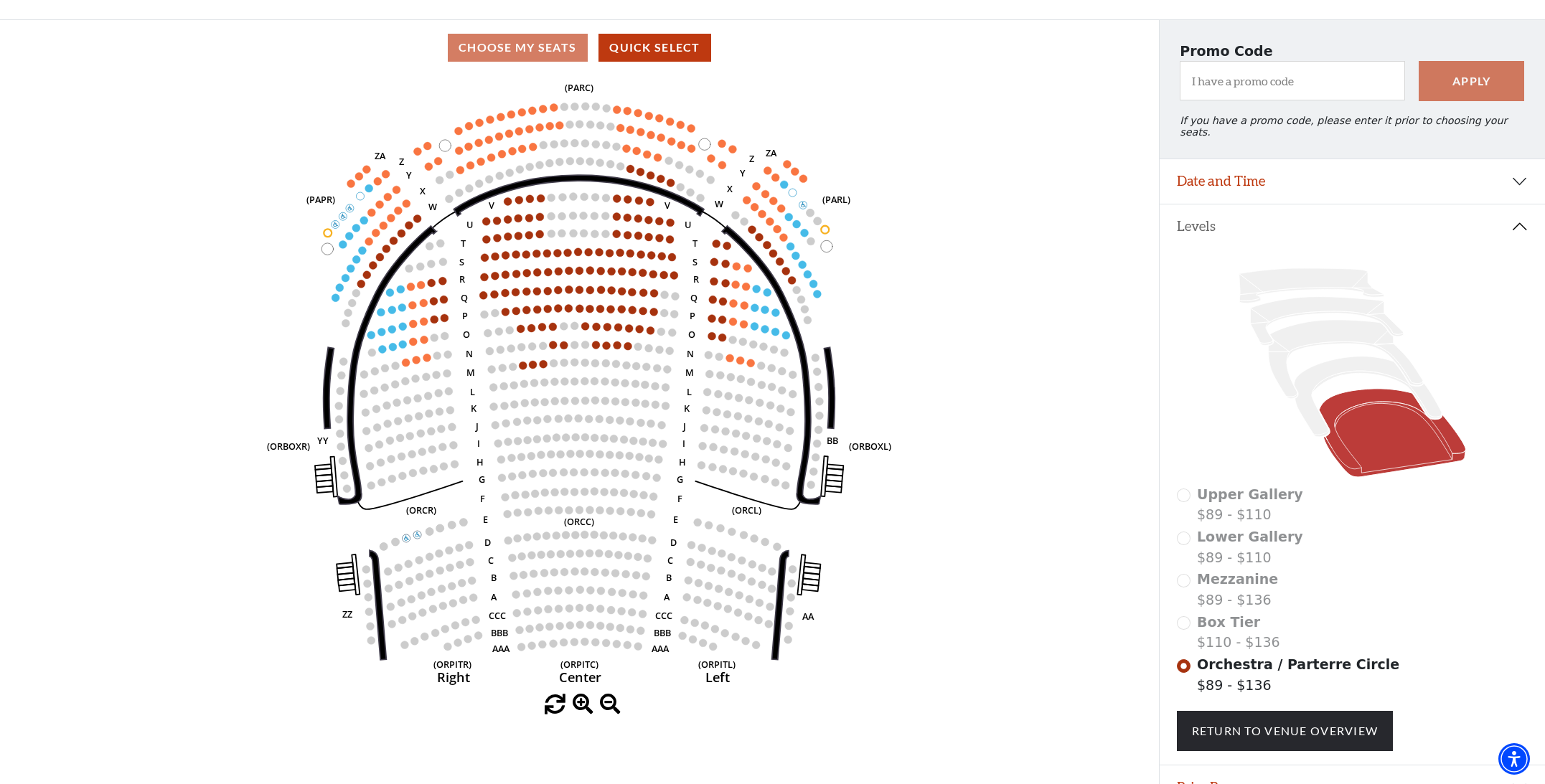
scroll to position [159, 0]
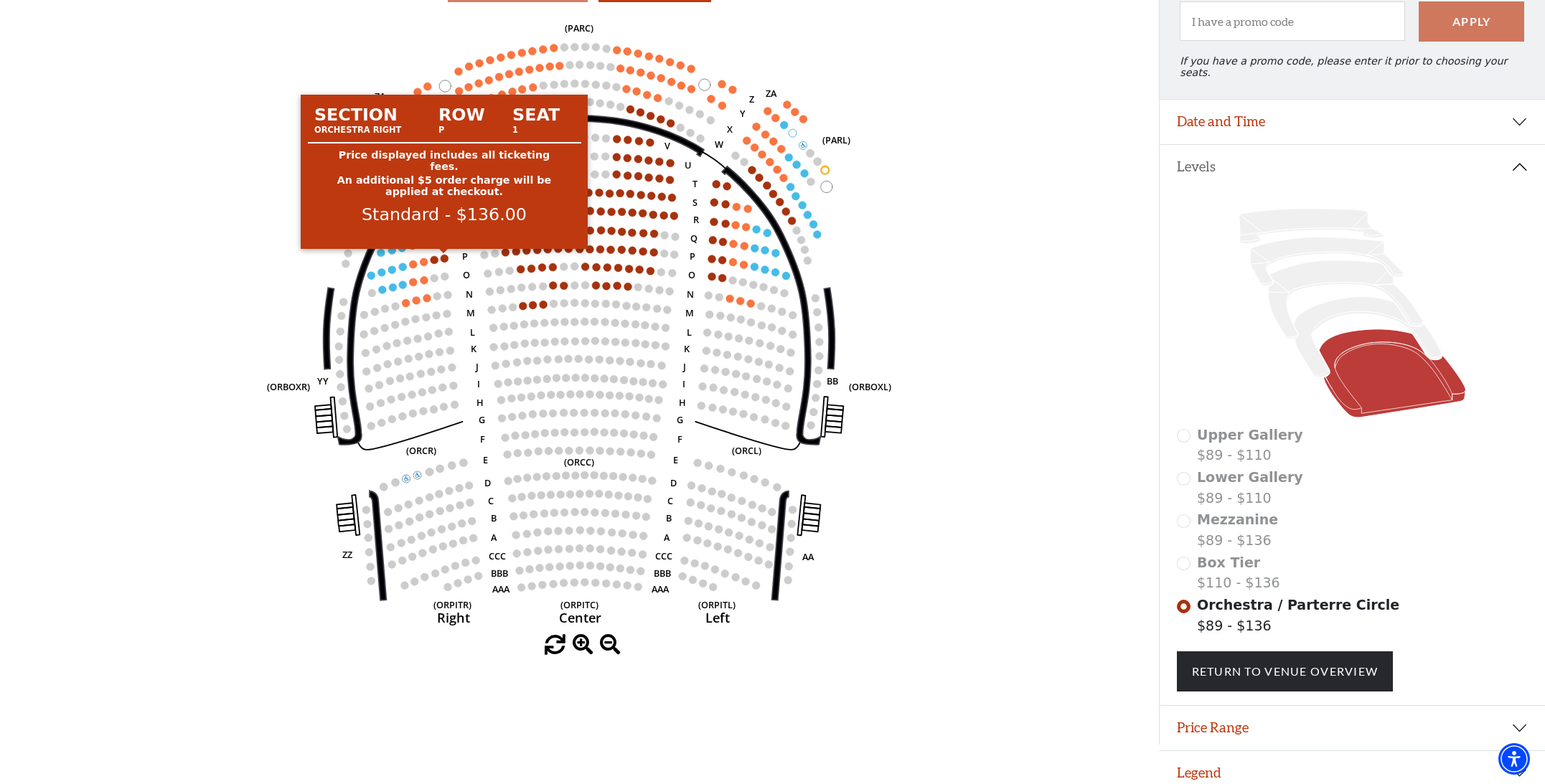
click at [445, 259] on circle at bounding box center [445, 258] width 8 height 8
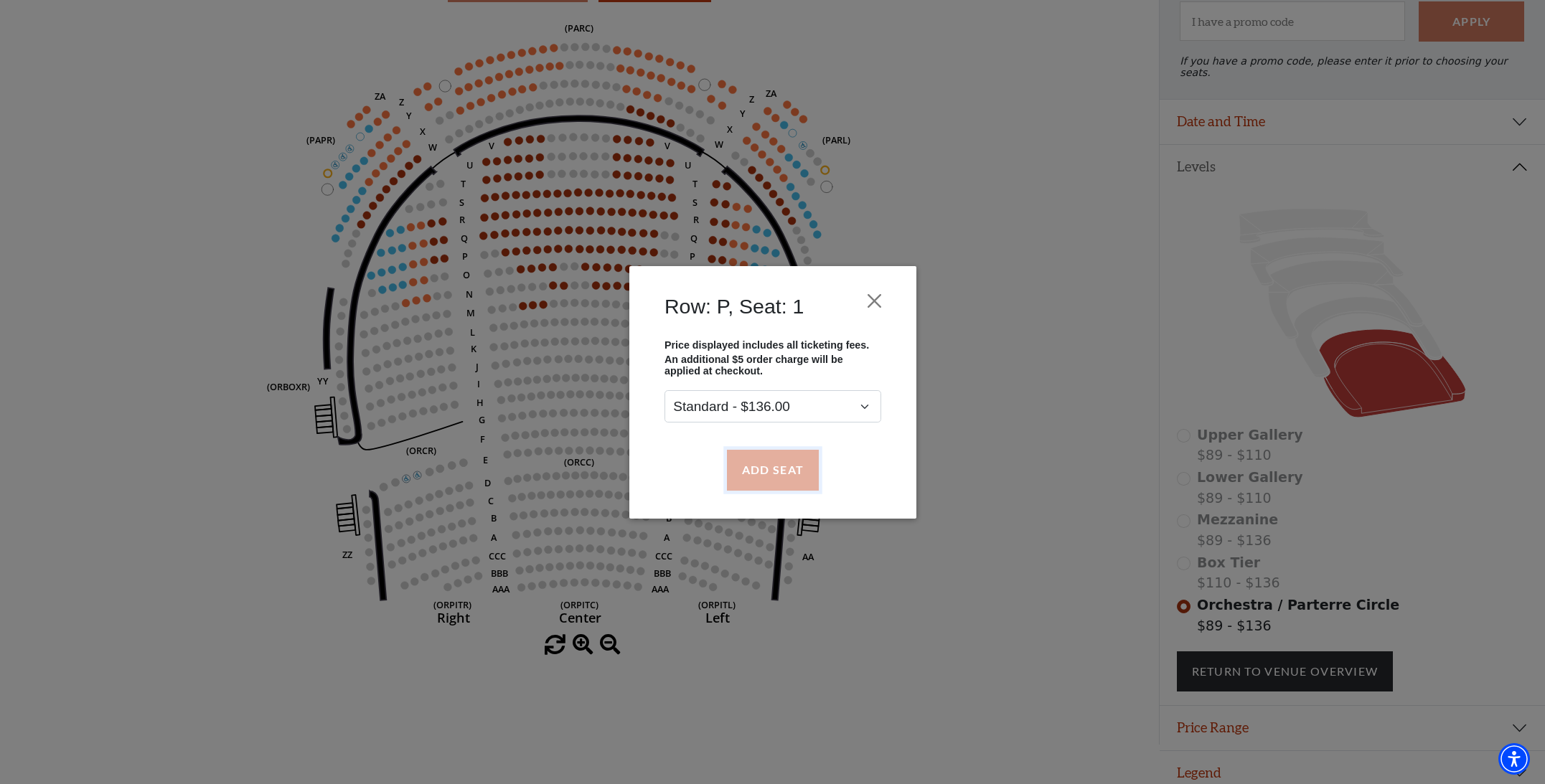
click at [742, 470] on button "Add Seat" at bounding box center [772, 470] width 92 height 40
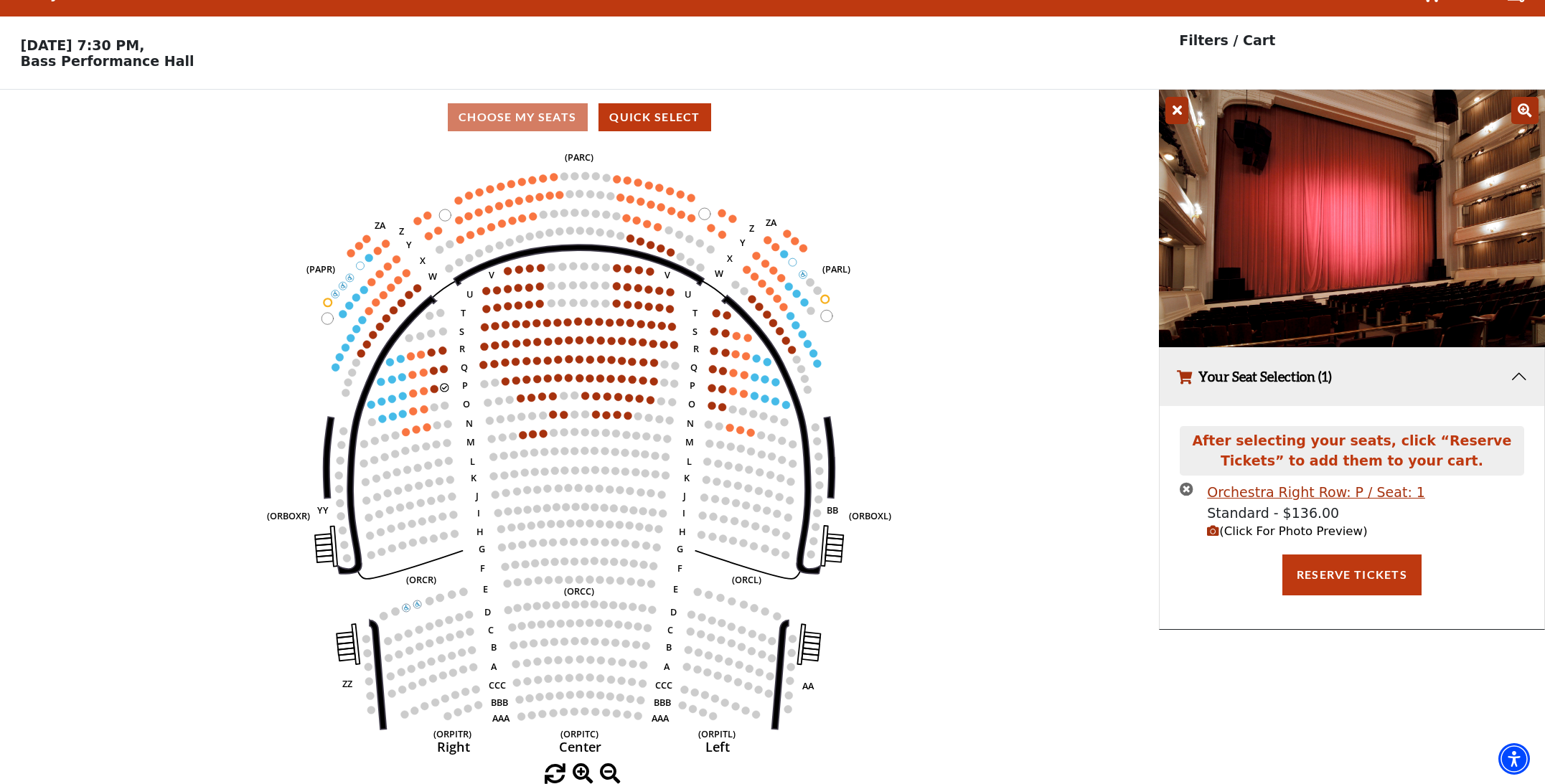
scroll to position [0, 0]
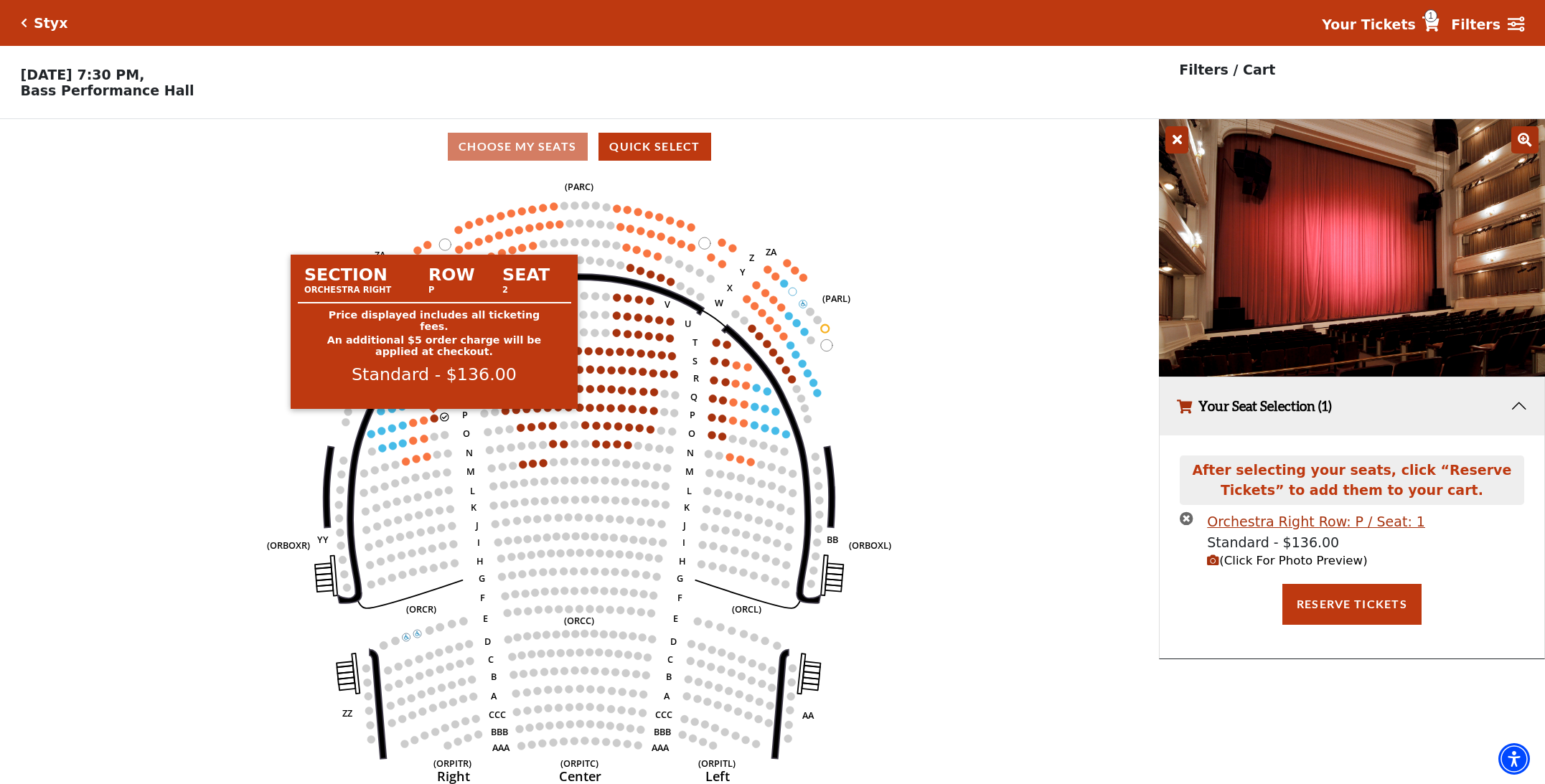
click at [436, 420] on circle at bounding box center [435, 419] width 8 height 8
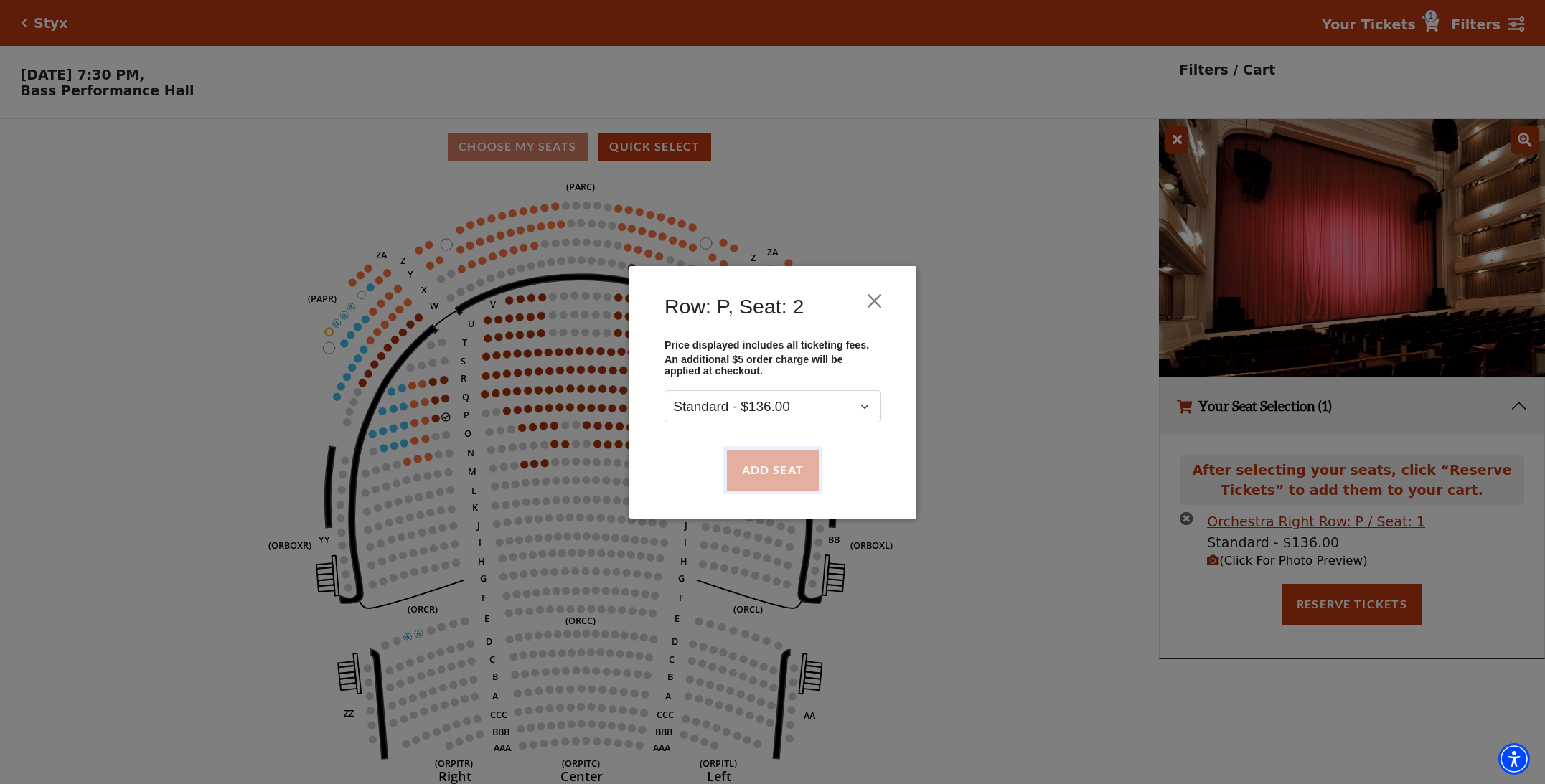
click at [777, 469] on button "Add Seat" at bounding box center [772, 470] width 92 height 40
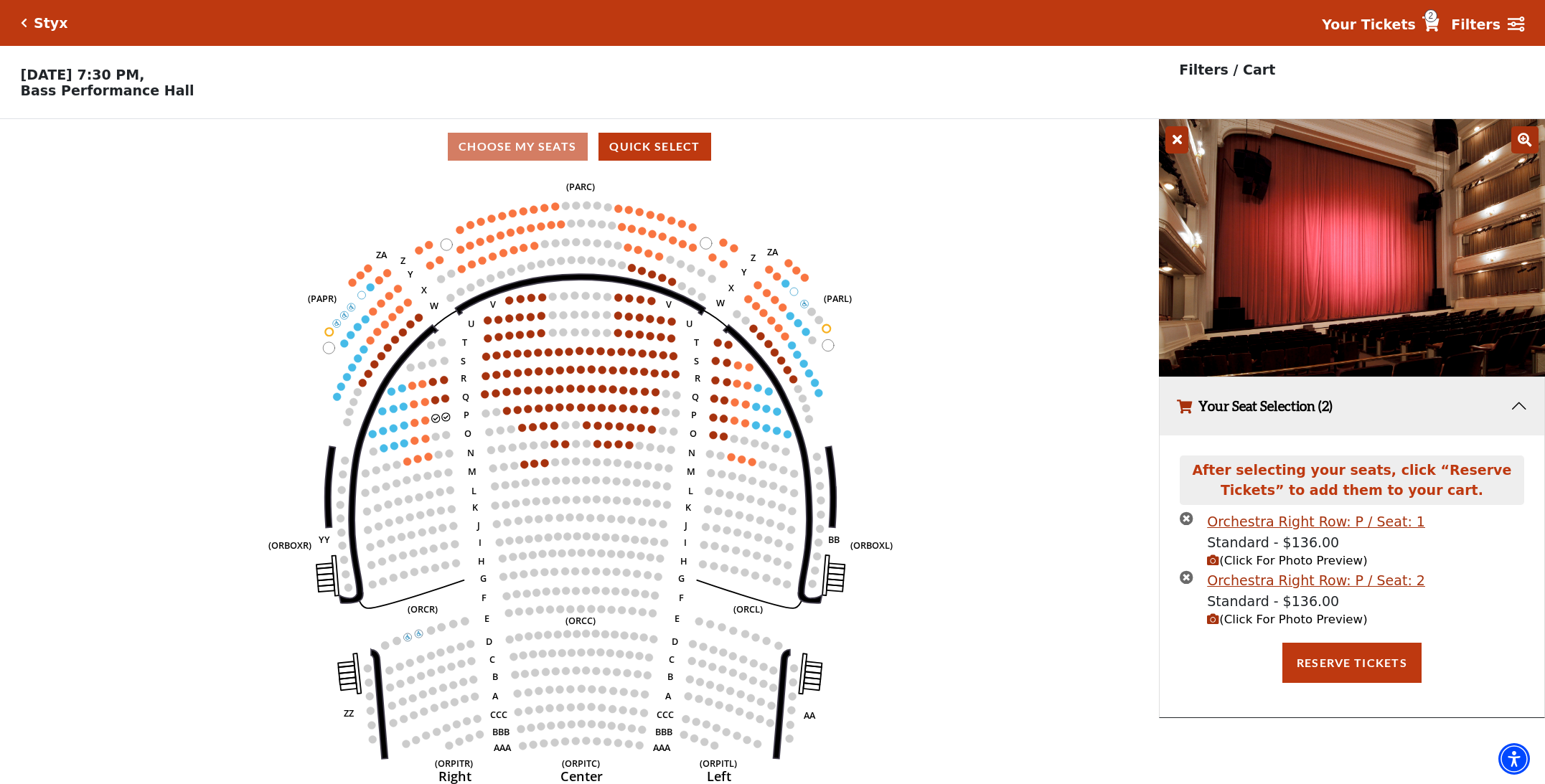
click at [1184, 518] on icon "times-circle" at bounding box center [1187, 519] width 14 height 14
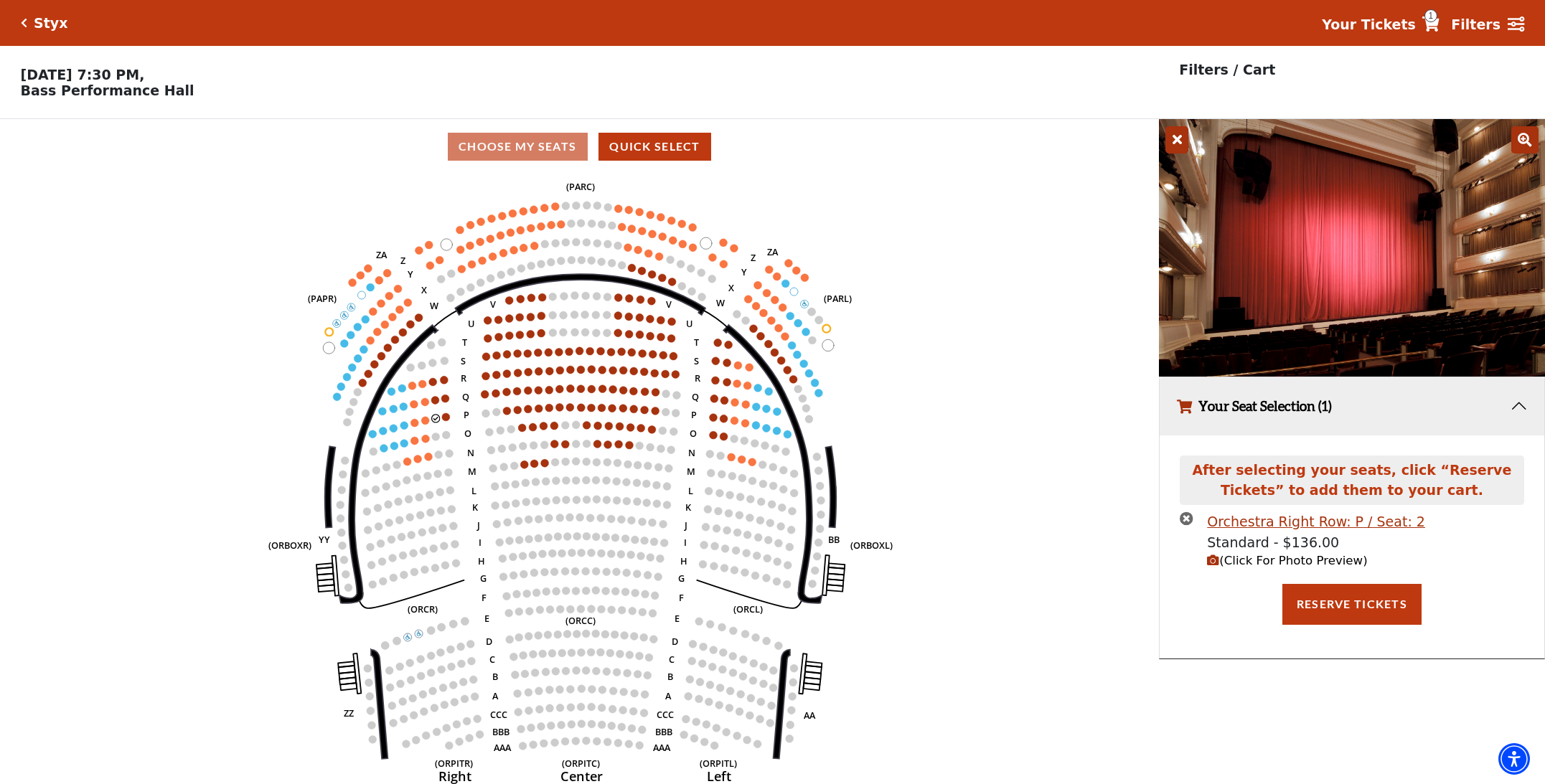
click at [1187, 520] on icon "times-circle" at bounding box center [1187, 519] width 14 height 14
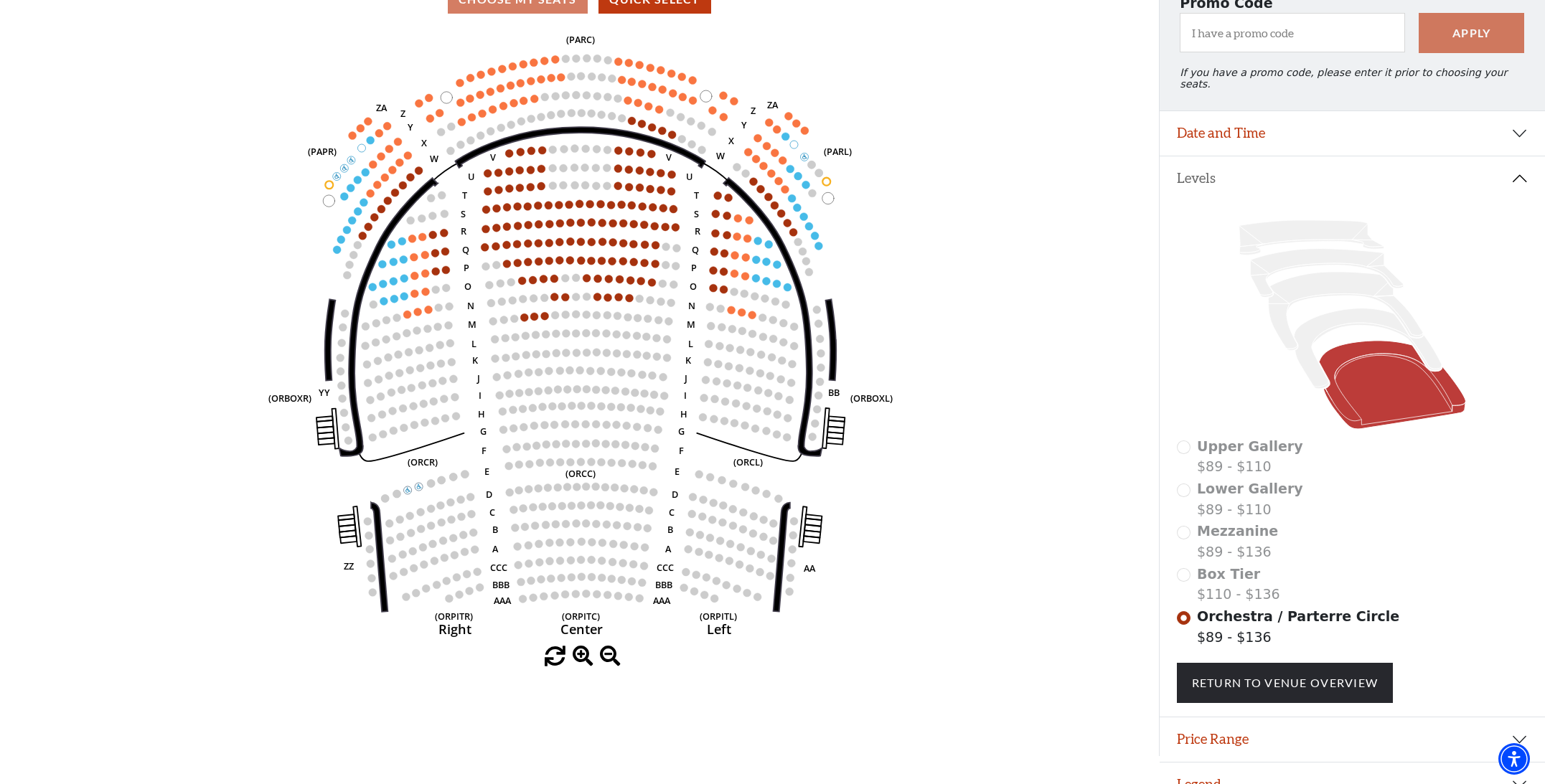
scroll to position [159, 0]
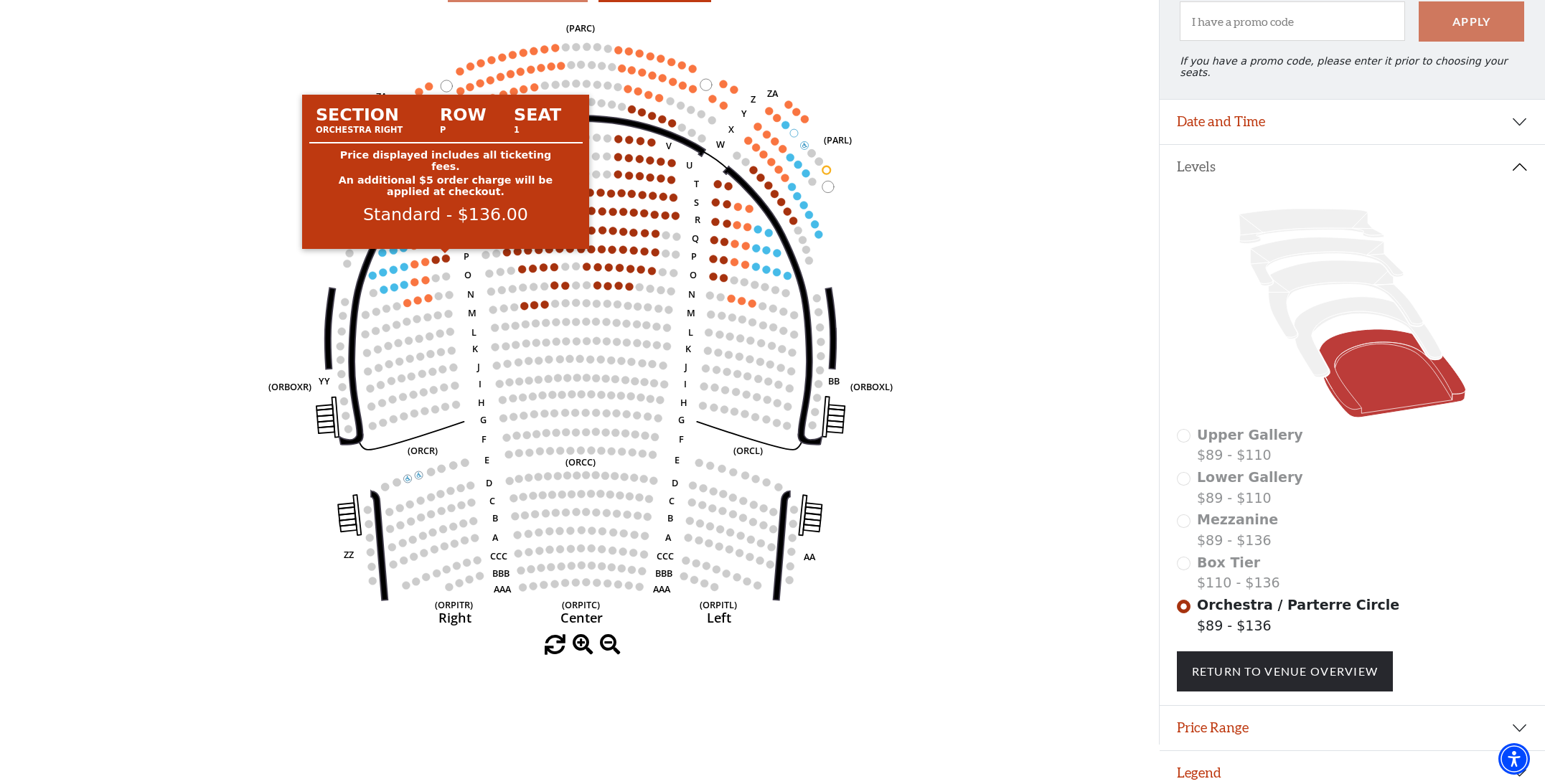
click at [446, 258] on circle at bounding box center [446, 258] width 8 height 8
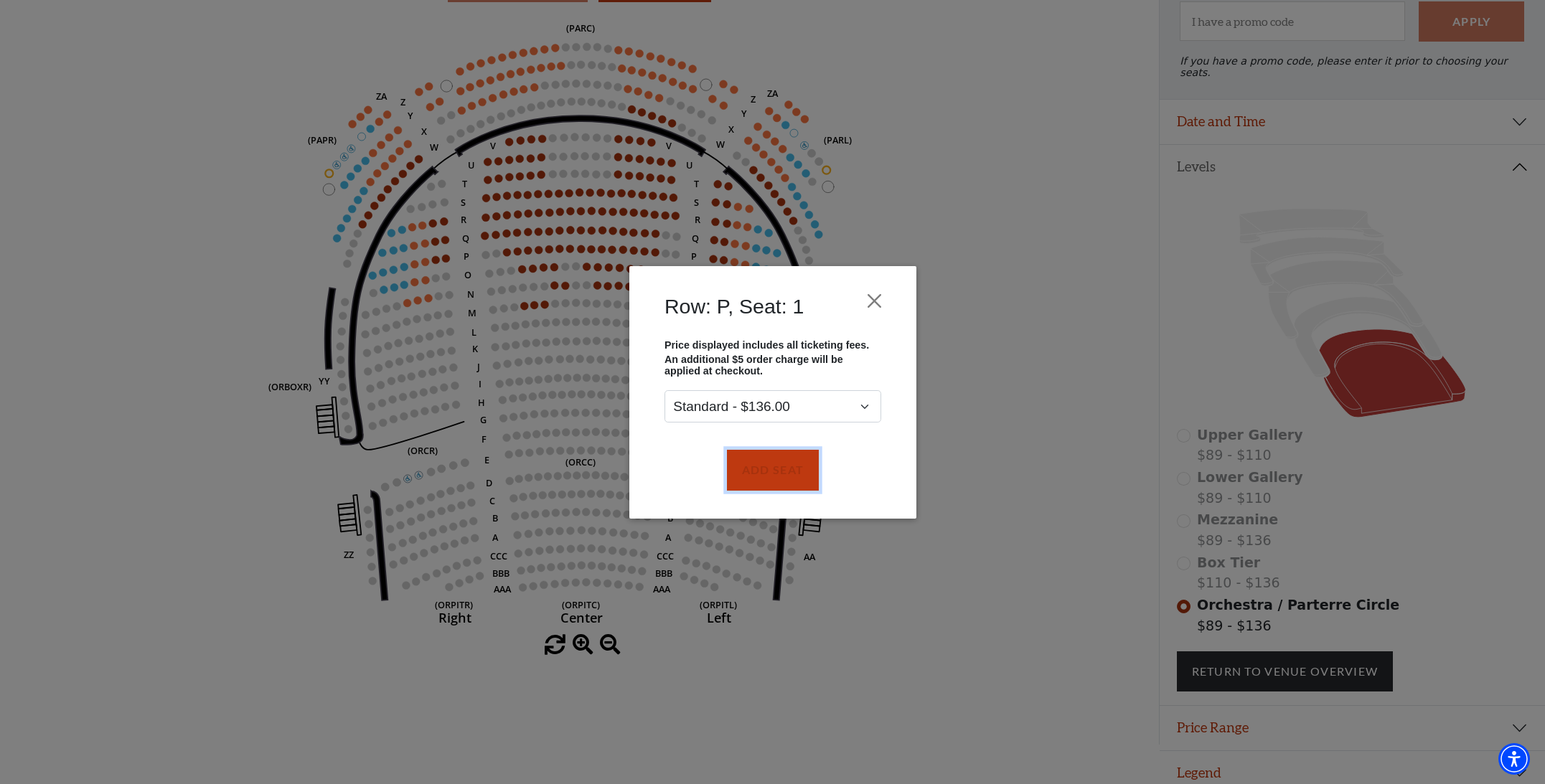
drag, startPoint x: 782, startPoint y: 462, endPoint x: 742, endPoint y: 445, distance: 43.5
click at [782, 462] on button "Add Seat" at bounding box center [772, 470] width 92 height 40
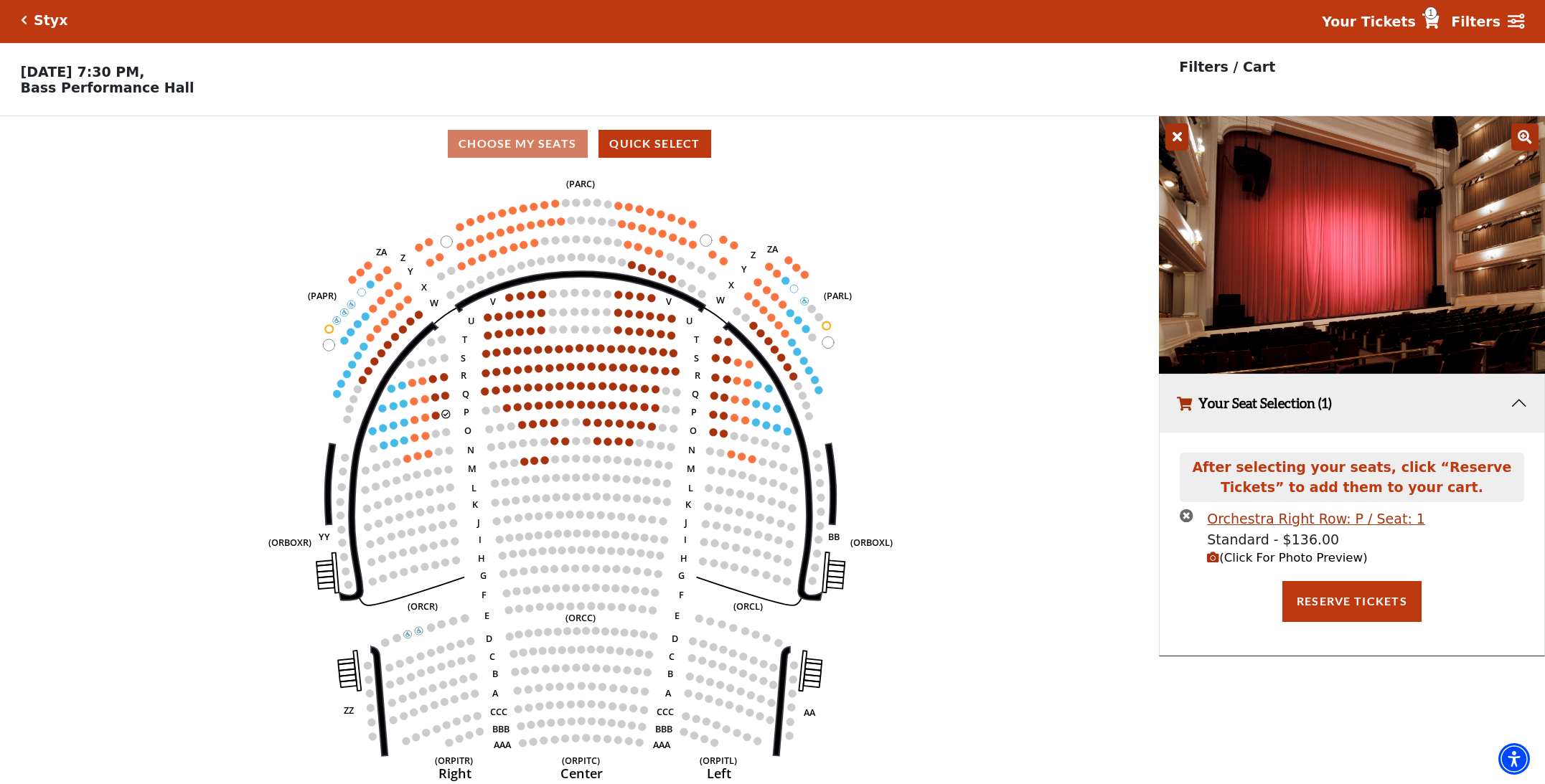
scroll to position [0, 0]
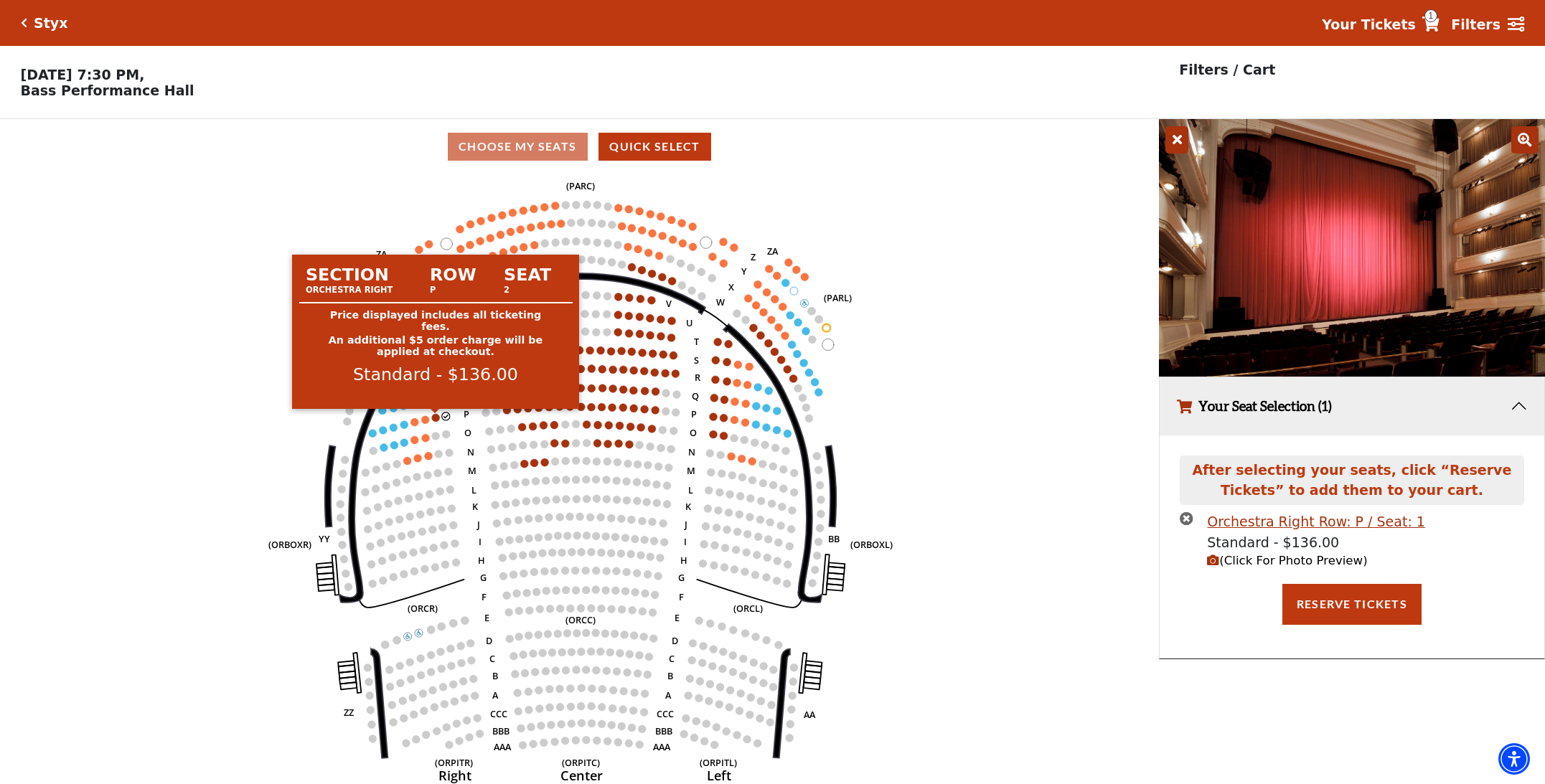
click at [434, 415] on circle at bounding box center [436, 418] width 8 height 8
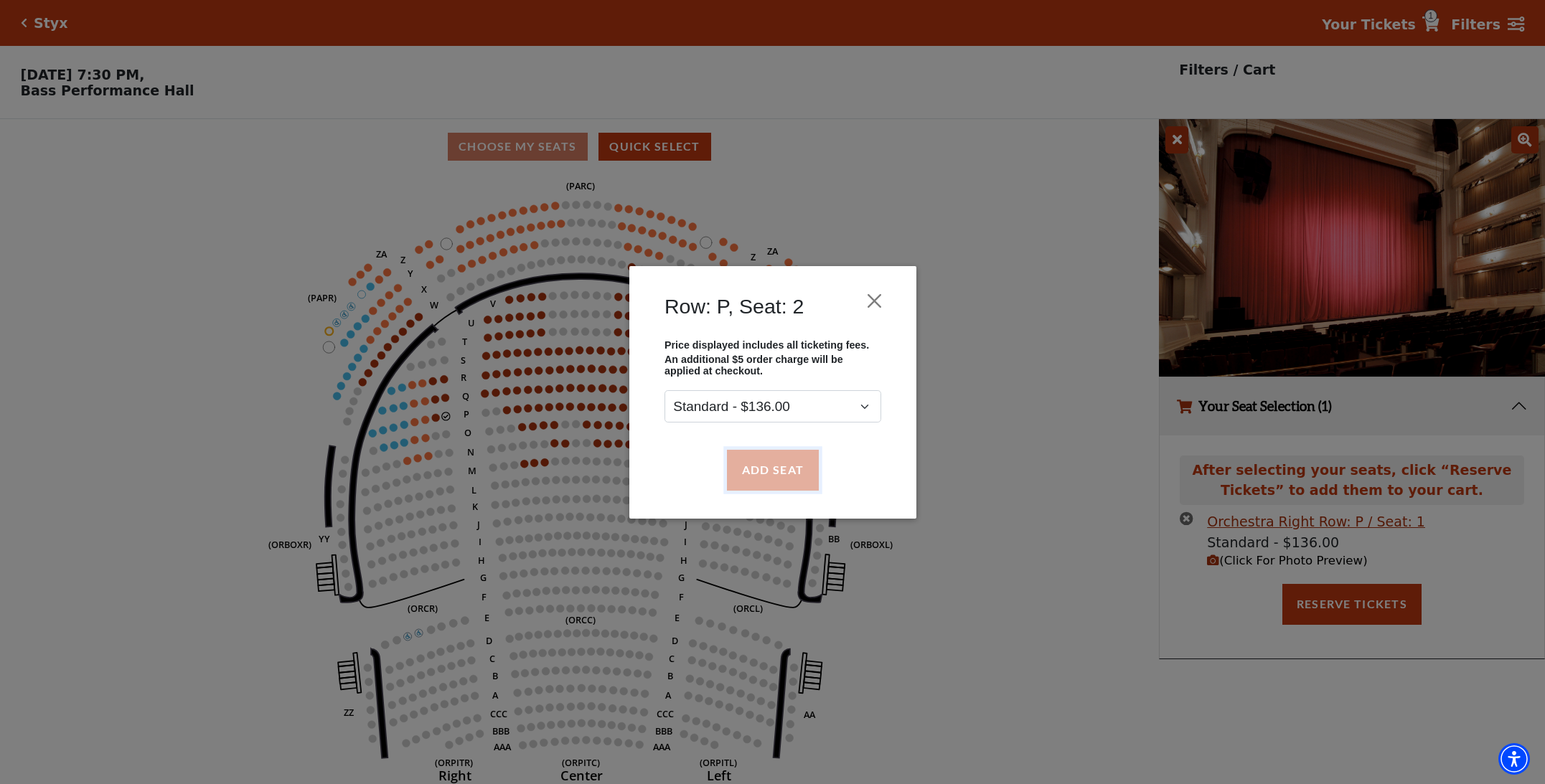
click at [748, 477] on button "Add Seat" at bounding box center [772, 470] width 92 height 40
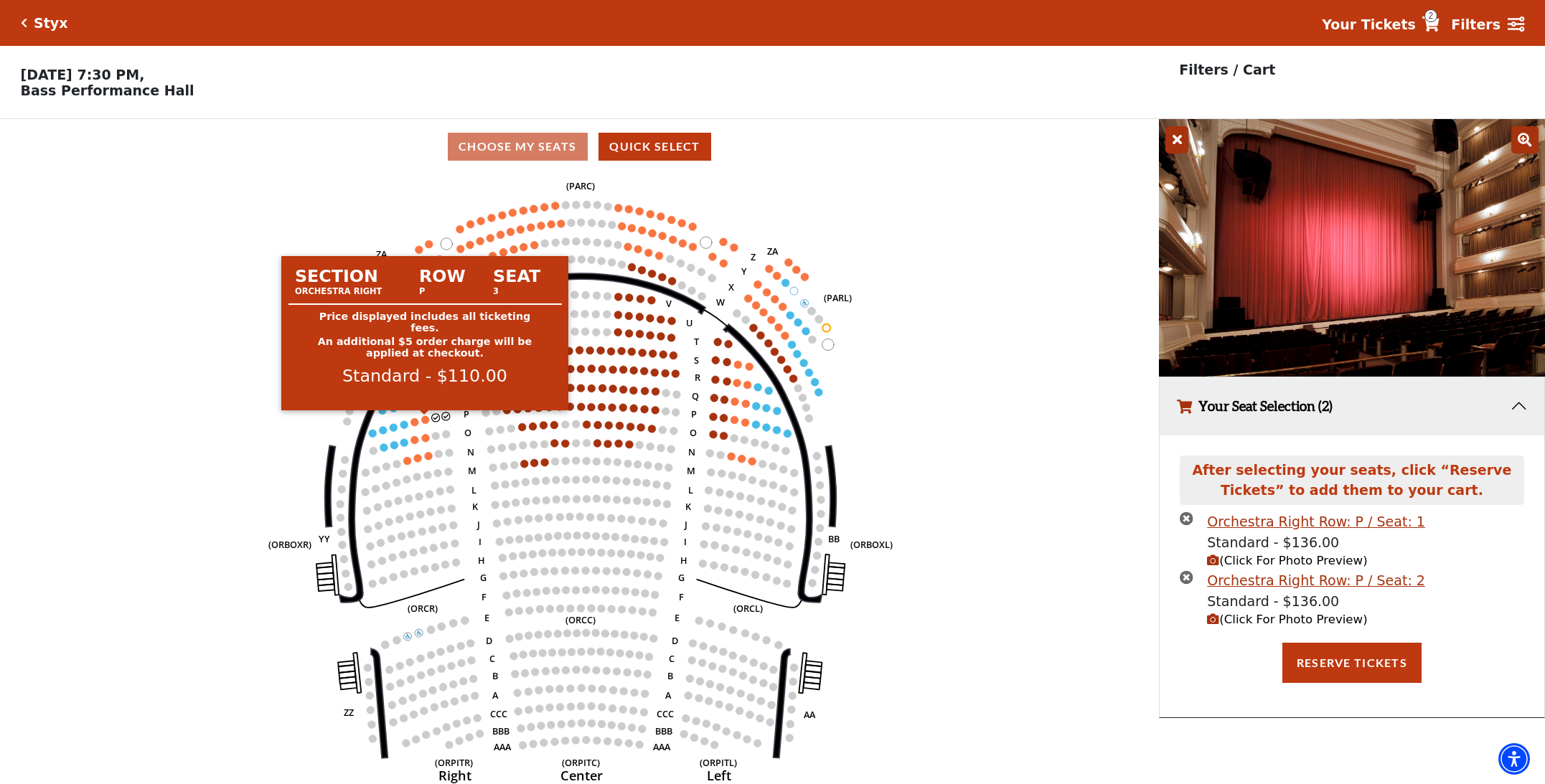
click at [426, 420] on circle at bounding box center [425, 420] width 8 height 8
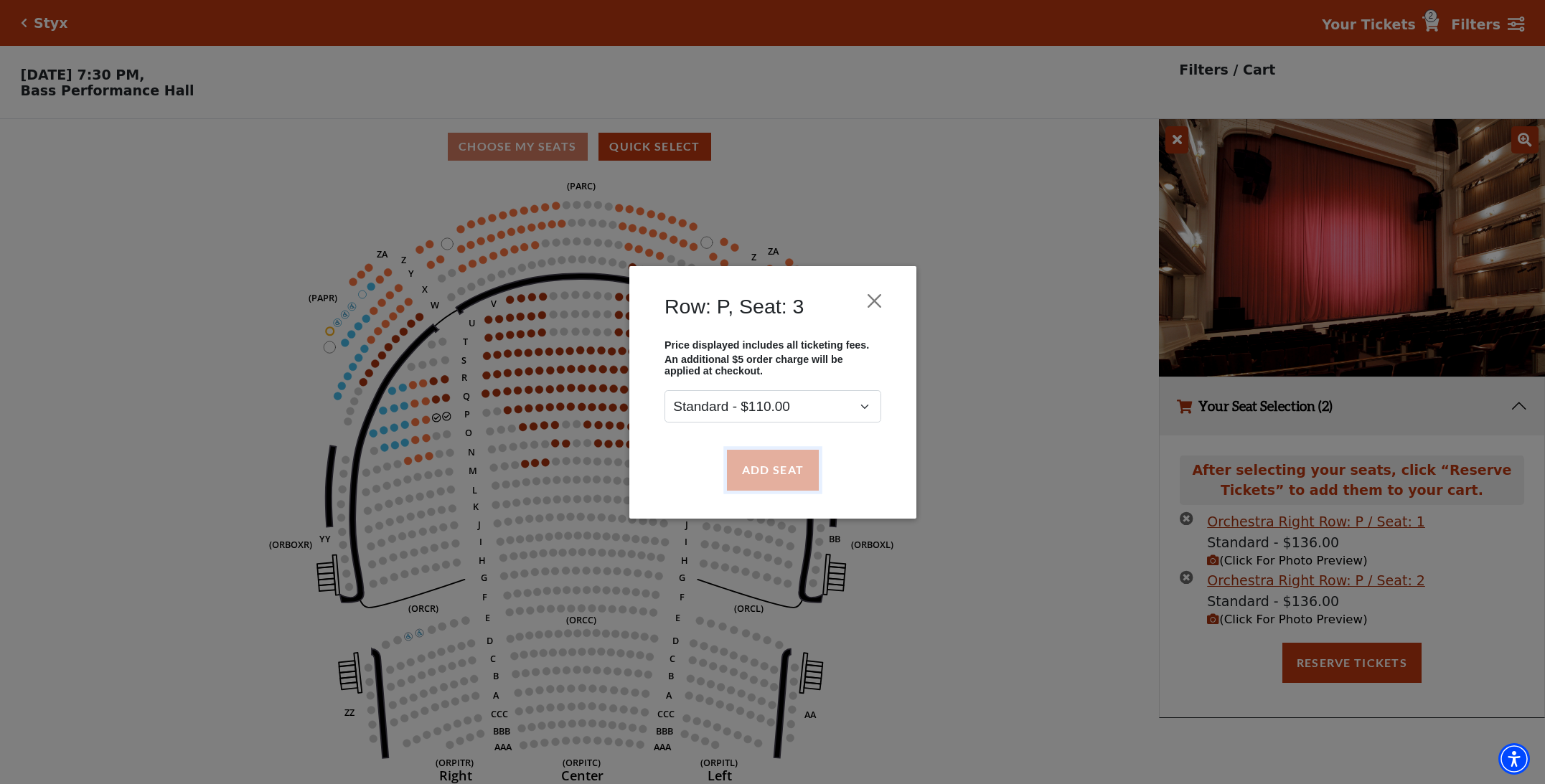
click at [746, 464] on button "Add Seat" at bounding box center [772, 470] width 92 height 40
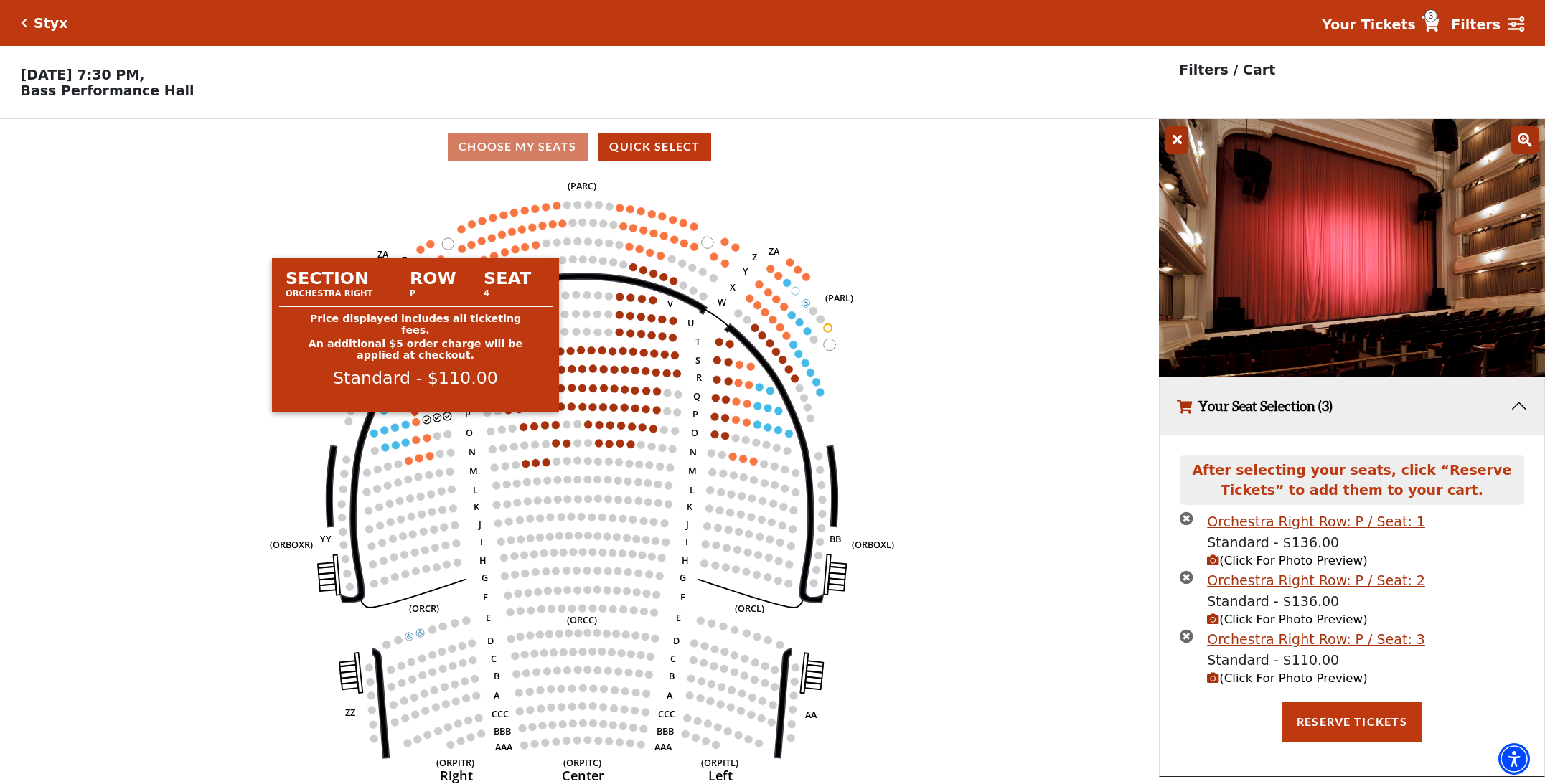
click at [417, 422] on circle at bounding box center [416, 422] width 8 height 8
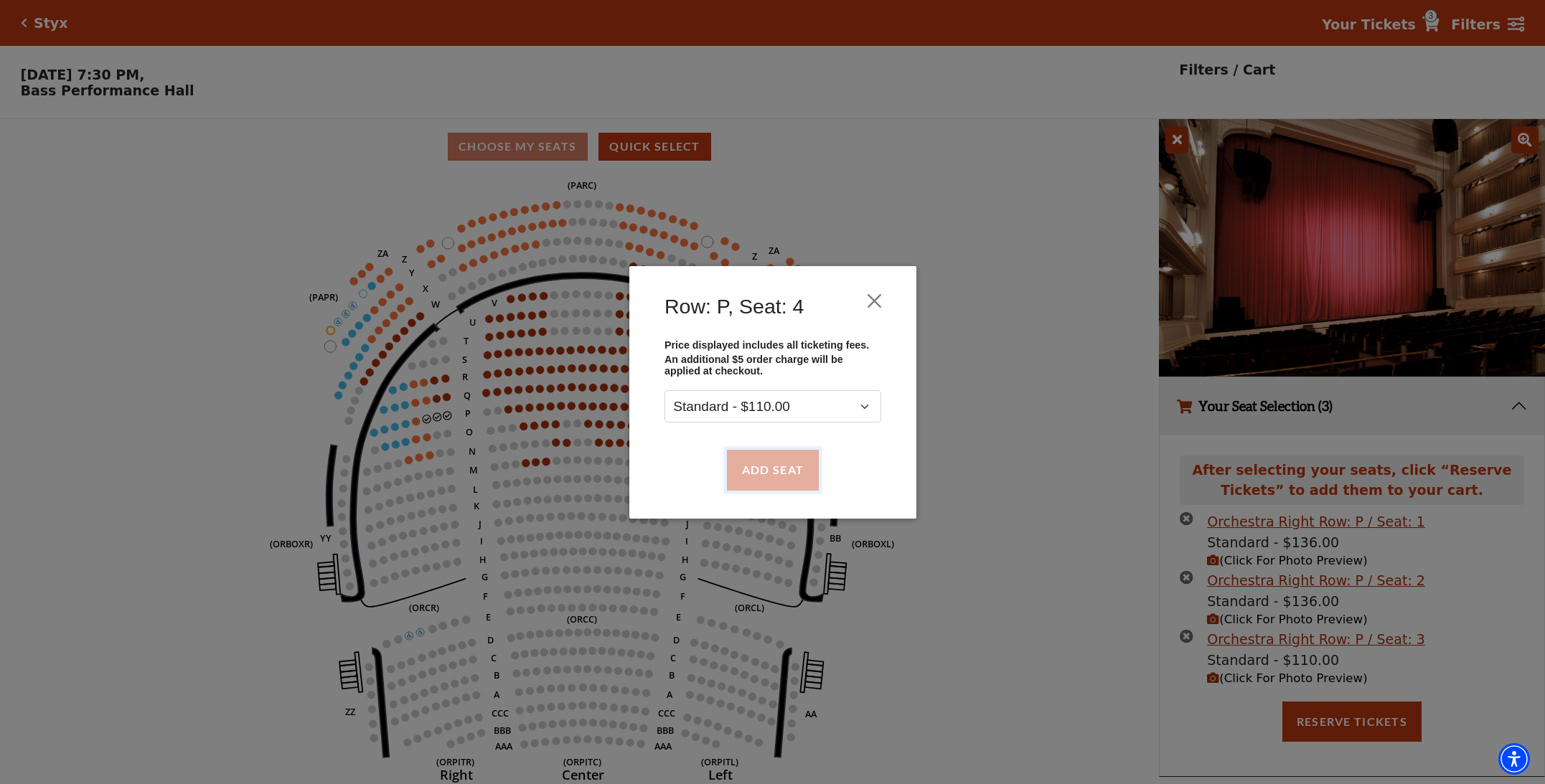
click at [768, 471] on button "Add Seat" at bounding box center [772, 470] width 92 height 40
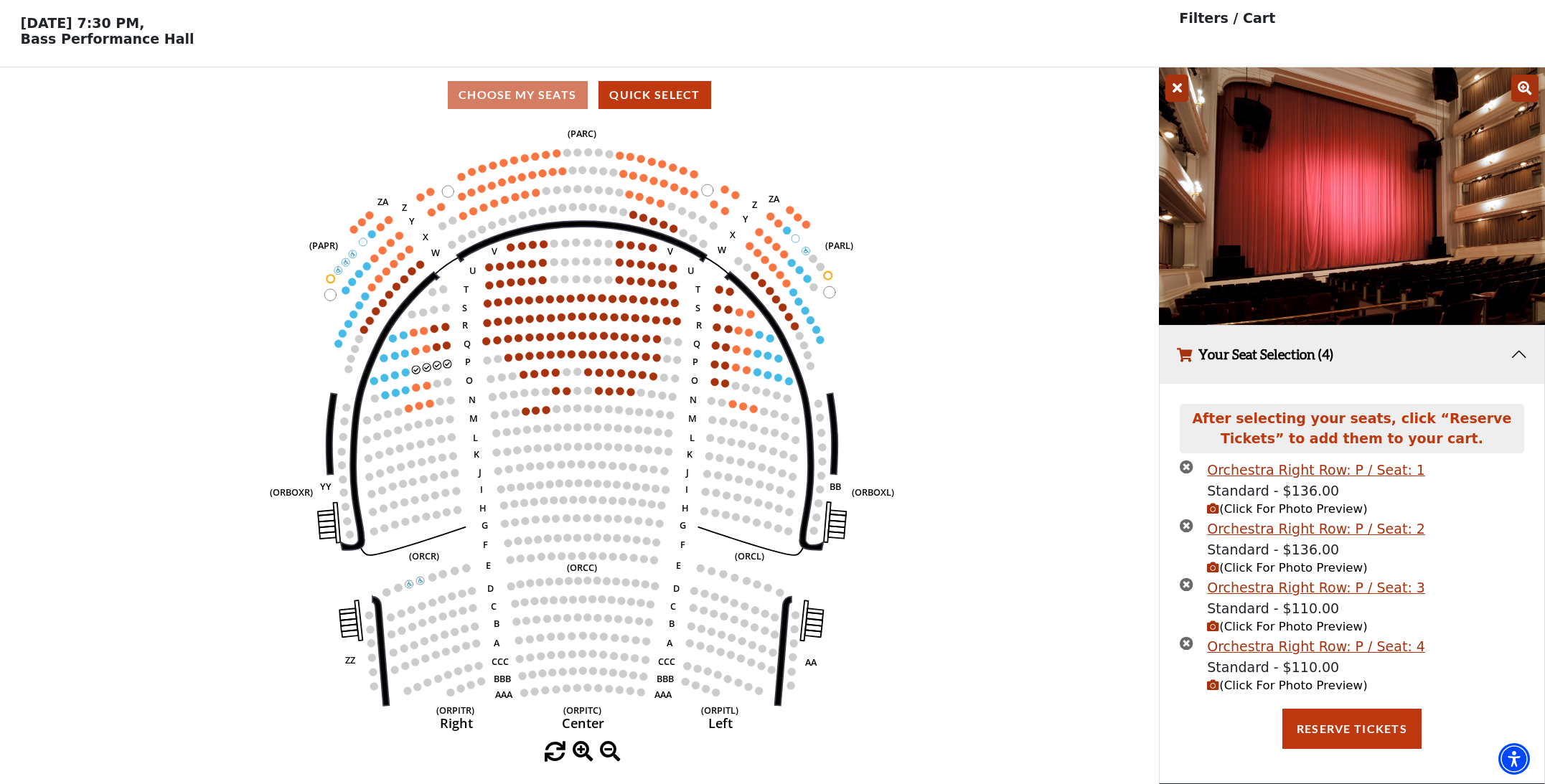
scroll to position [10, 0]
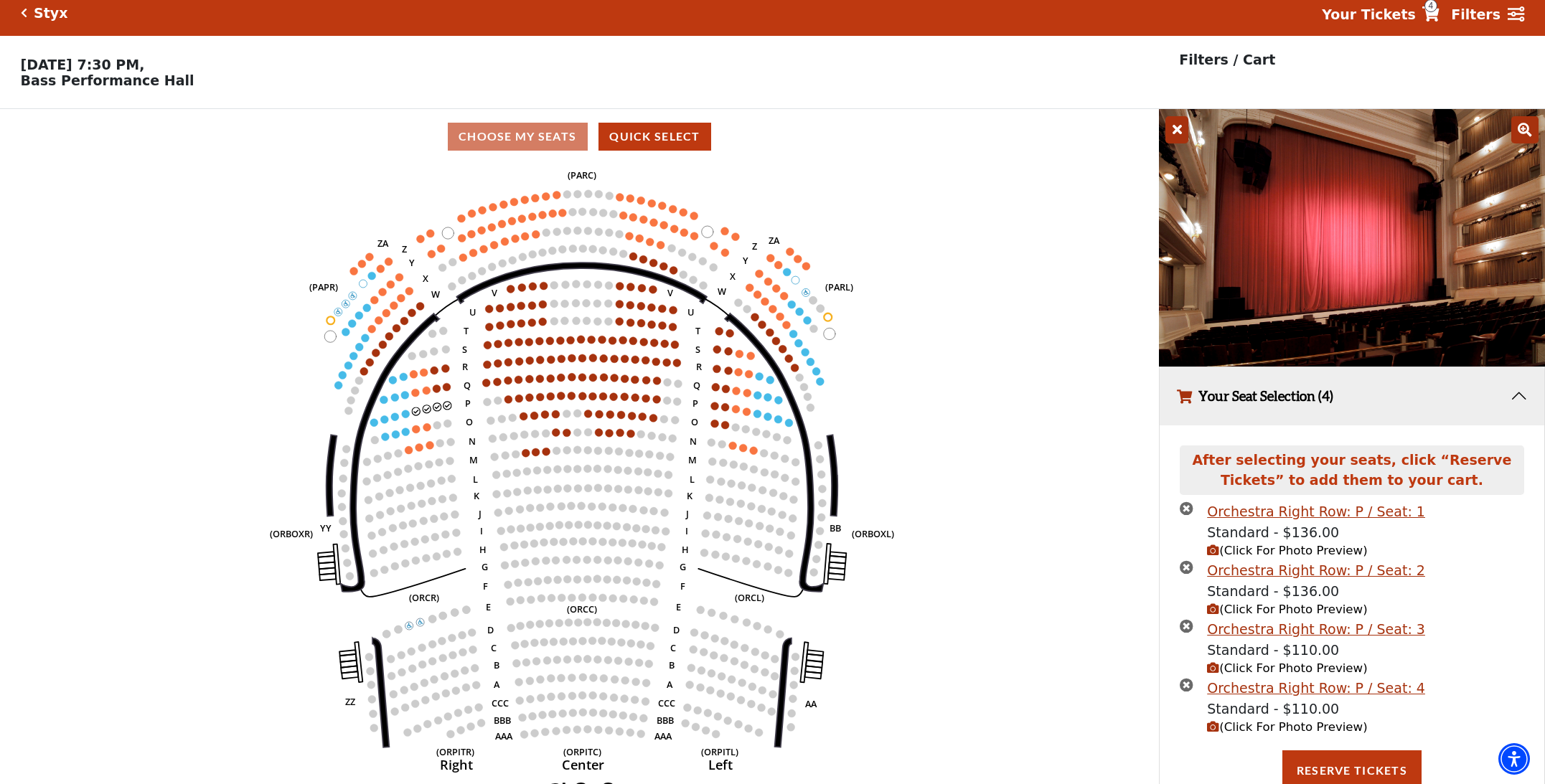
click at [1276, 724] on span "(Click For Photo Preview)" at bounding box center [1286, 727] width 160 height 14
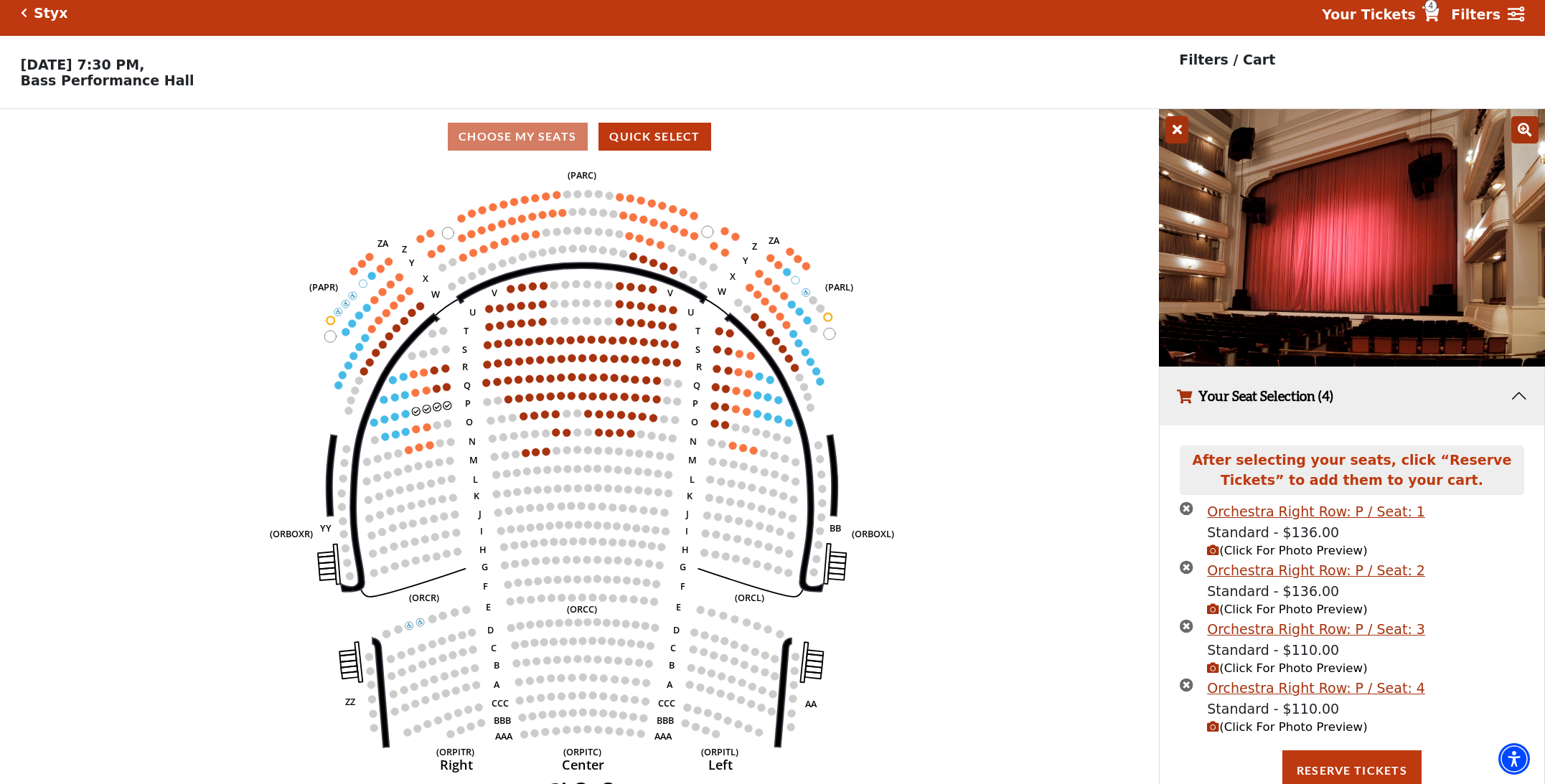
click at [1248, 667] on span "(Click For Photo Preview)" at bounding box center [1286, 668] width 160 height 14
click at [1246, 606] on span "(Click For Photo Preview)" at bounding box center [1286, 610] width 160 height 14
click at [1256, 549] on span "(Click For Photo Preview)" at bounding box center [1286, 550] width 160 height 14
click at [1337, 768] on button "Reserve Tickets" at bounding box center [1351, 771] width 139 height 40
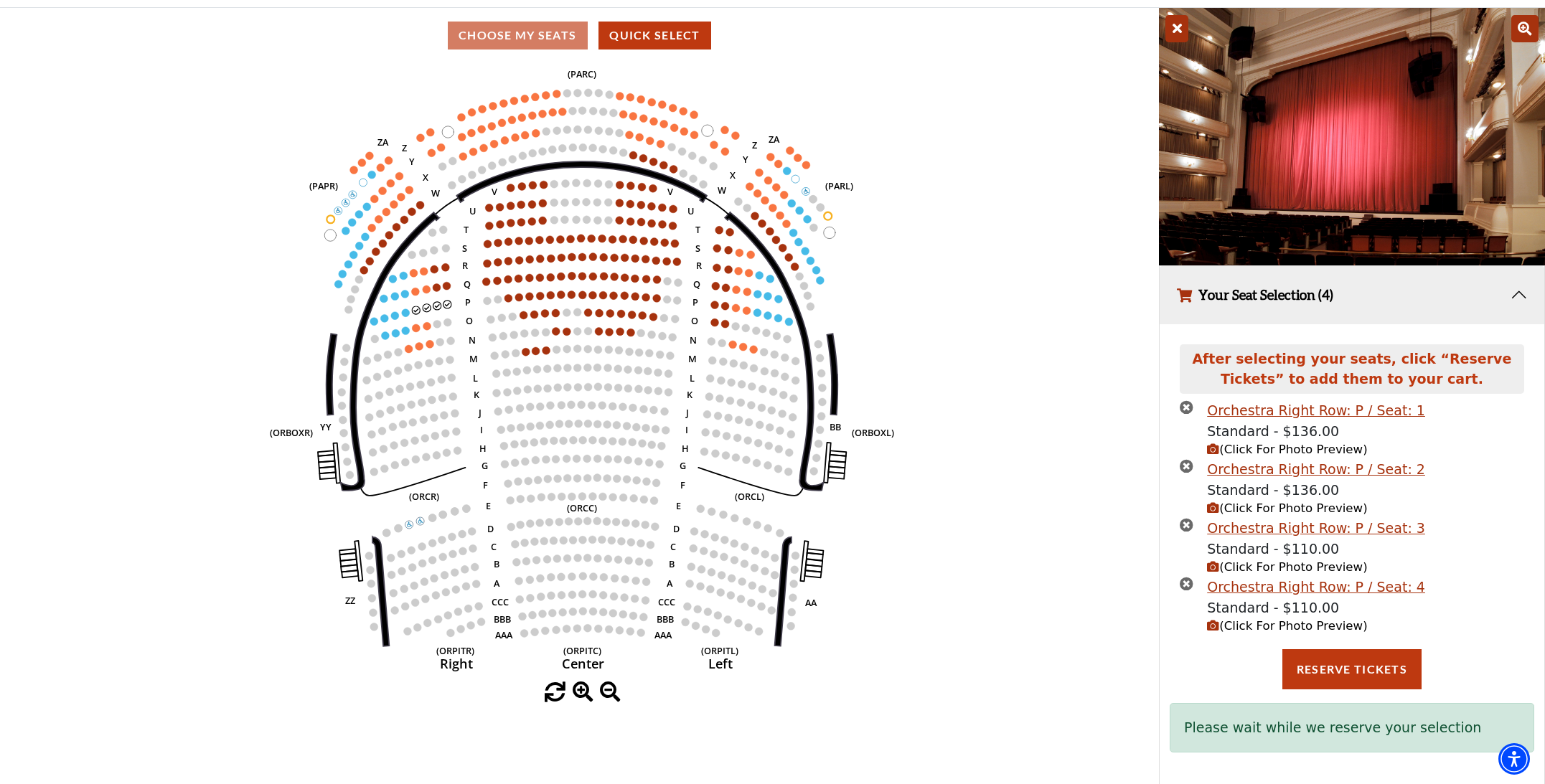
scroll to position [114, 0]
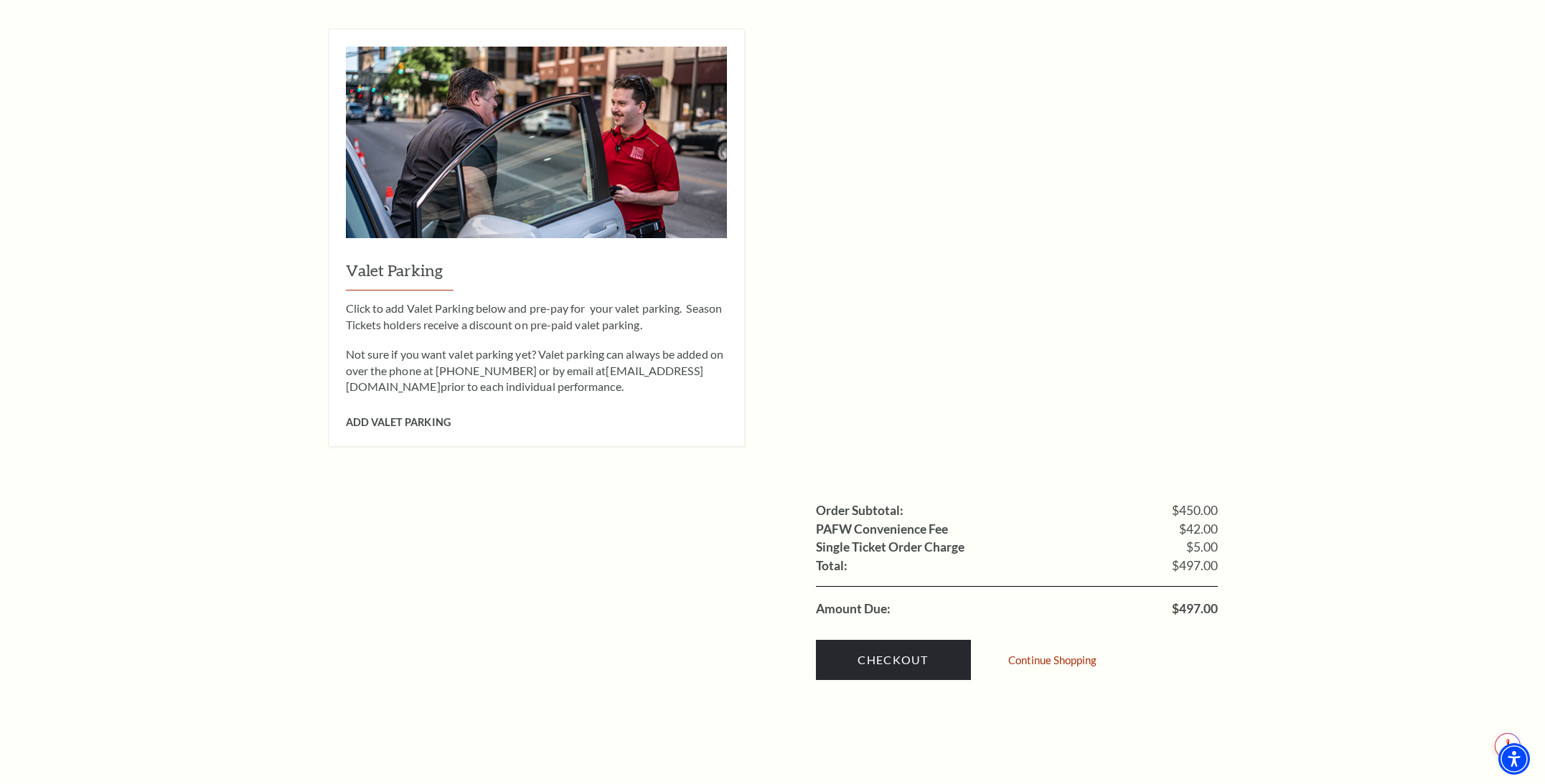
scroll to position [1228, 0]
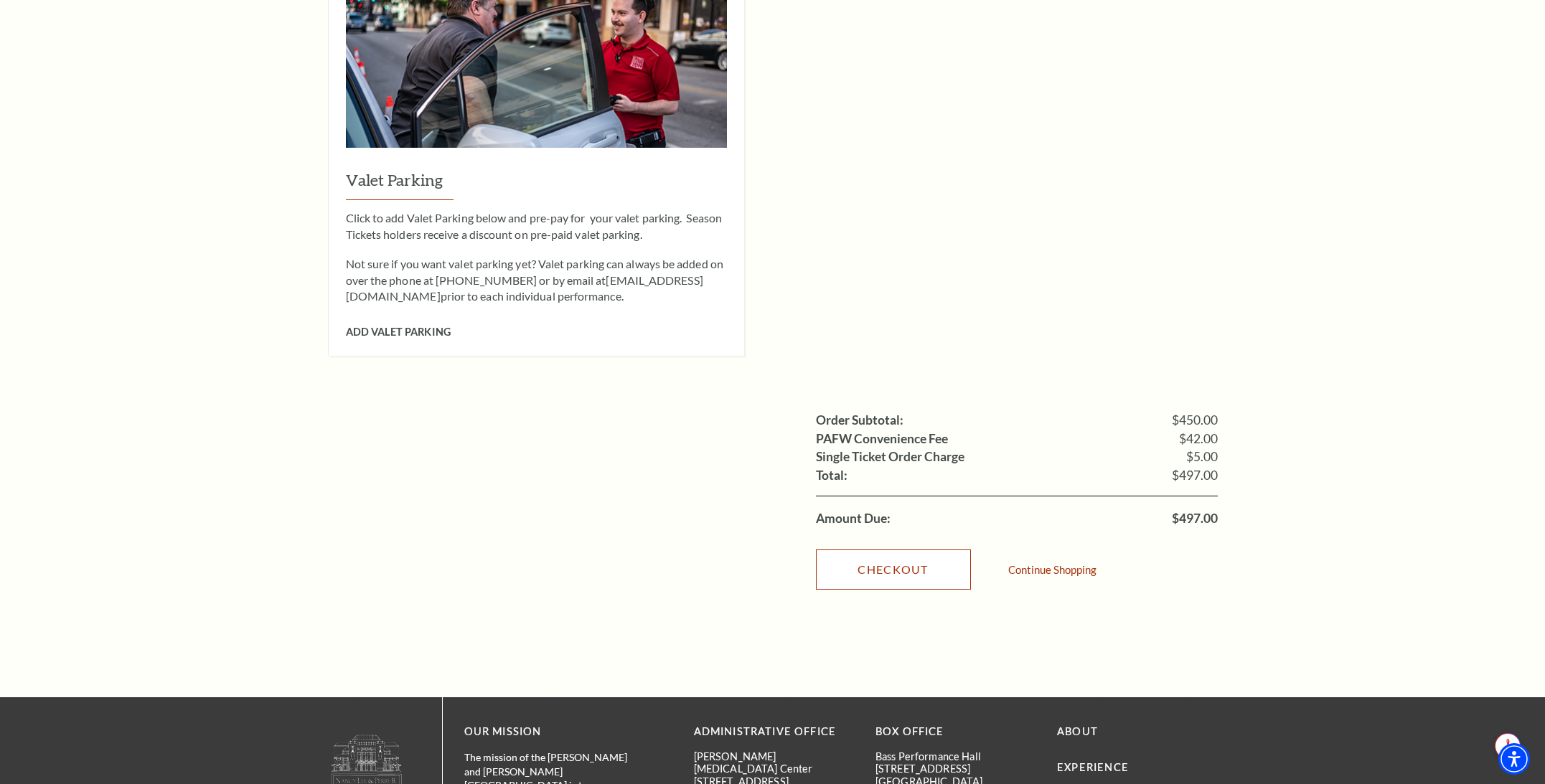
click at [897, 550] on link "Checkout" at bounding box center [893, 570] width 155 height 40
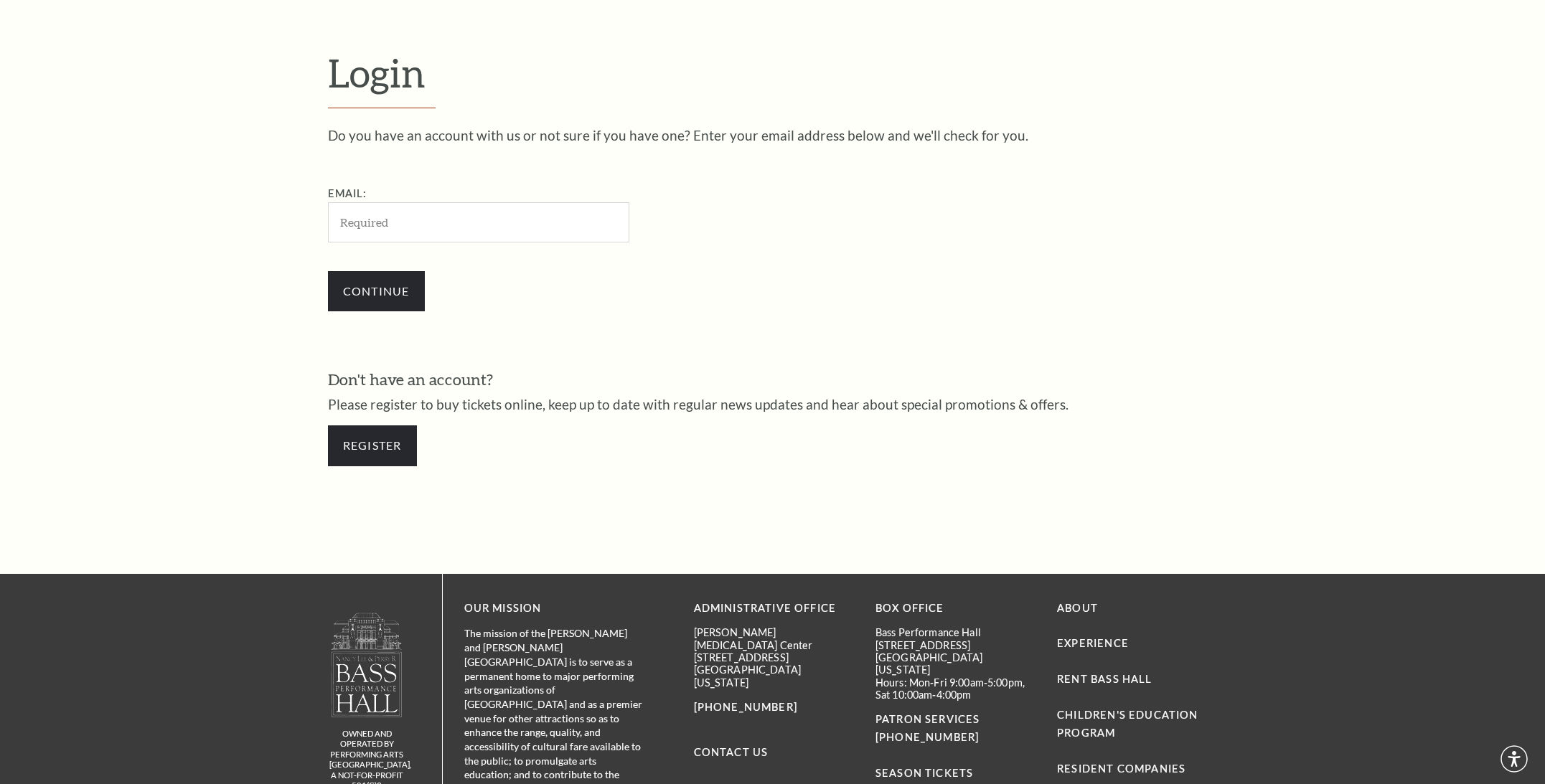
scroll to position [515, 0]
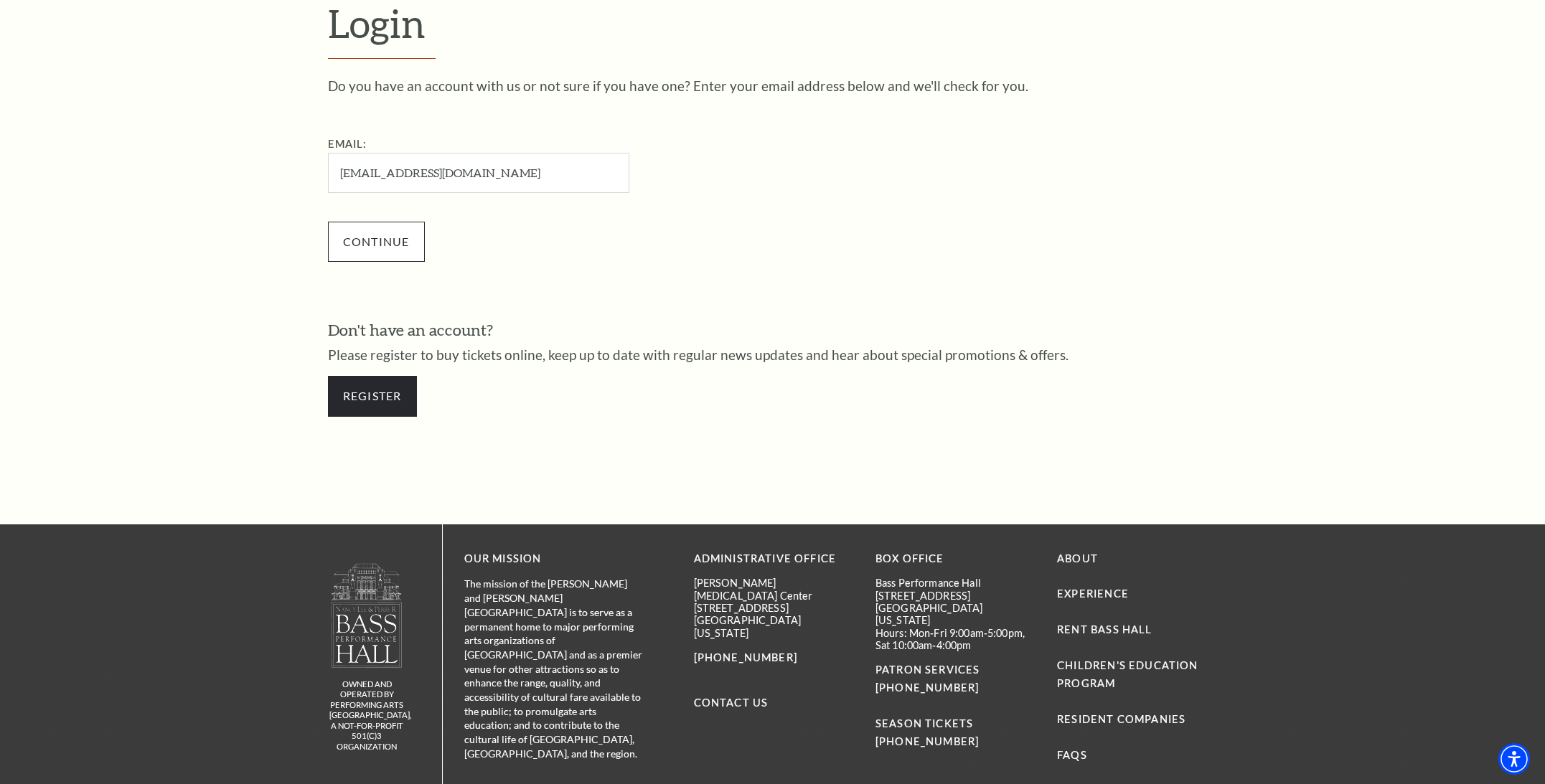
type input "[EMAIL_ADDRESS][DOMAIN_NAME]"
click at [369, 242] on input "Continue" at bounding box center [376, 242] width 97 height 40
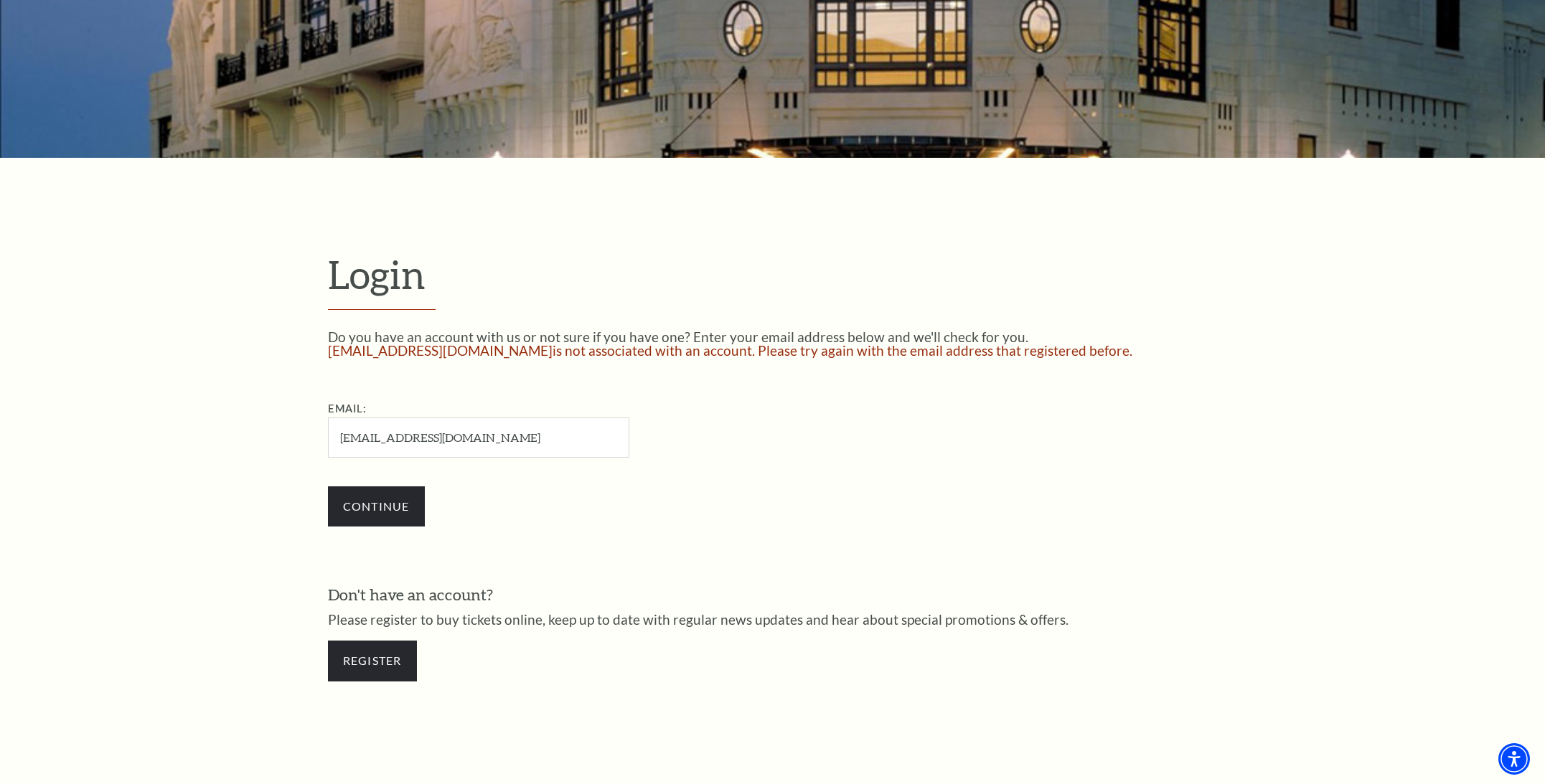
scroll to position [272, 0]
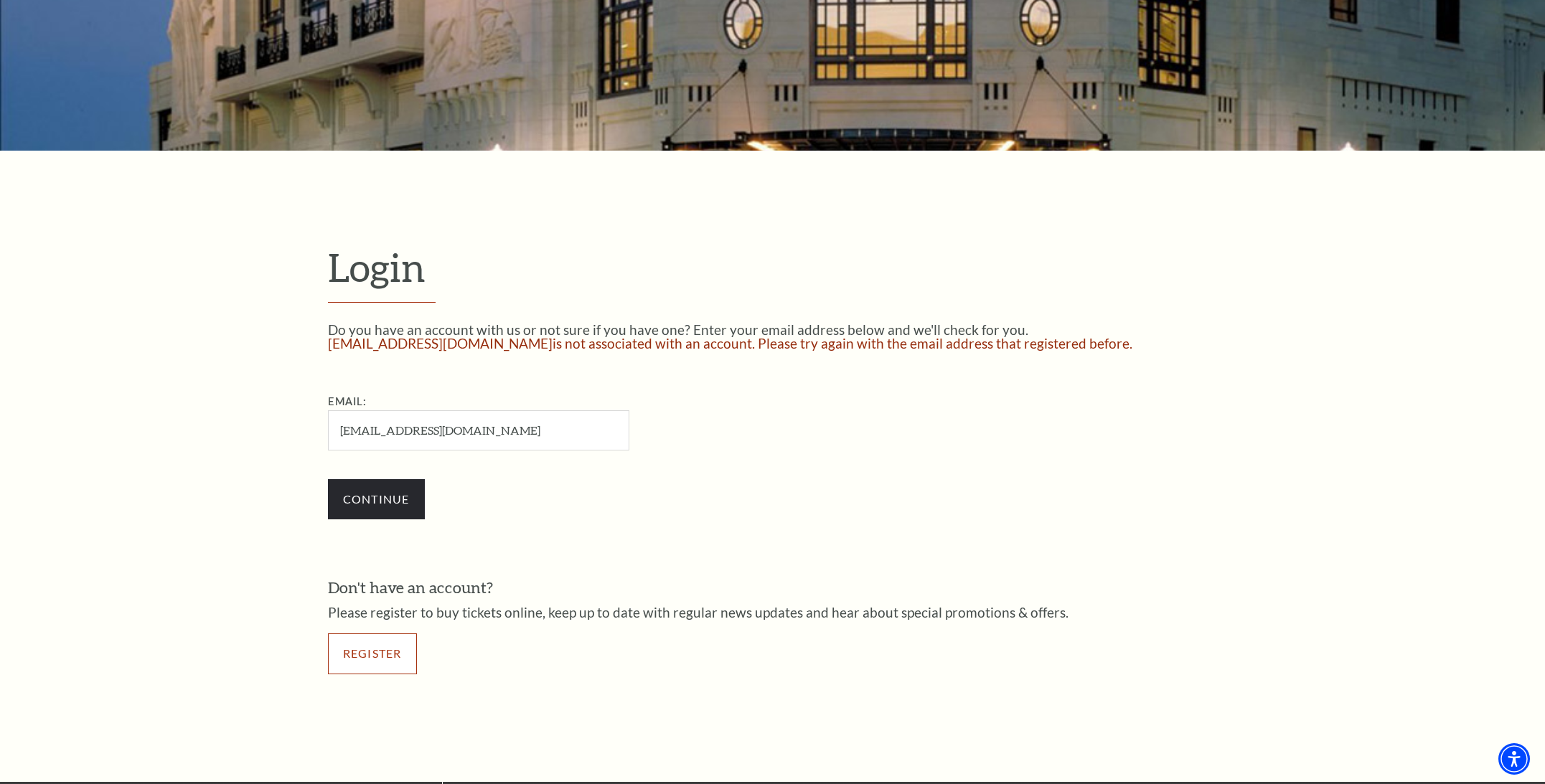
click at [393, 649] on link "Register" at bounding box center [372, 654] width 89 height 40
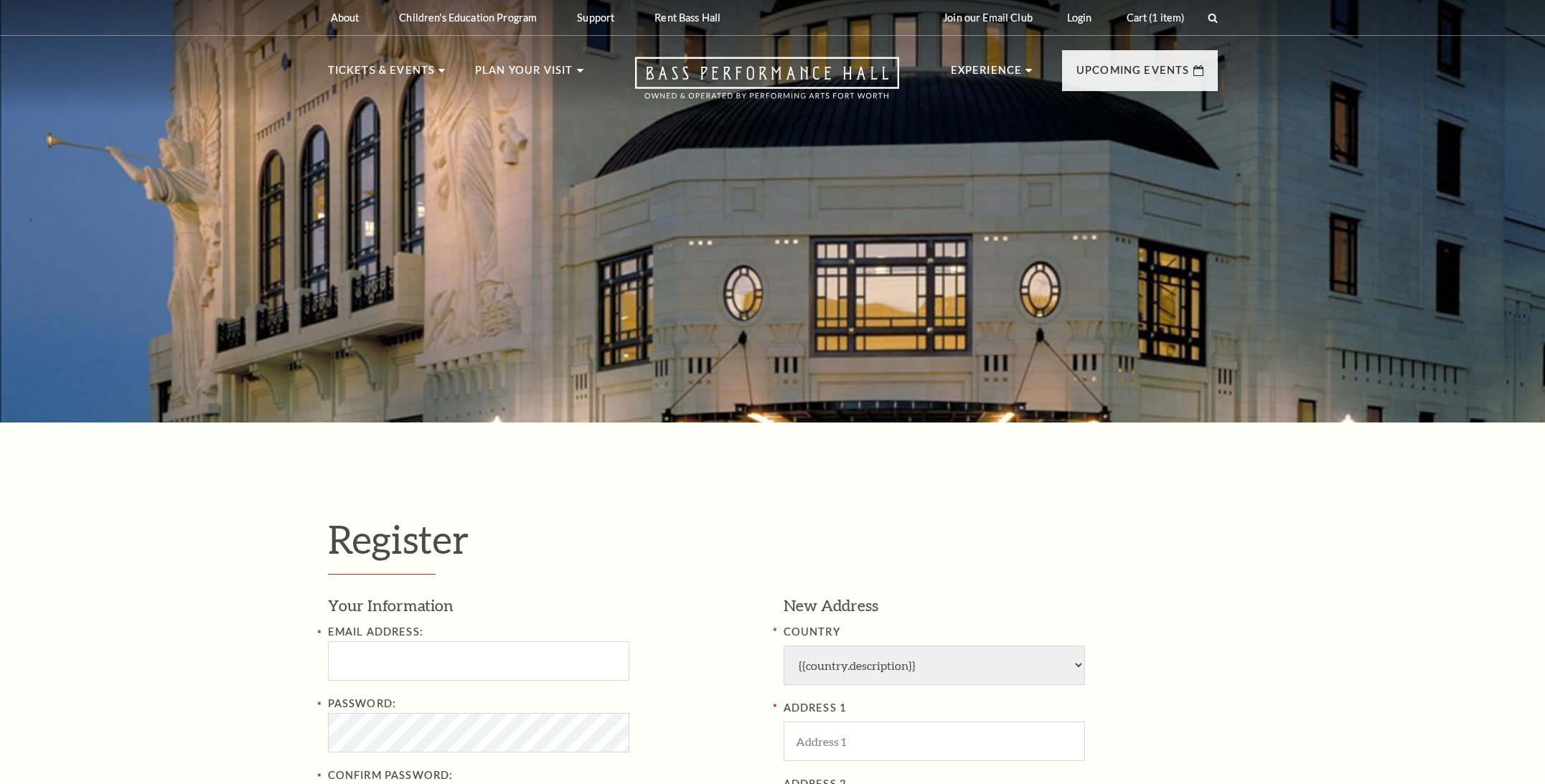
select select "1"
select select "TX"
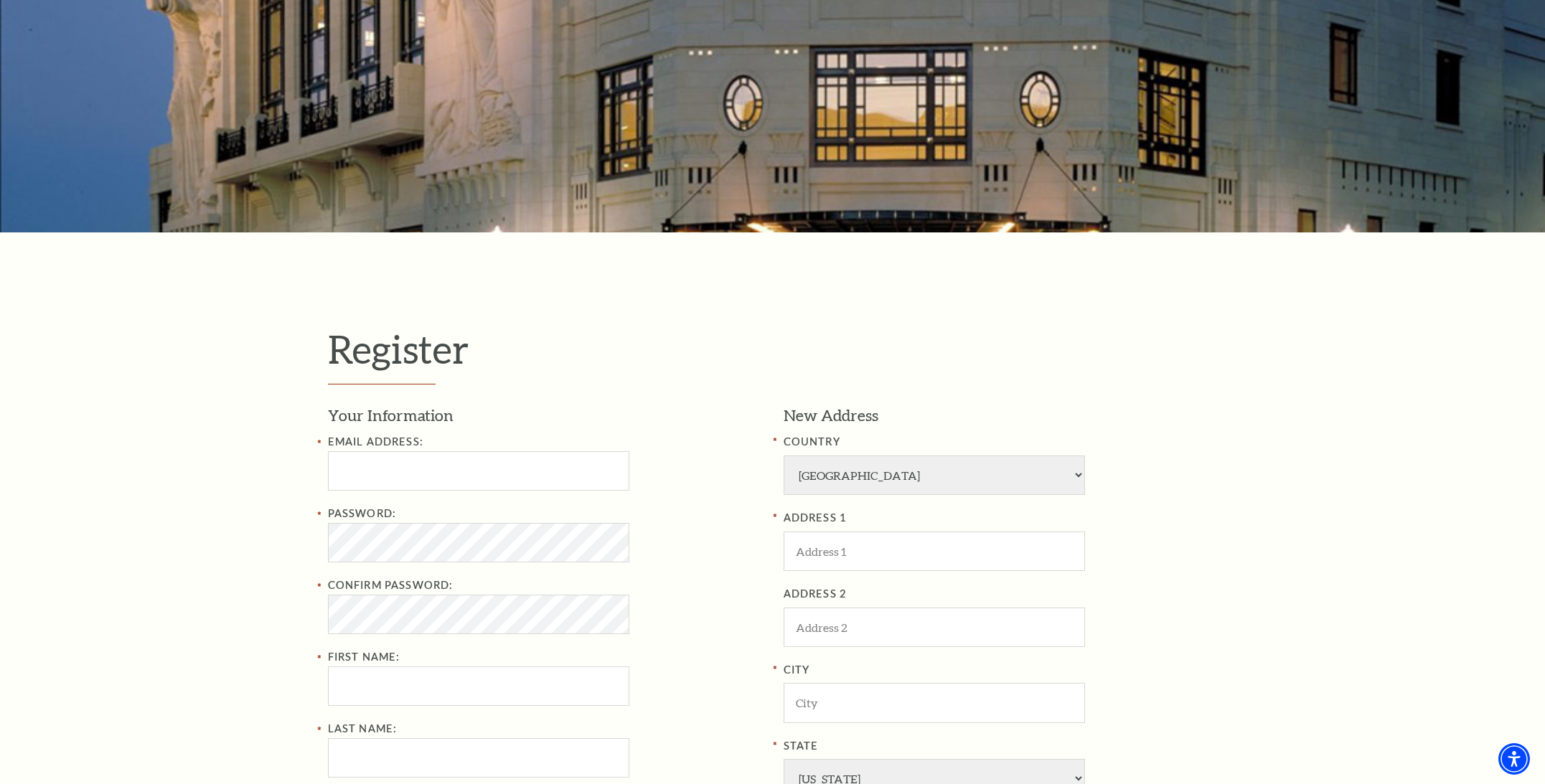
scroll to position [216, 0]
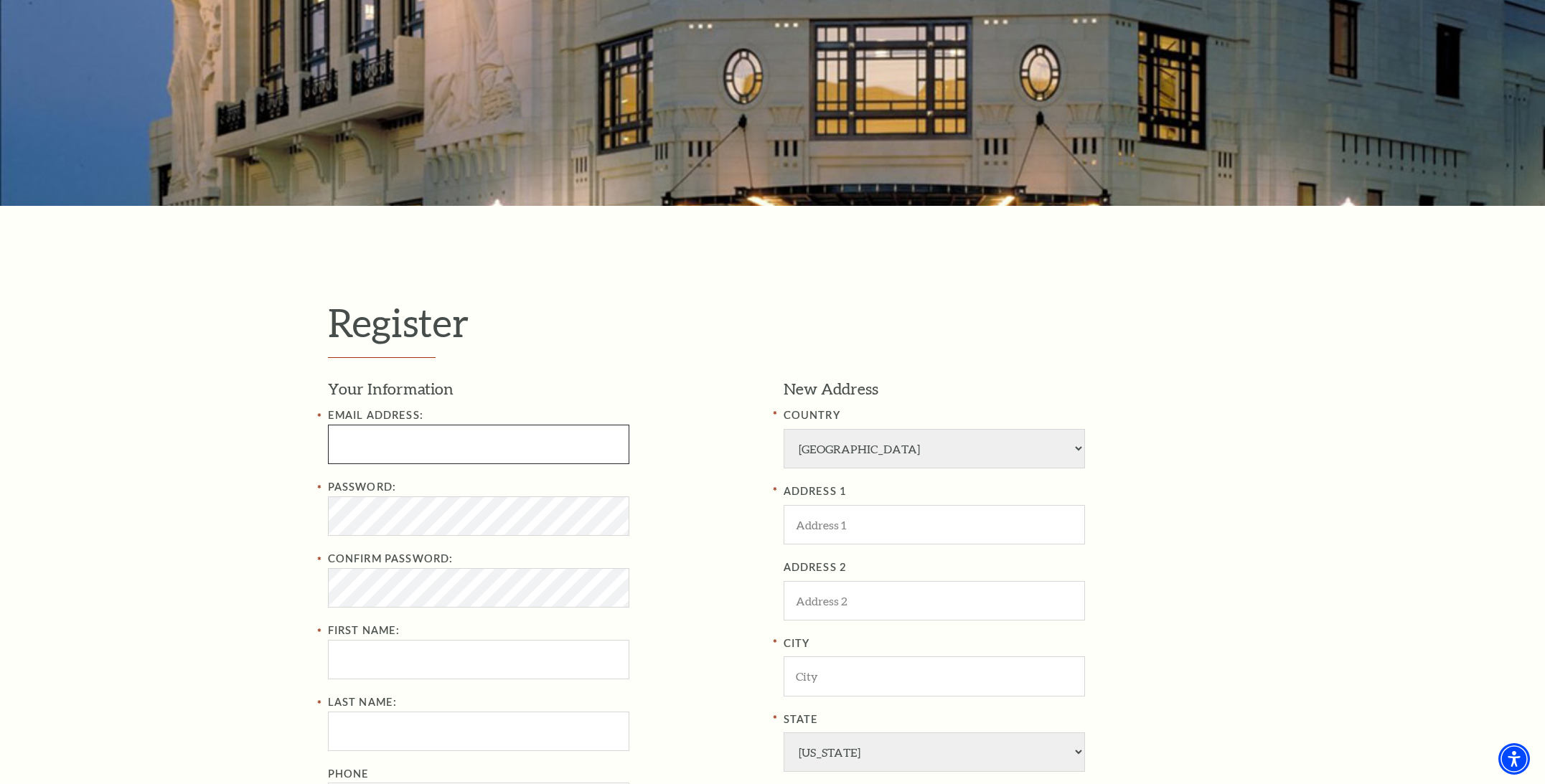
click at [485, 448] on input "Email Address:" at bounding box center [478, 444] width 301 height 40
type input "bartblaironline@gmail.com"
click at [278, 508] on div "Register Your Information Email Address: bartblaironline@gmail.com Password: Co…" at bounding box center [772, 643] width 1545 height 876
click at [270, 565] on div "Register Your Information Email Address: bartblaironline@gmail.com Password: Co…" at bounding box center [772, 643] width 1545 height 876
click at [267, 572] on div "Register Your Information Email Address: bartblaironline@gmail.com Password: Co…" at bounding box center [772, 643] width 1545 height 876
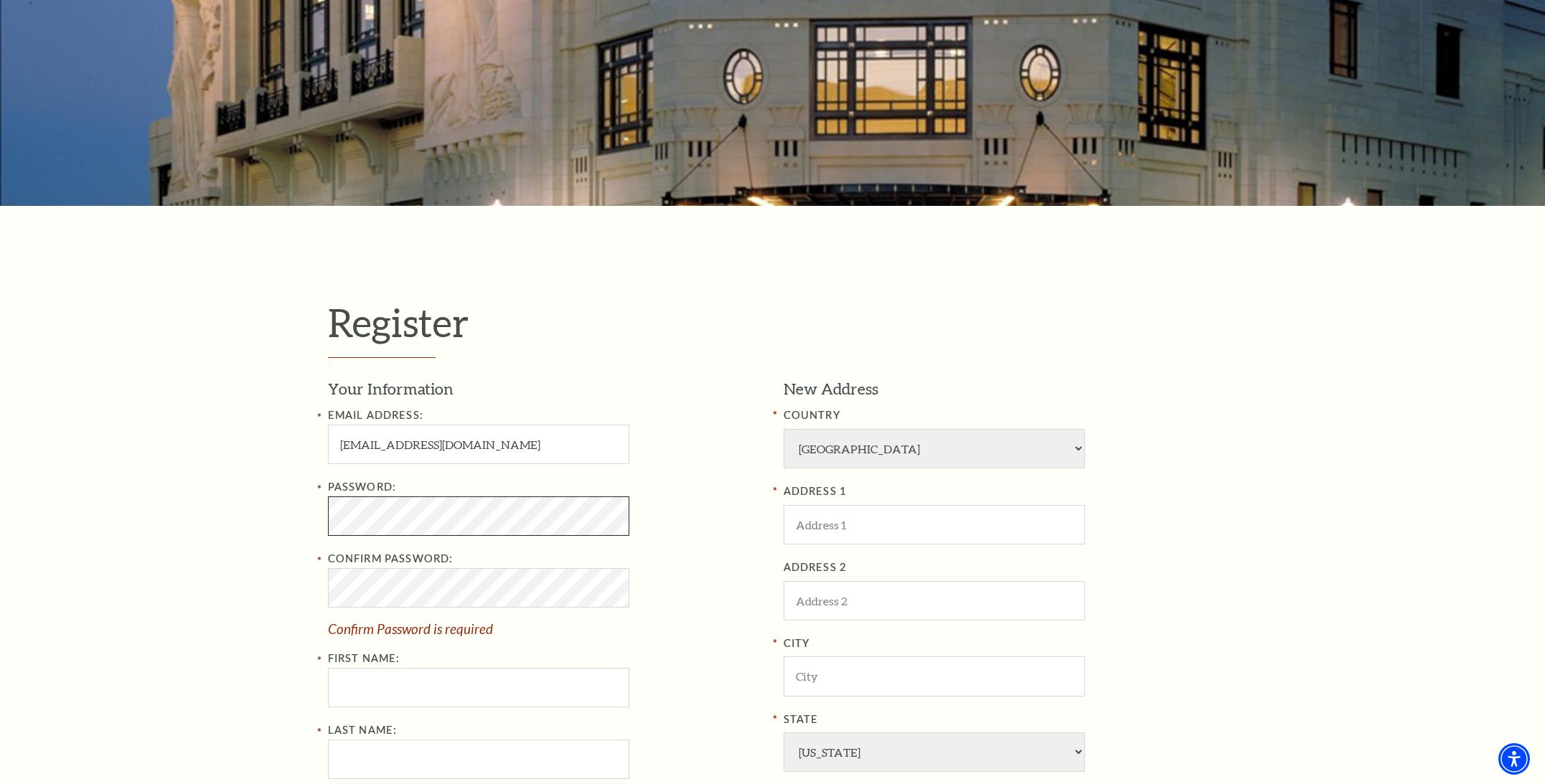
click at [251, 512] on div "Register Your Information Email Address: bartblaironline@gmail.com Password: Co…" at bounding box center [772, 643] width 1545 height 876
click at [241, 494] on div "Register Your Information Email Address: bartblaironline@gmail.com Password: Co…" at bounding box center [772, 643] width 1545 height 876
click at [262, 515] on div "Register Your Information Email Address: bartblaironline@gmail.com Password: Co…" at bounding box center [772, 643] width 1545 height 876
click at [415, 656] on input "First Name:" at bounding box center [478, 659] width 301 height 40
type input "Bart"
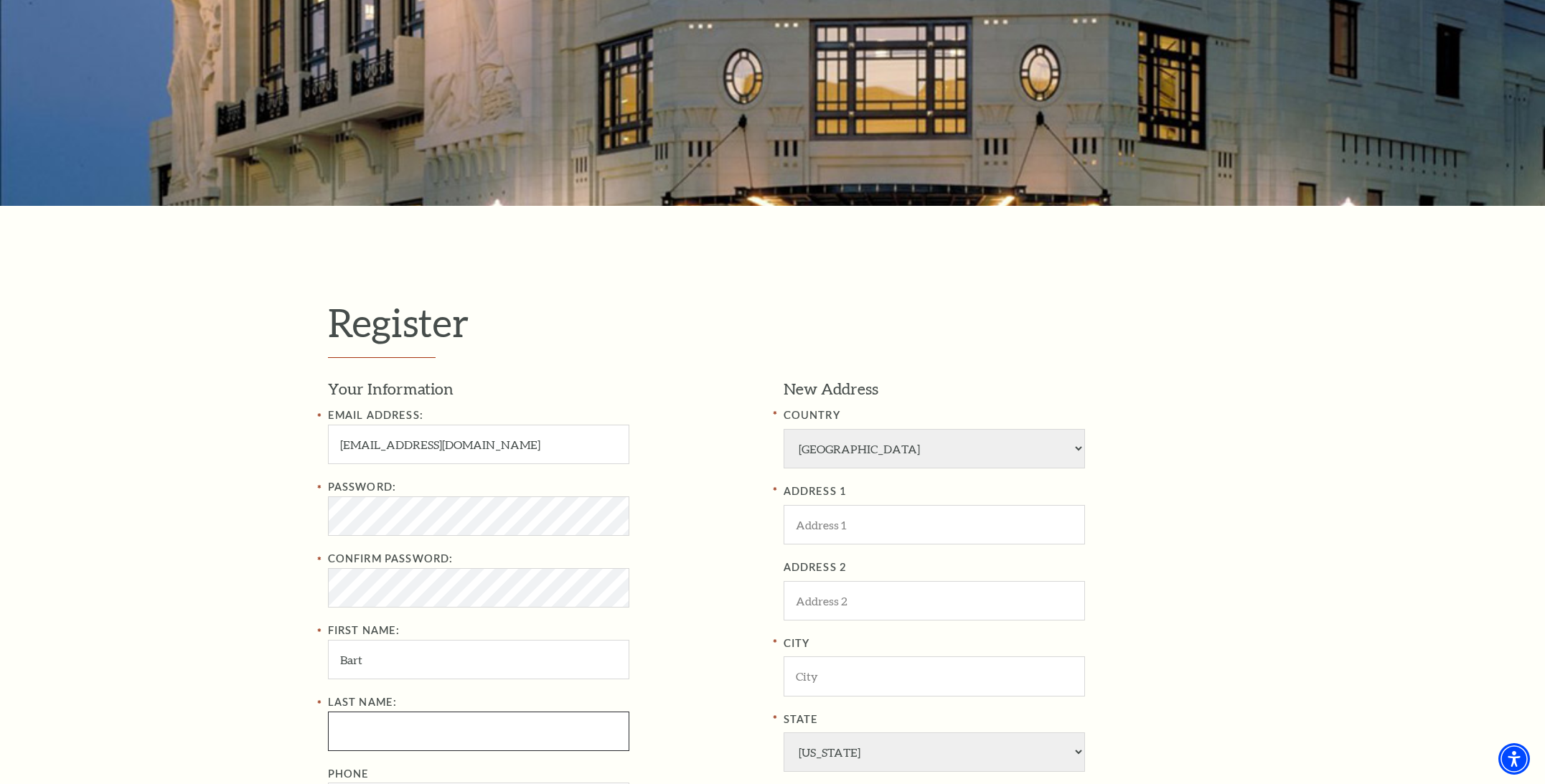
click at [399, 735] on input "Last Name:" at bounding box center [478, 731] width 301 height 40
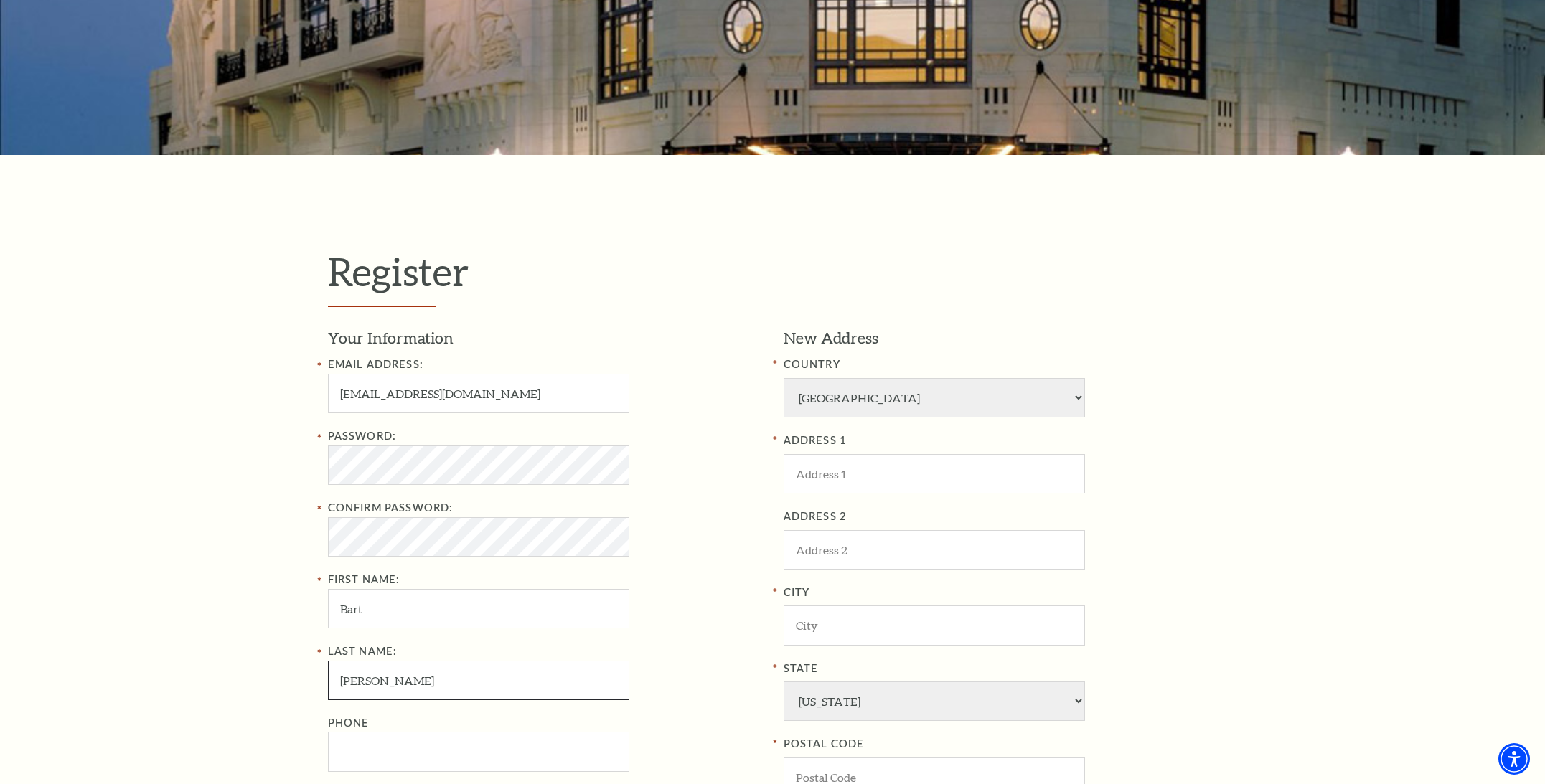
scroll to position [469, 0]
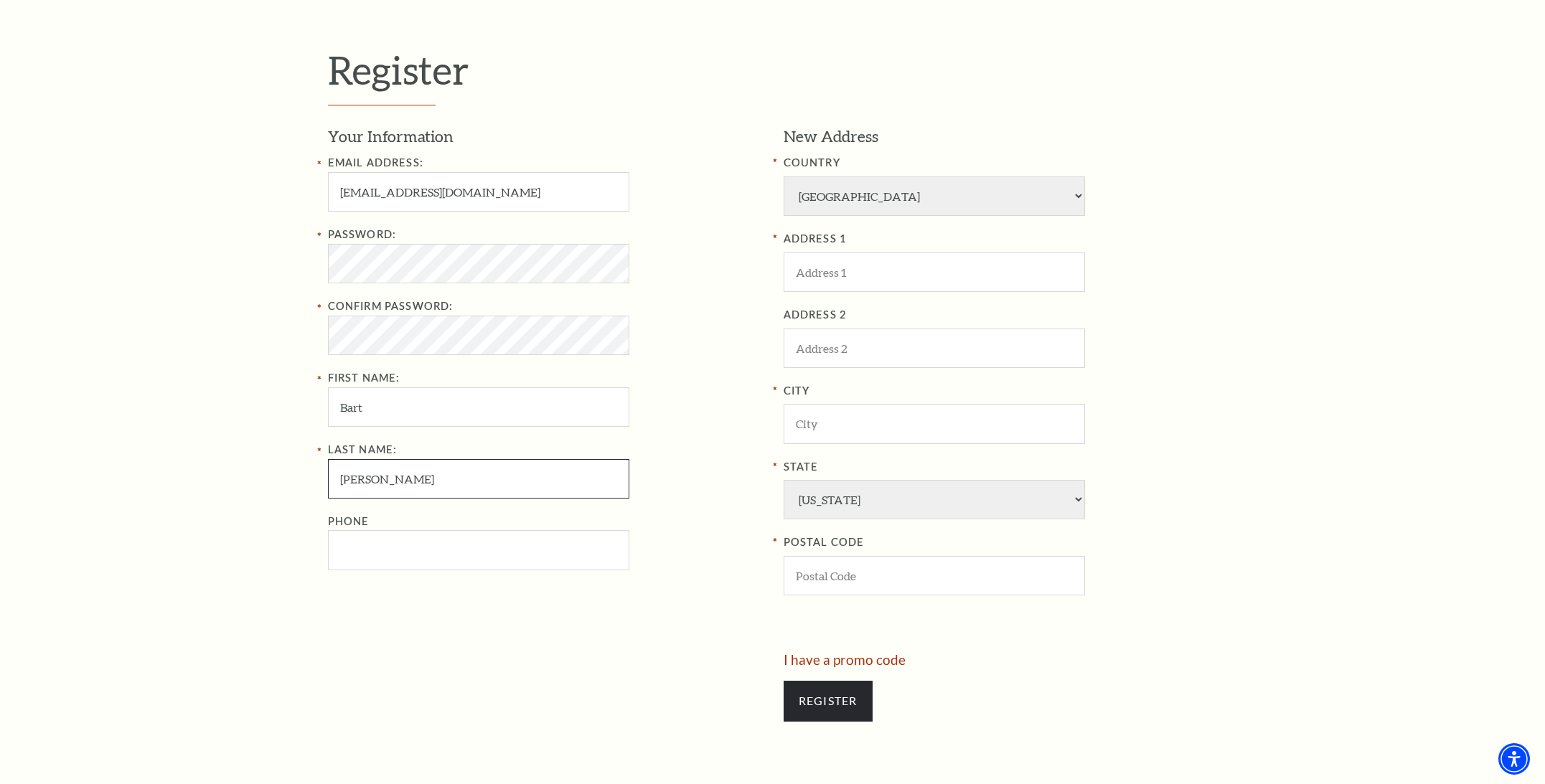
type input "Blair"
click at [413, 547] on input "Phone" at bounding box center [478, 550] width 301 height 40
type input "972-510-4597"
click at [868, 278] on input "ADDRESS 1" at bounding box center [934, 272] width 301 height 40
type input "445 Autumn Hill Bluff"
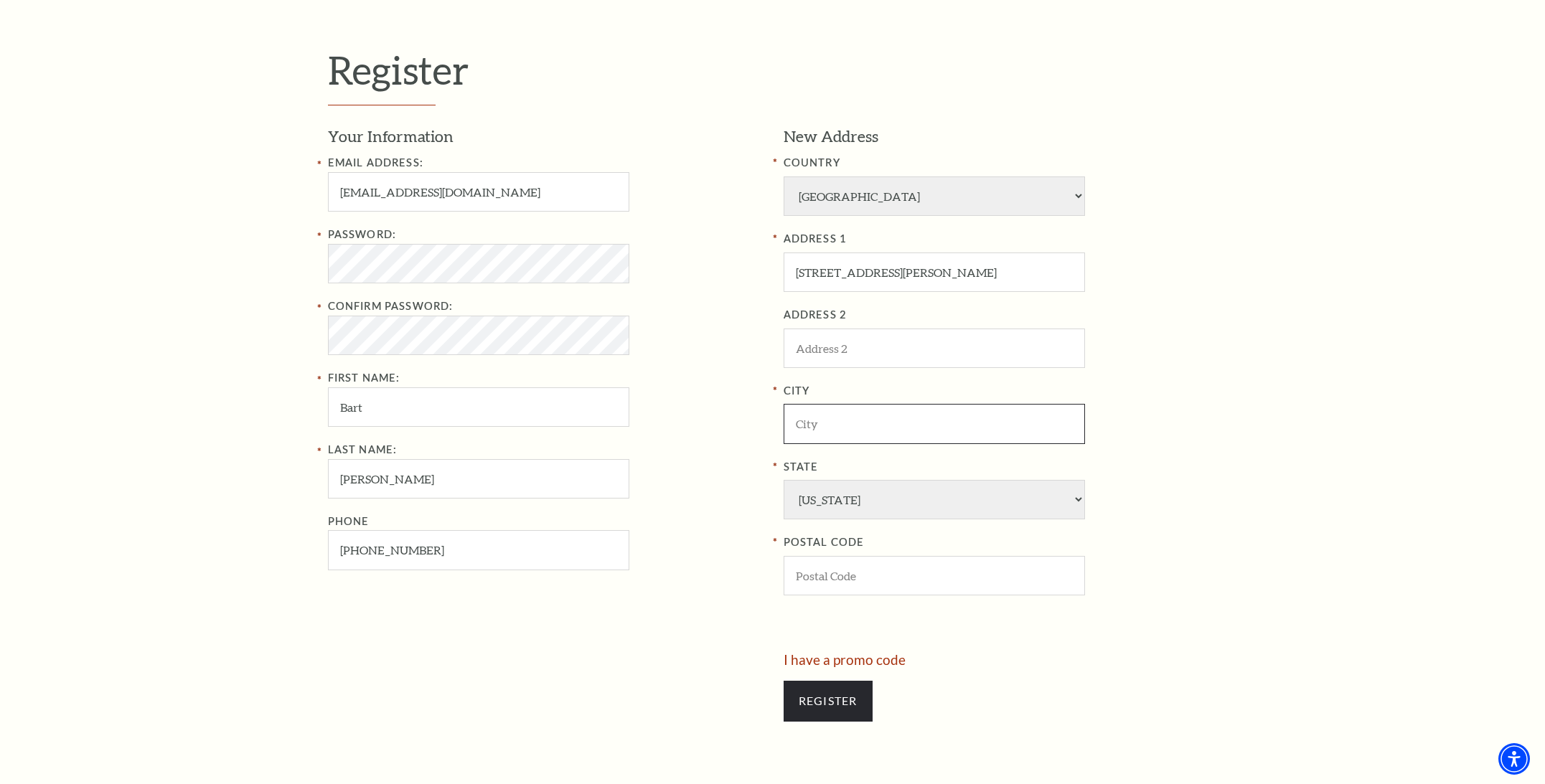
click at [848, 414] on input "City" at bounding box center [934, 424] width 301 height 40
type input "Lavon"
click at [883, 571] on input "POSTAL CODE" at bounding box center [934, 575] width 301 height 40
type input "75166"
click at [723, 580] on div "Your Information Email Address: bartblaironline@gmail.com Password: Confirm Pas…" at bounding box center [550, 389] width 445 height 528
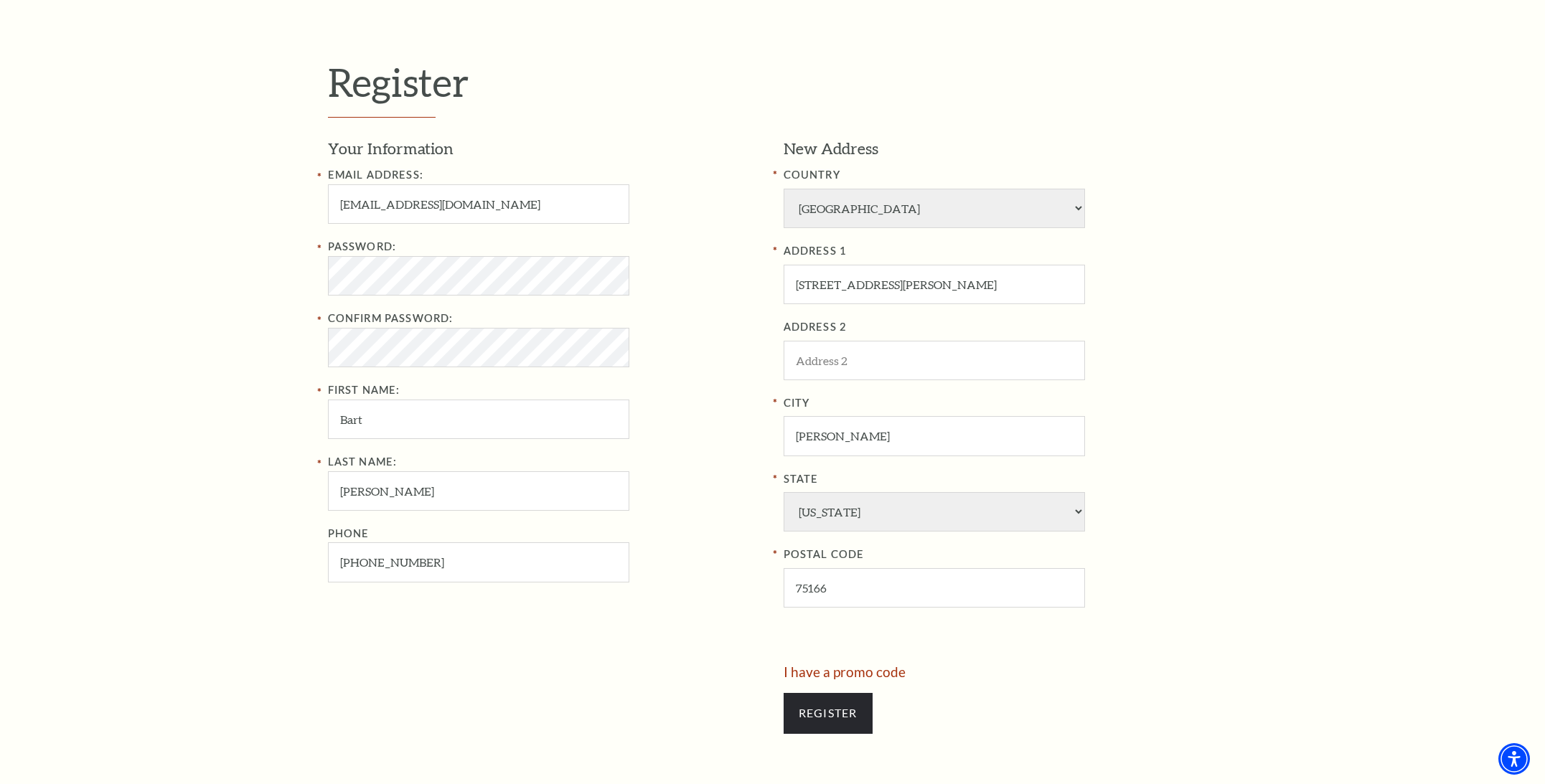
scroll to position [459, 0]
click at [829, 705] on input "Register" at bounding box center [828, 711] width 89 height 40
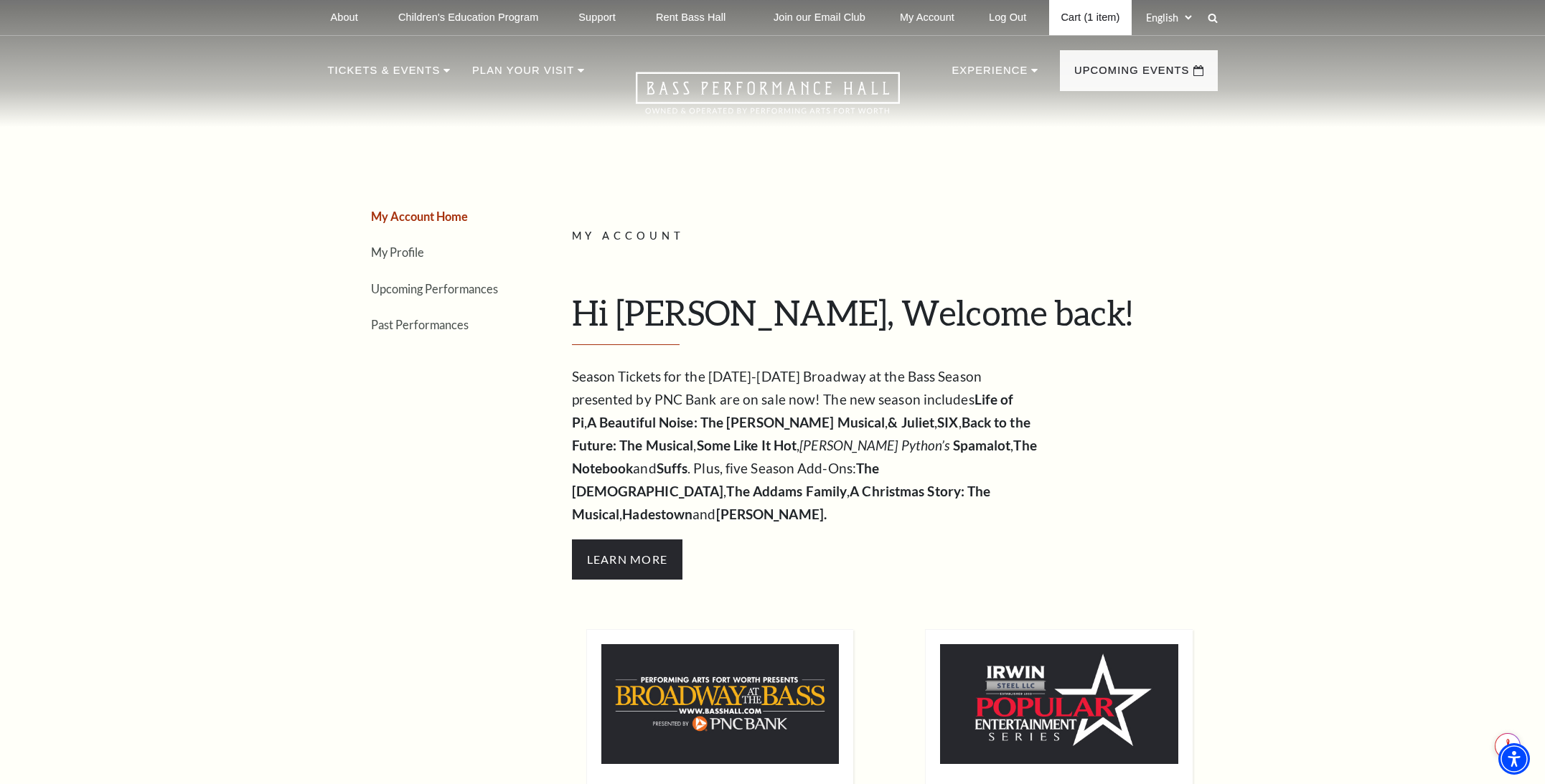
click at [1085, 13] on link "Cart (1 item)" at bounding box center [1089, 17] width 82 height 35
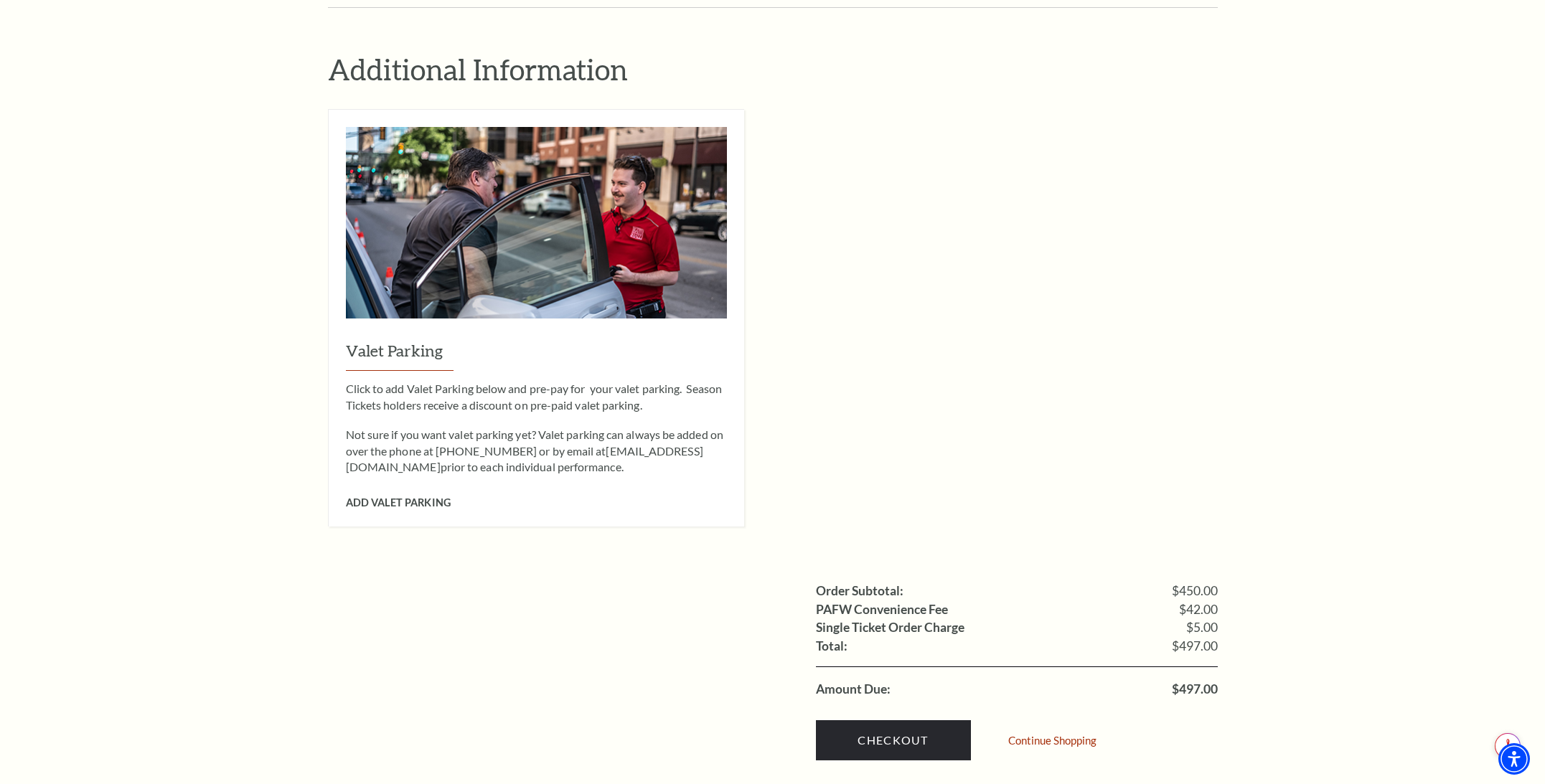
scroll to position [1329, 0]
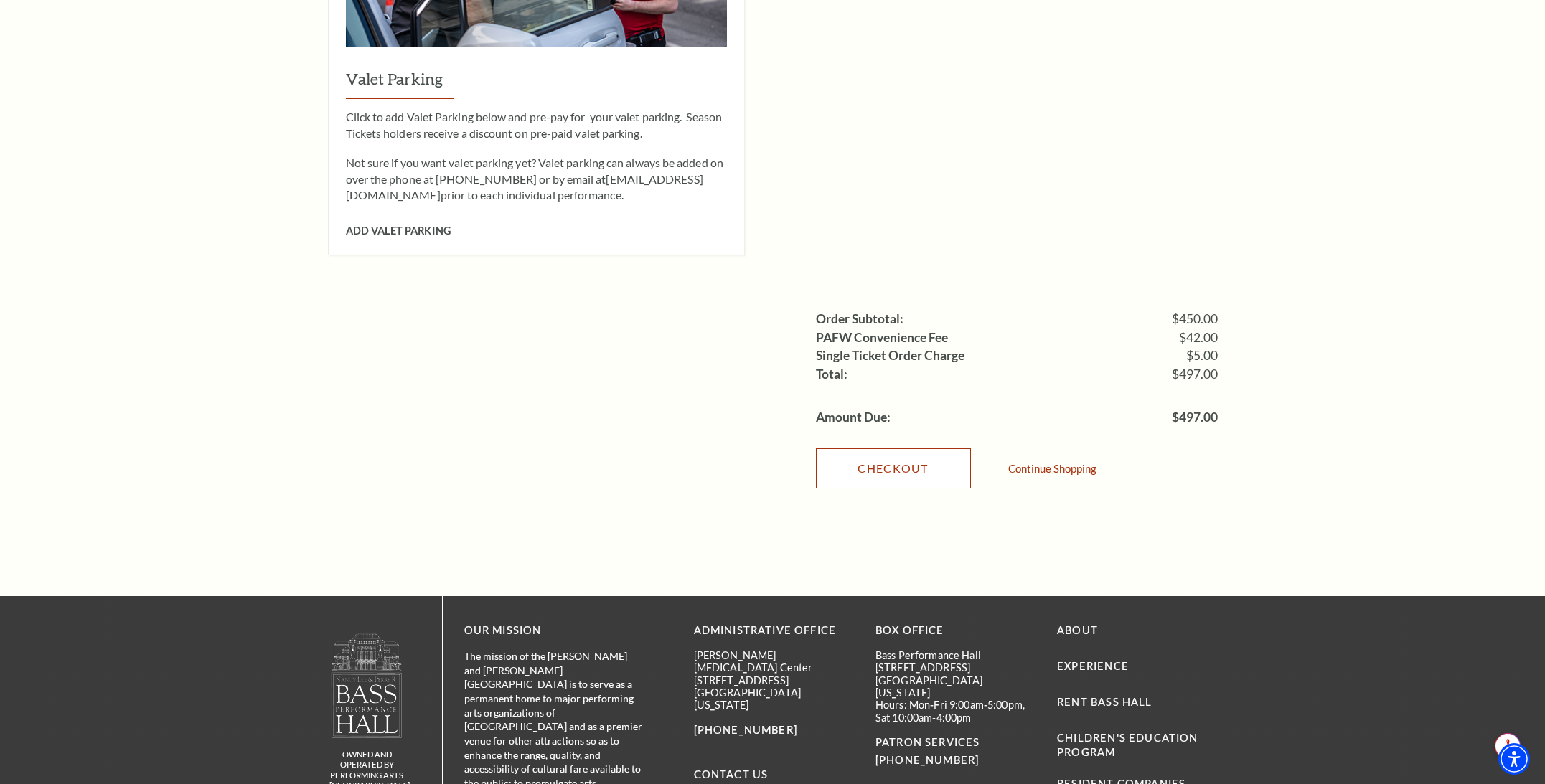
click at [899, 448] on link "Checkout" at bounding box center [893, 469] width 155 height 40
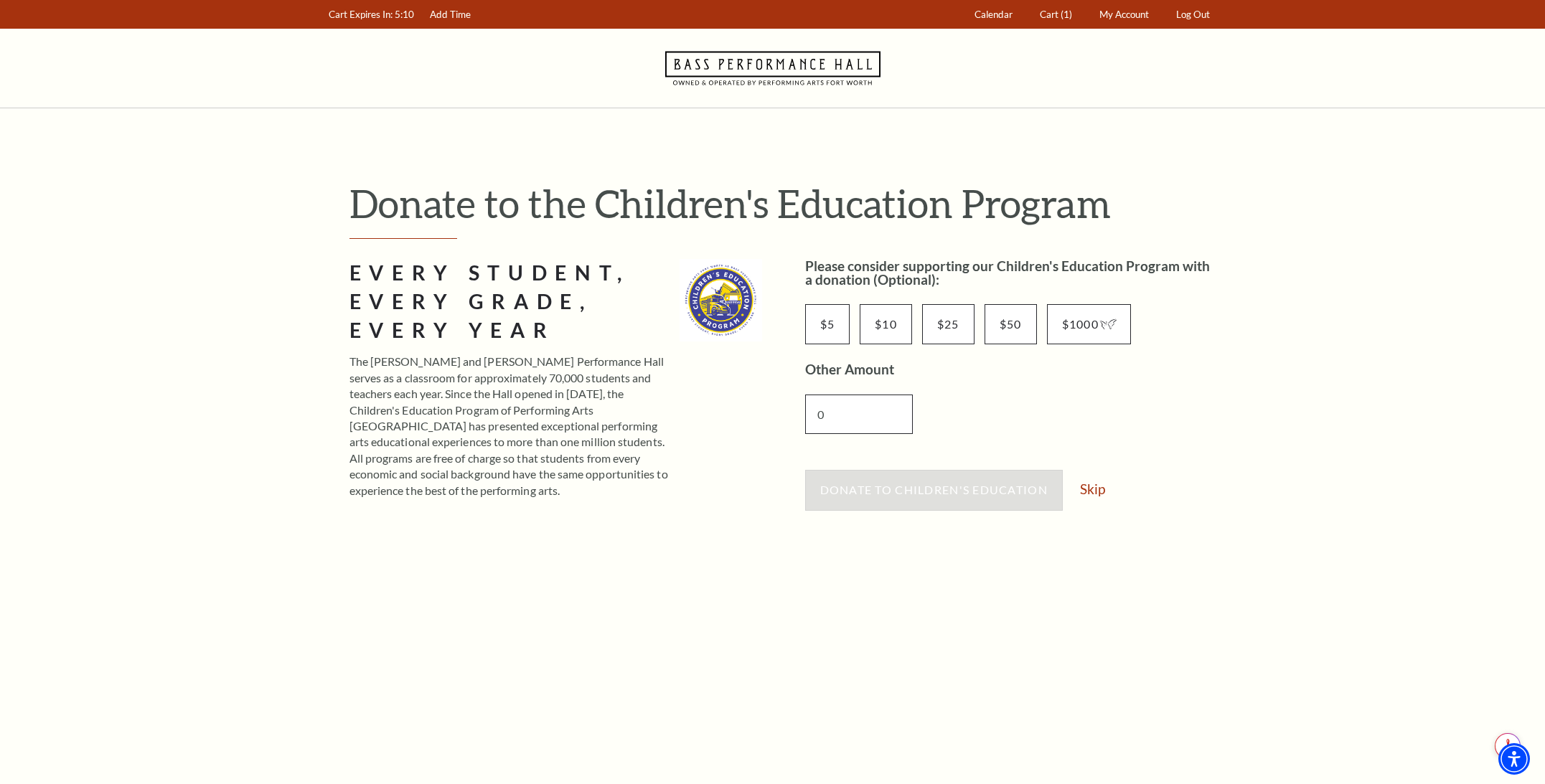
click at [868, 410] on input "0" at bounding box center [859, 414] width 107 height 40
click at [1099, 490] on link "Skip" at bounding box center [1093, 489] width 25 height 14
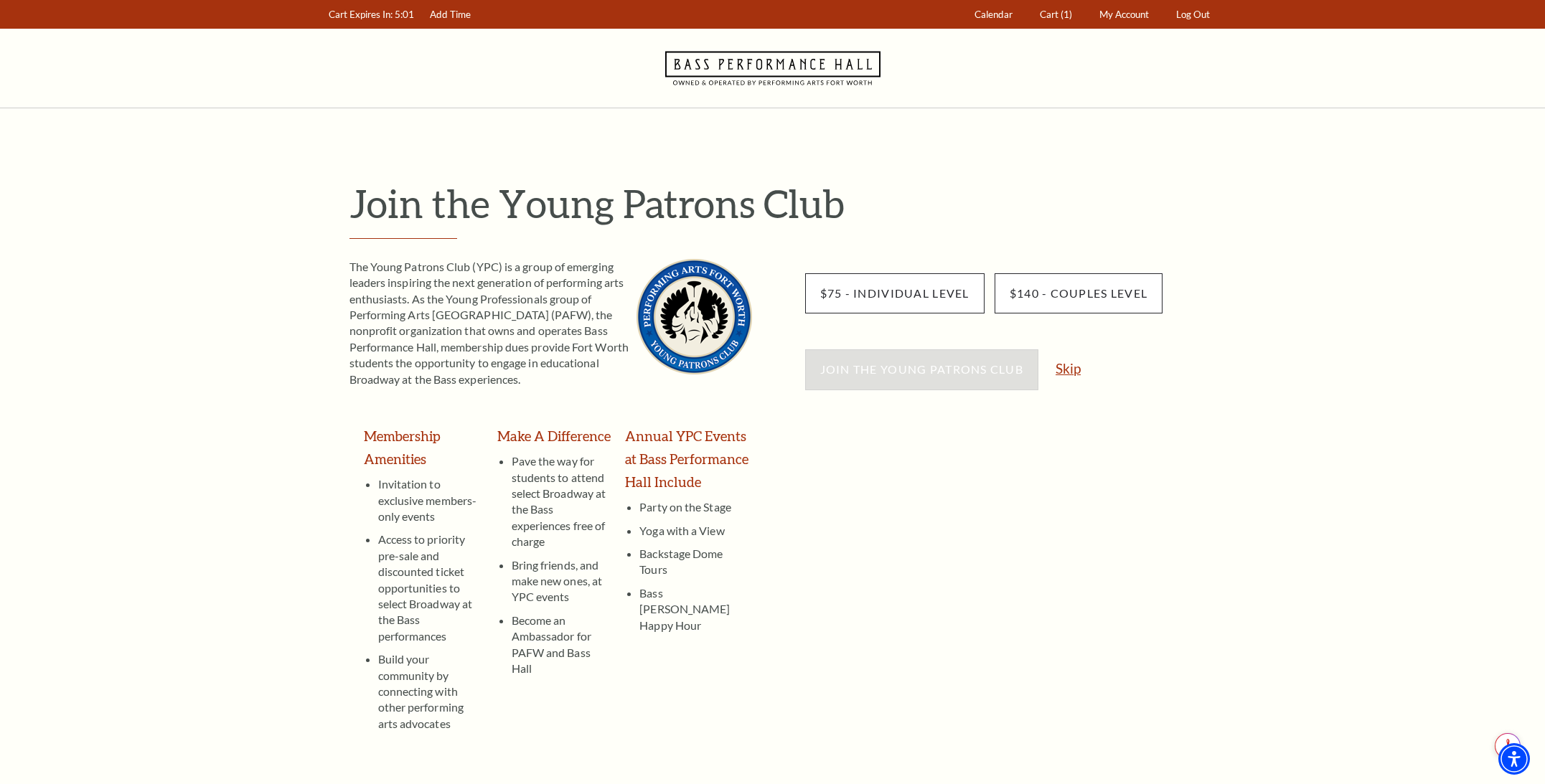
click at [1069, 371] on link "Skip" at bounding box center [1068, 368] width 25 height 14
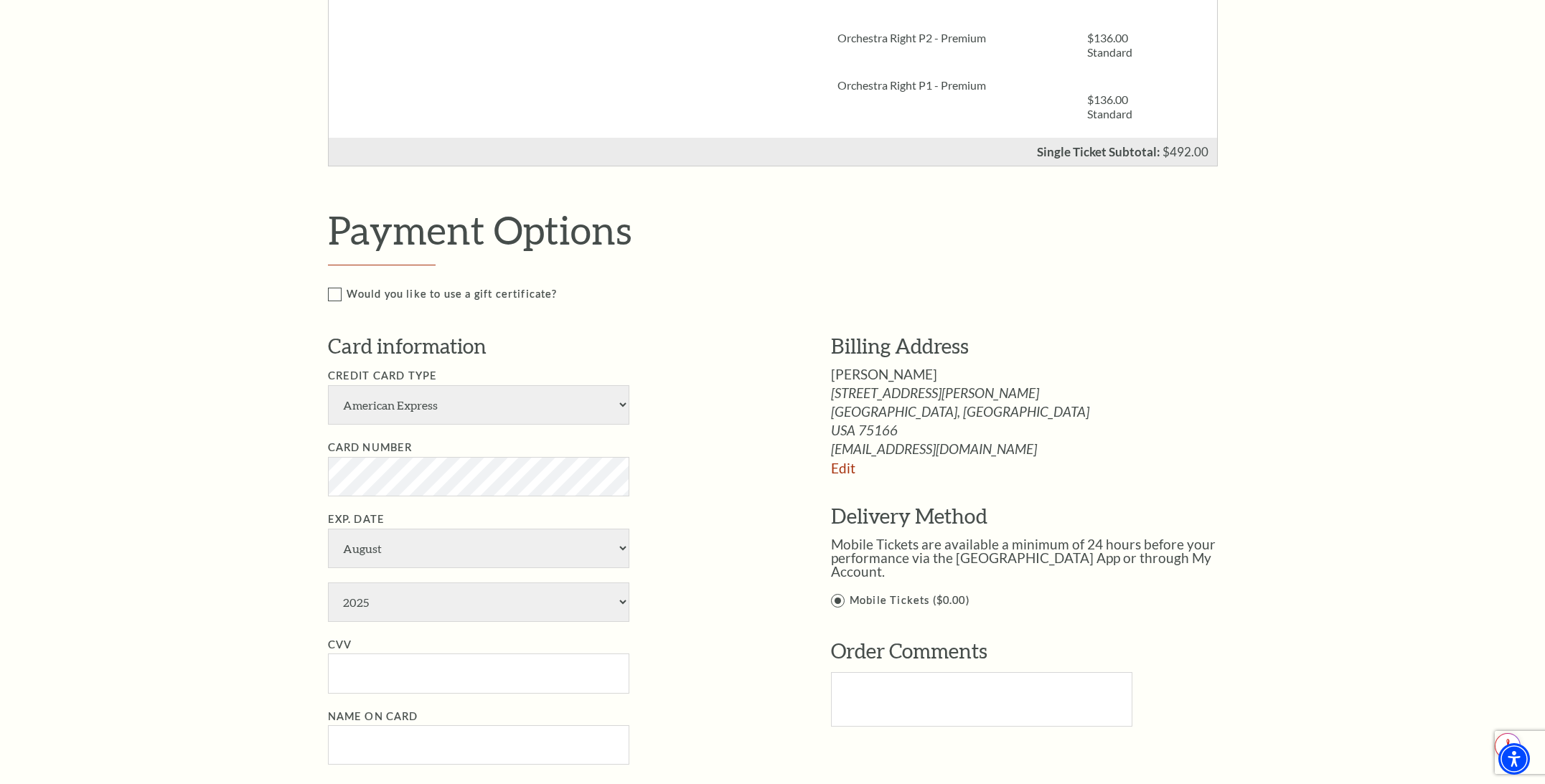
scroll to position [589, 0]
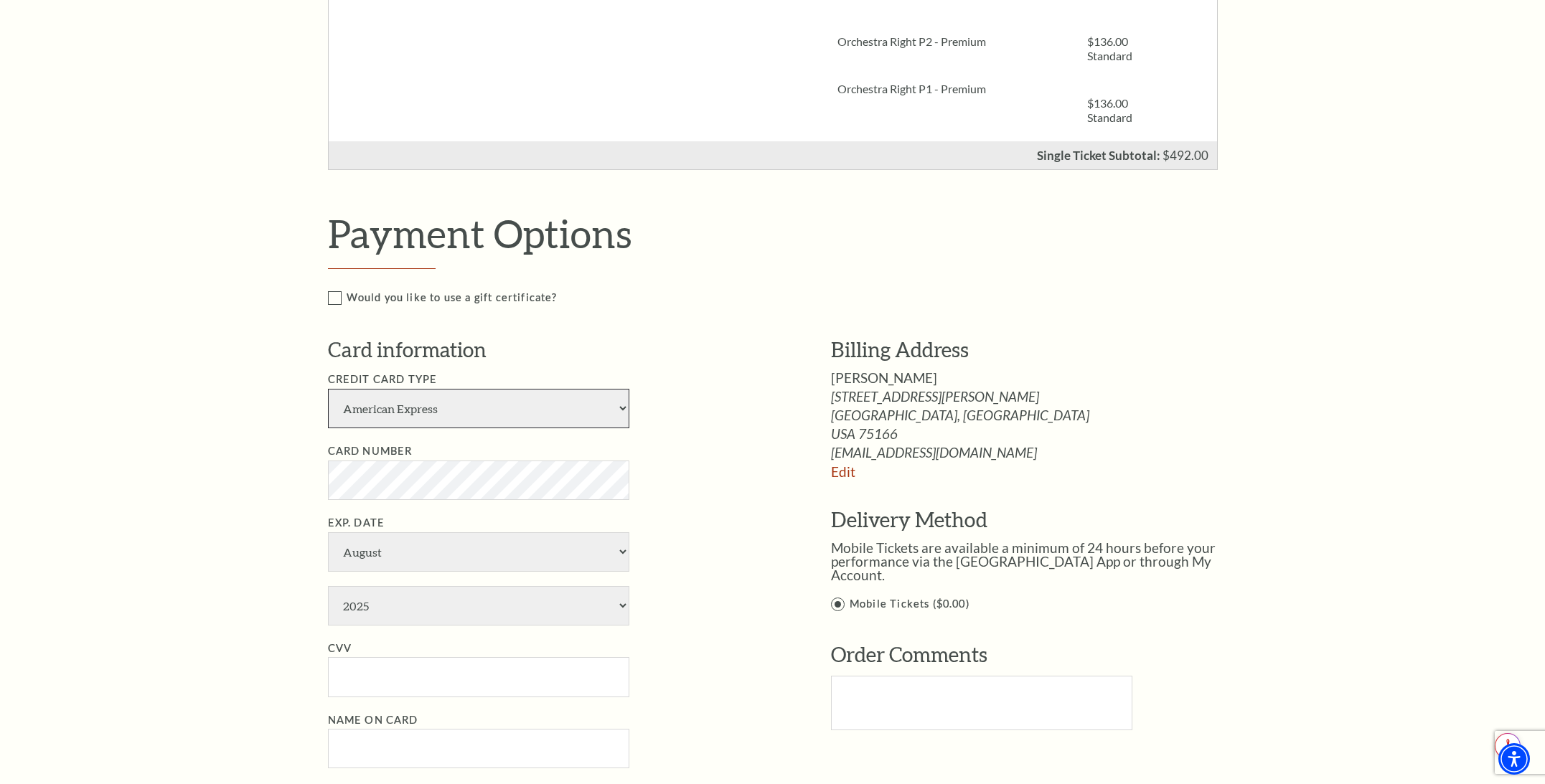
click at [605, 414] on select "American Express Visa Master Card Discover" at bounding box center [478, 408] width 301 height 40
select select "24"
click at [328, 388] on select "American Express Visa Master Card Discover" at bounding box center [478, 408] width 301 height 40
click at [516, 547] on select "January February March April May June July August September October November De…" at bounding box center [478, 552] width 301 height 40
click at [328, 533] on select "January February March April May June July August September October November De…" at bounding box center [478, 552] width 301 height 40
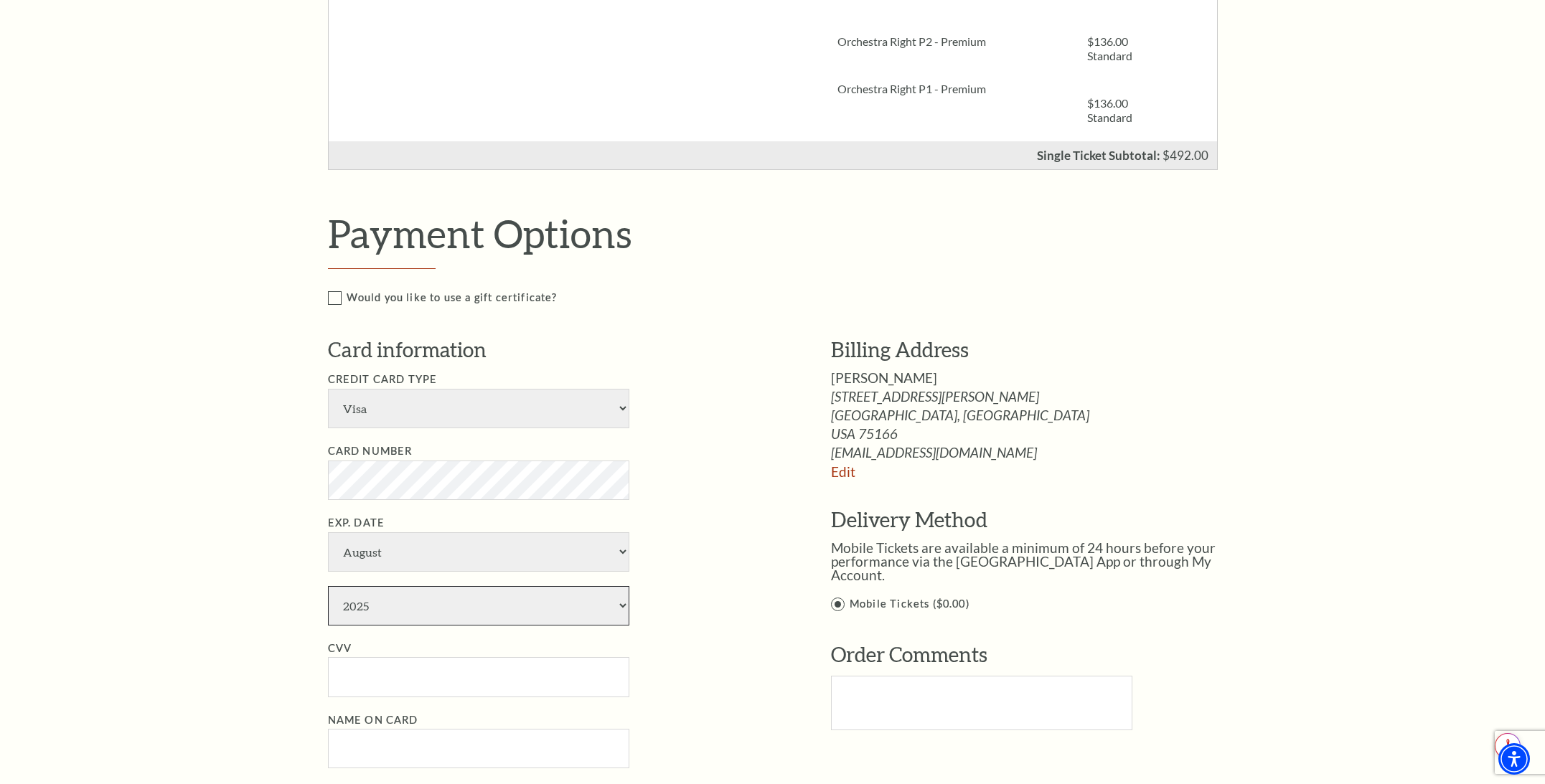
click at [521, 616] on select "2025 2026 2027 2028 2029 2030 2031 2032 2033 2034" at bounding box center [478, 606] width 301 height 40
select select "2030"
click at [328, 586] on select "2025 2026 2027 2028 2029 2030 2031 2032 2033 2034" at bounding box center [478, 606] width 301 height 40
click at [549, 667] on input "CVV" at bounding box center [478, 677] width 301 height 40
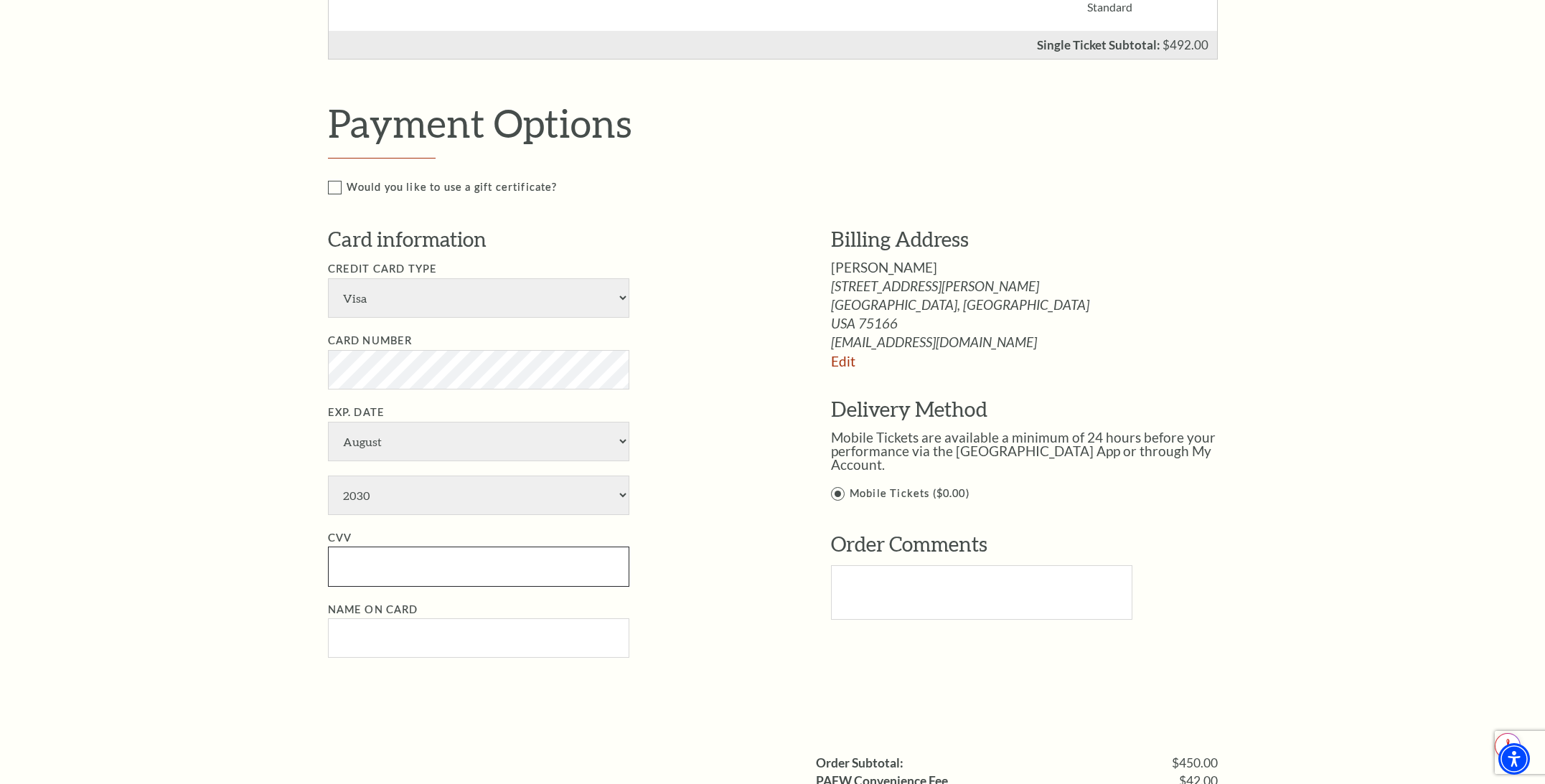
scroll to position [705, 0]
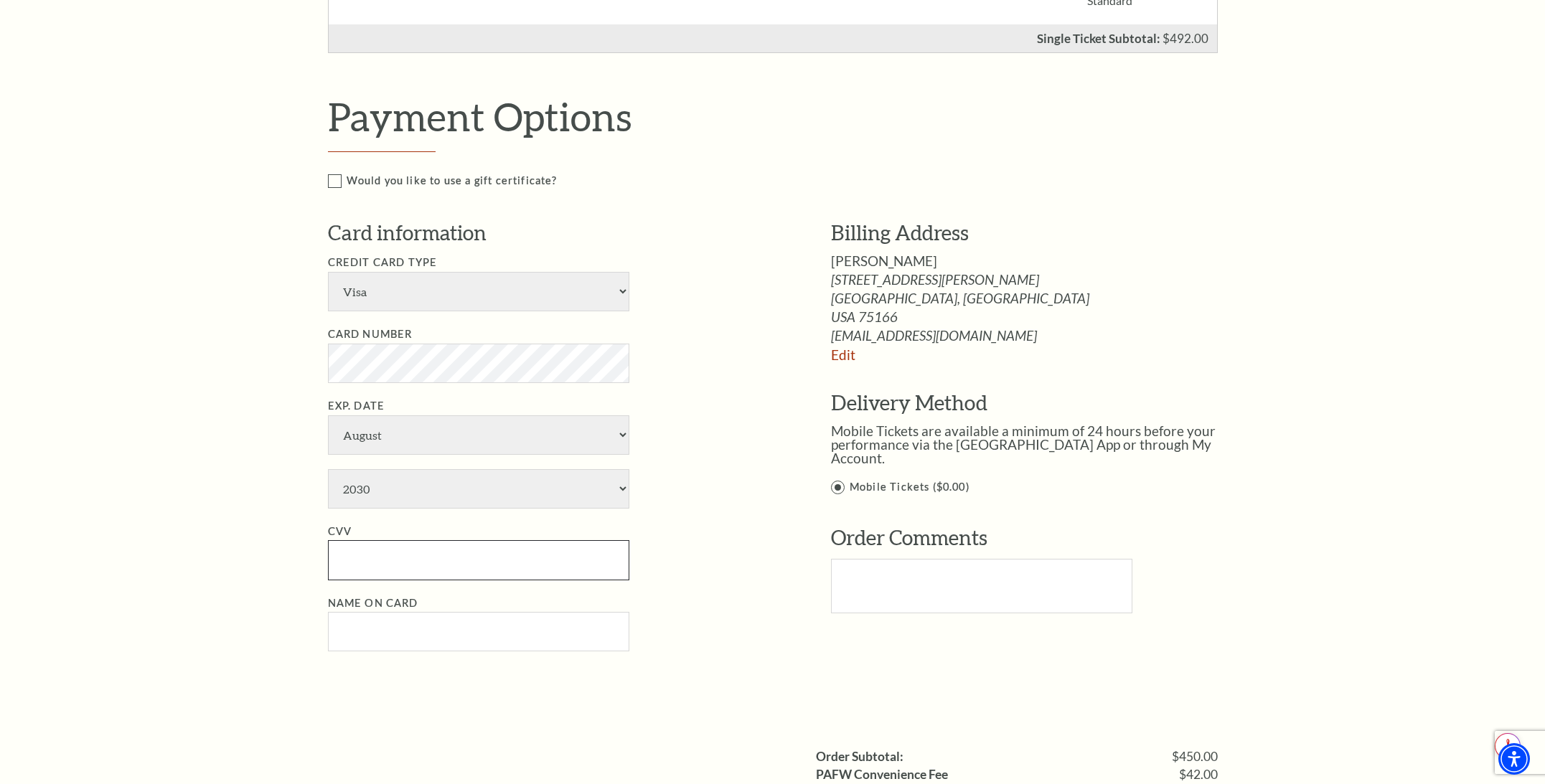
click at [501, 561] on input "CVV" at bounding box center [478, 560] width 301 height 40
type input "446"
click at [438, 631] on input "Name on Card" at bounding box center [478, 631] width 301 height 40
type input "[PERSON_NAME]"
click at [748, 466] on li "Exp. Date January February March April May June July August September October N…" at bounding box center [558, 452] width 460 height 111
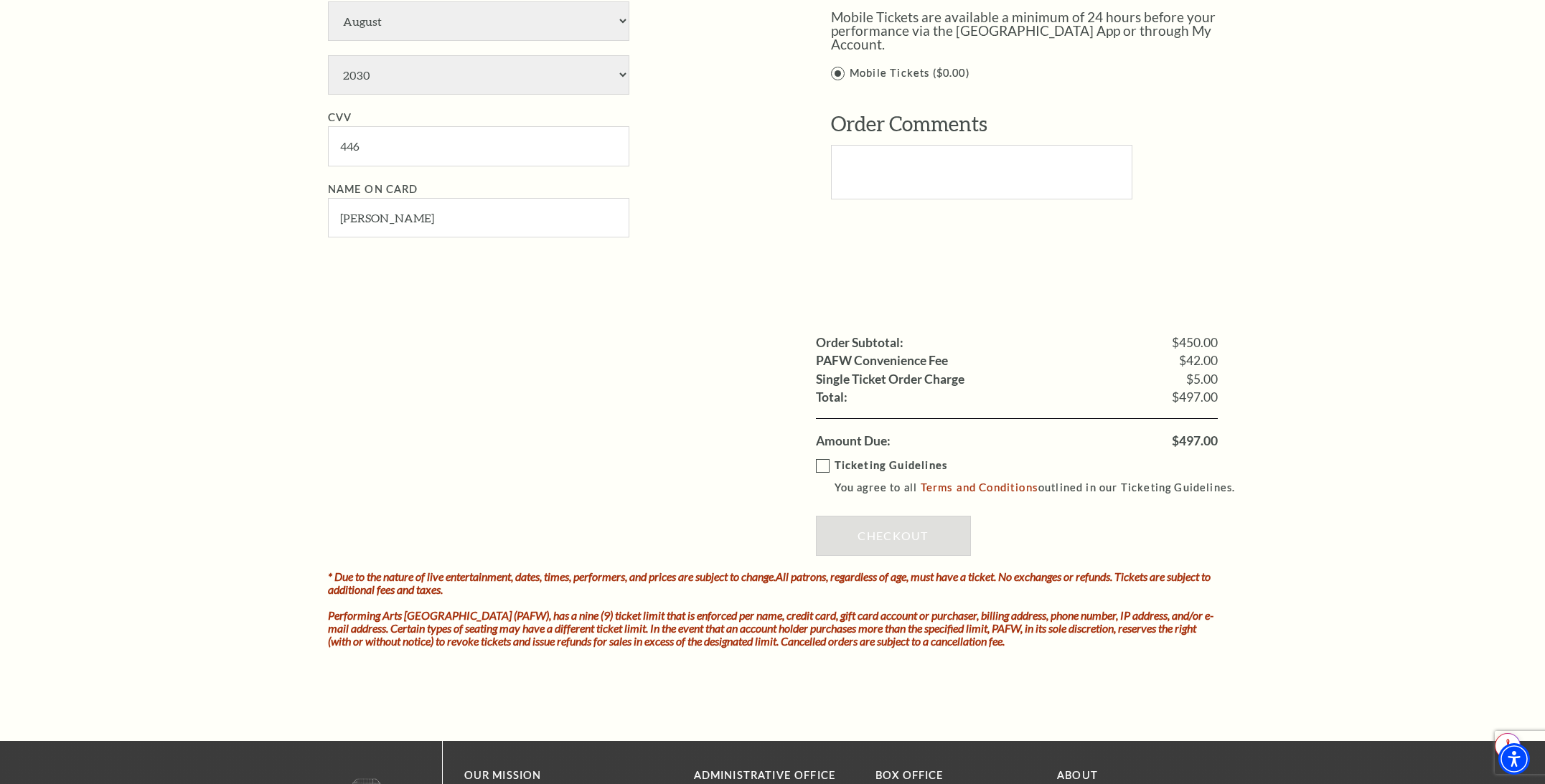
scroll to position [1300, 0]
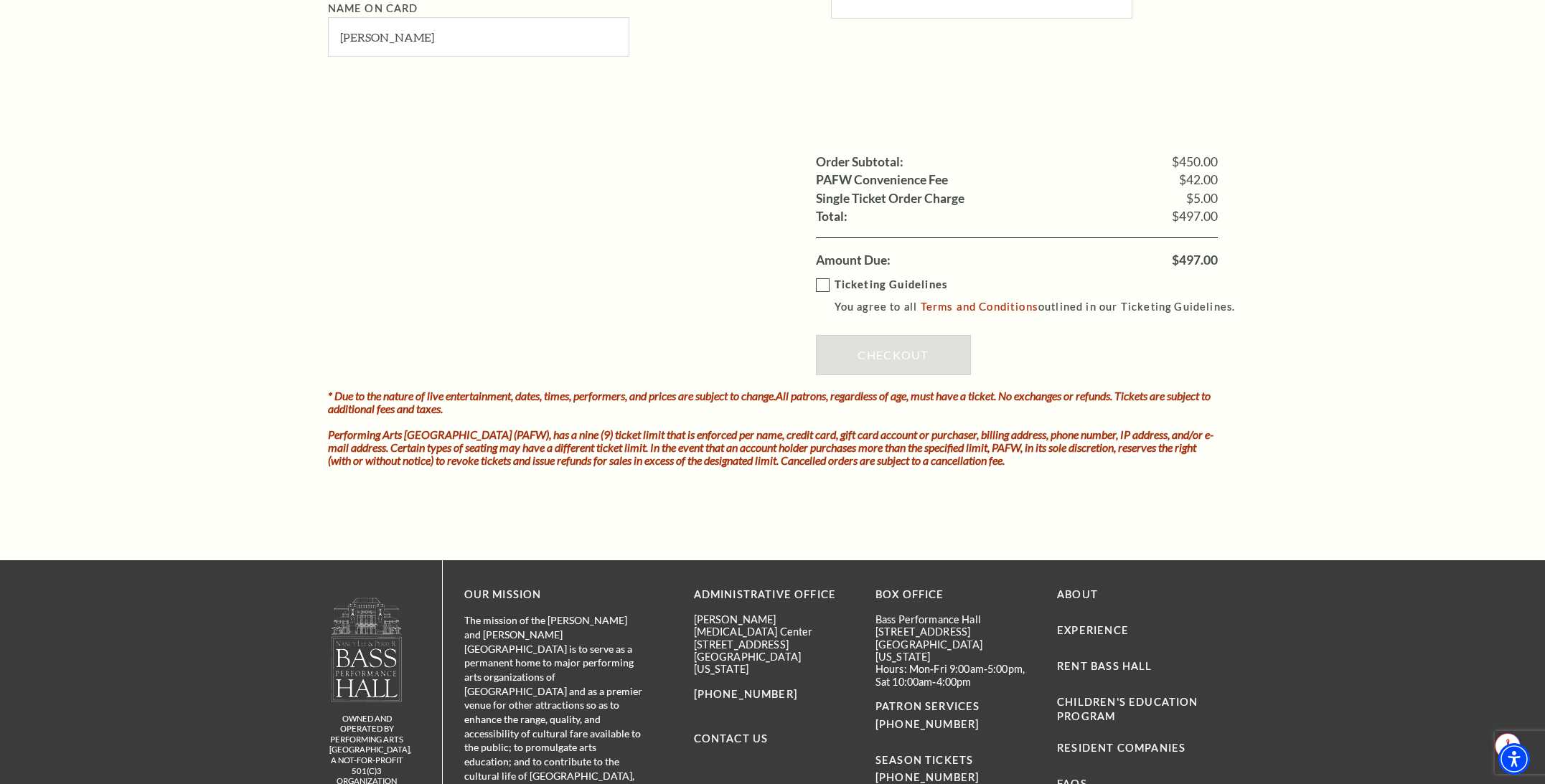
click at [818, 287] on label "Ticketing Guidelines You agree to all Terms and Conditions outlined in our Tick…" at bounding box center [1033, 296] width 433 height 40
click at [0, 0] on input "Ticketing Guidelines You agree to all Terms and Conditions outlined in our Tick…" at bounding box center [0, 0] width 0 height 0
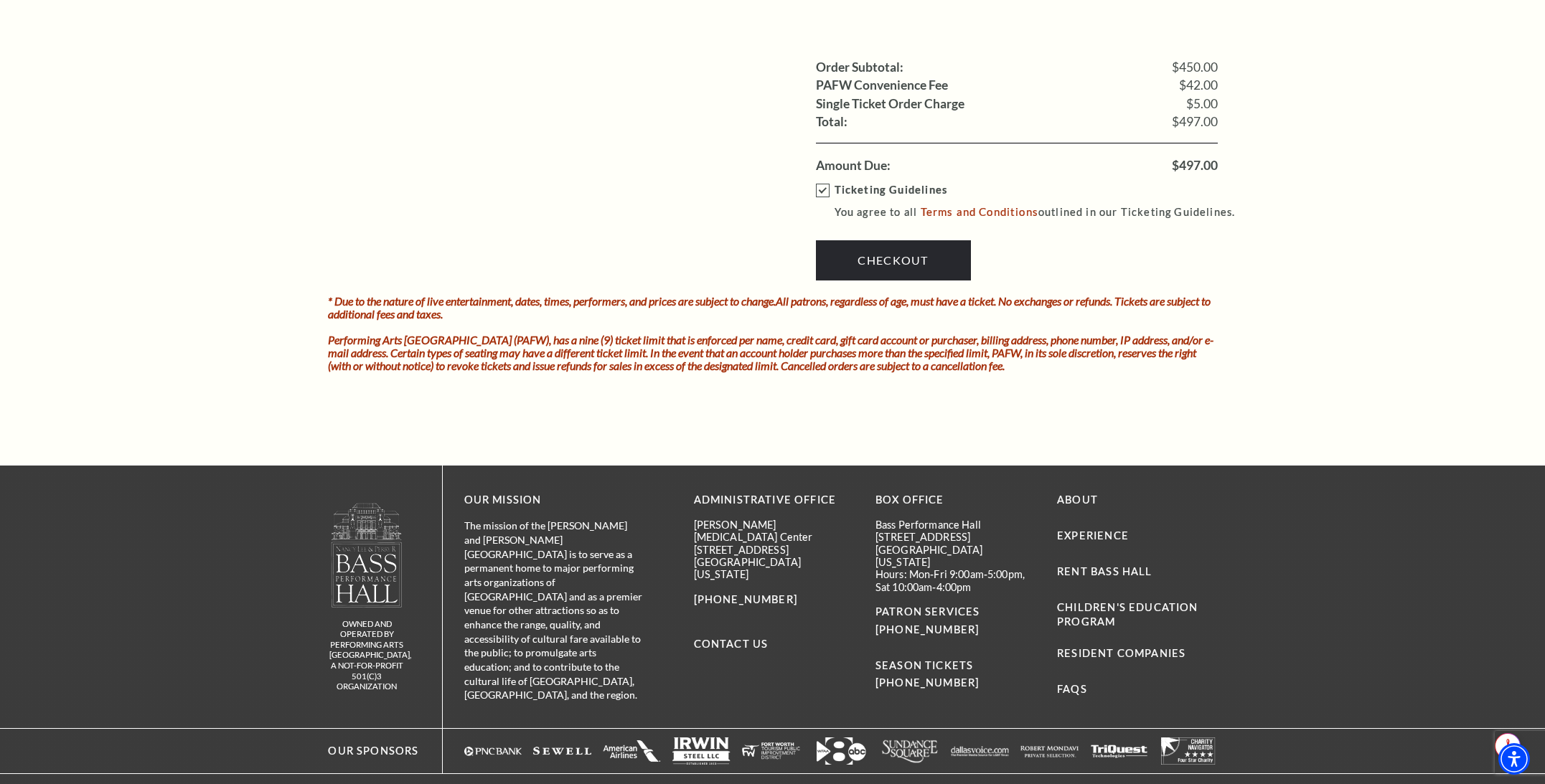
scroll to position [1435, 0]
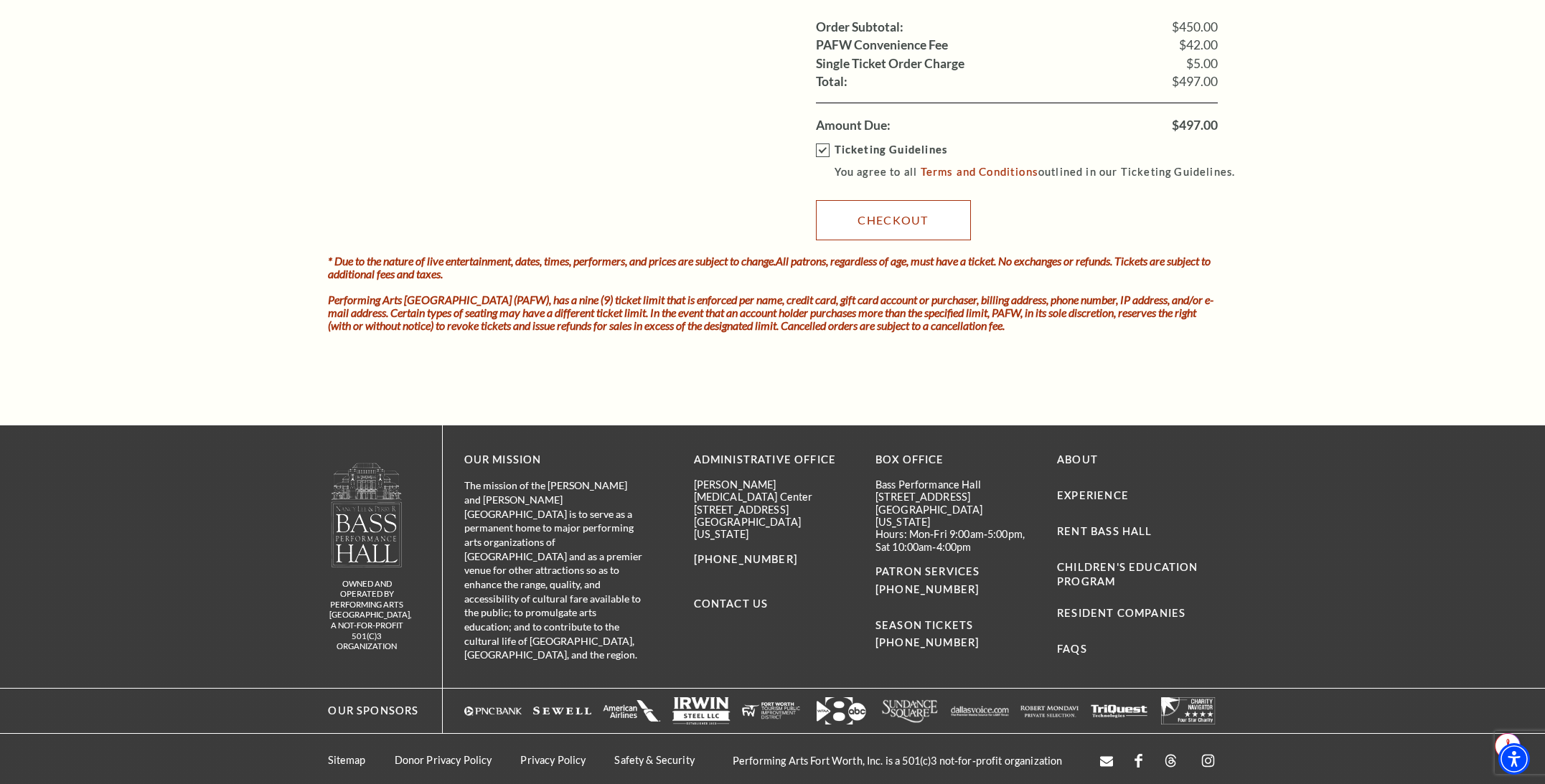
click at [924, 228] on link "Checkout" at bounding box center [893, 220] width 155 height 40
